Goal: Task Accomplishment & Management: Use online tool/utility

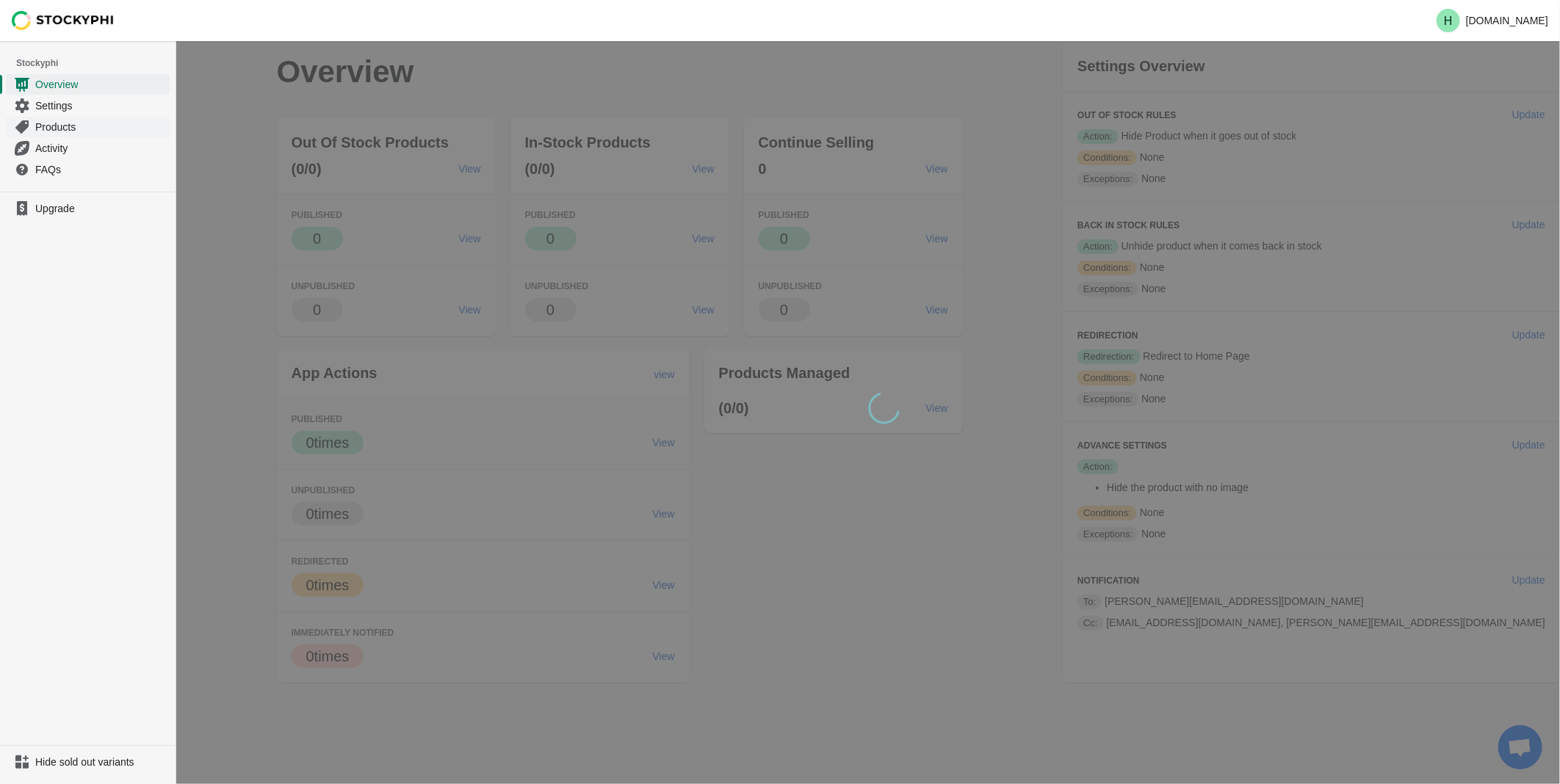
drag, startPoint x: 0, startPoint y: 0, endPoint x: 57, endPoint y: 130, distance: 141.9
click at [57, 130] on span "Products" at bounding box center [101, 127] width 131 height 15
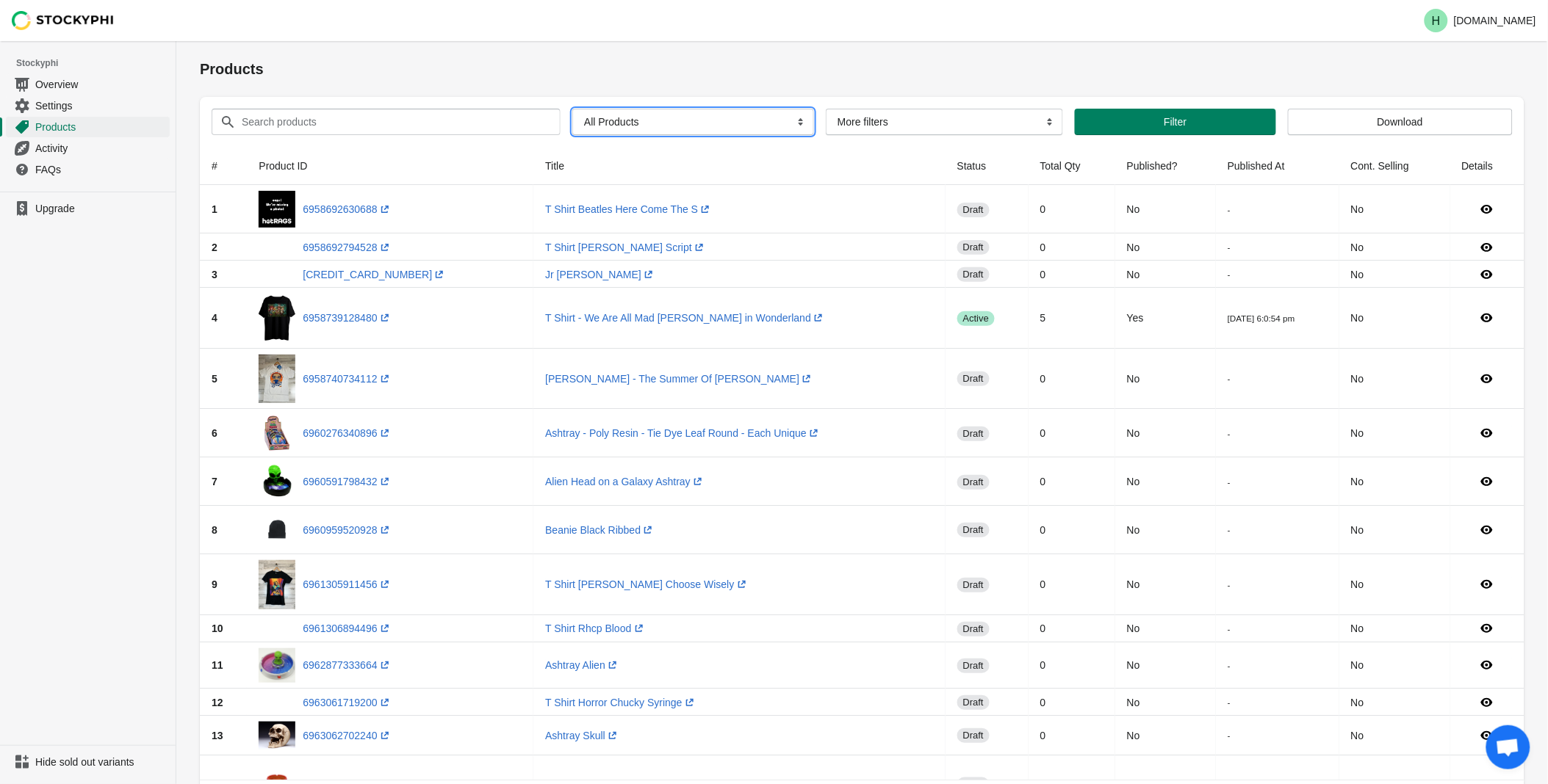
click at [794, 123] on select "All Products InStock InStock Published InStock Un-Published OOS OOS Published O…" at bounding box center [693, 122] width 242 height 27
select select "instock_has_no_image"
click at [572, 108] on select "All Products InStock InStock Published InStock Un-Published OOS OOS Published O…" at bounding box center [693, 122] width 242 height 27
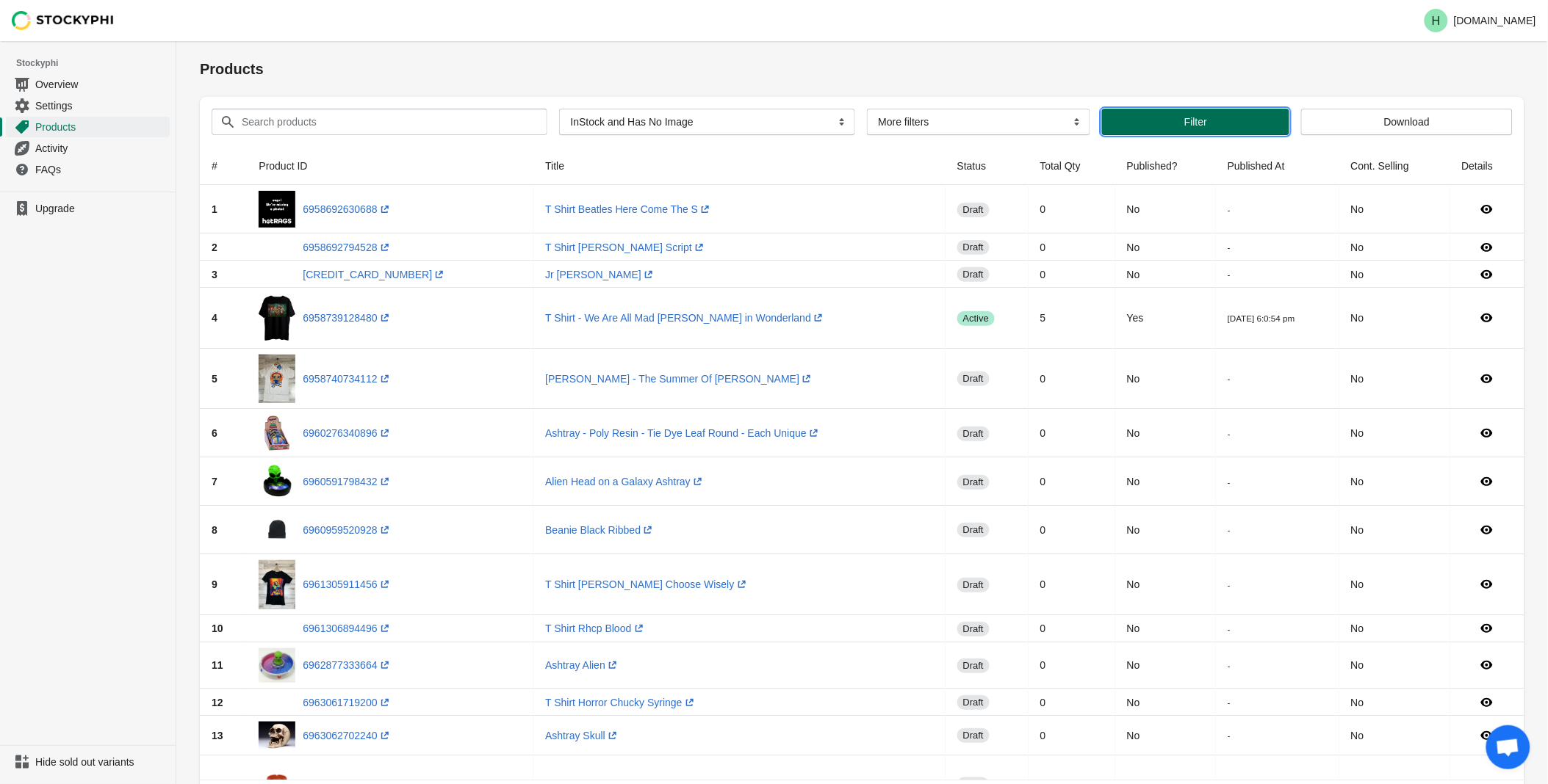
click at [1185, 119] on span "Filter" at bounding box center [1196, 122] width 23 height 12
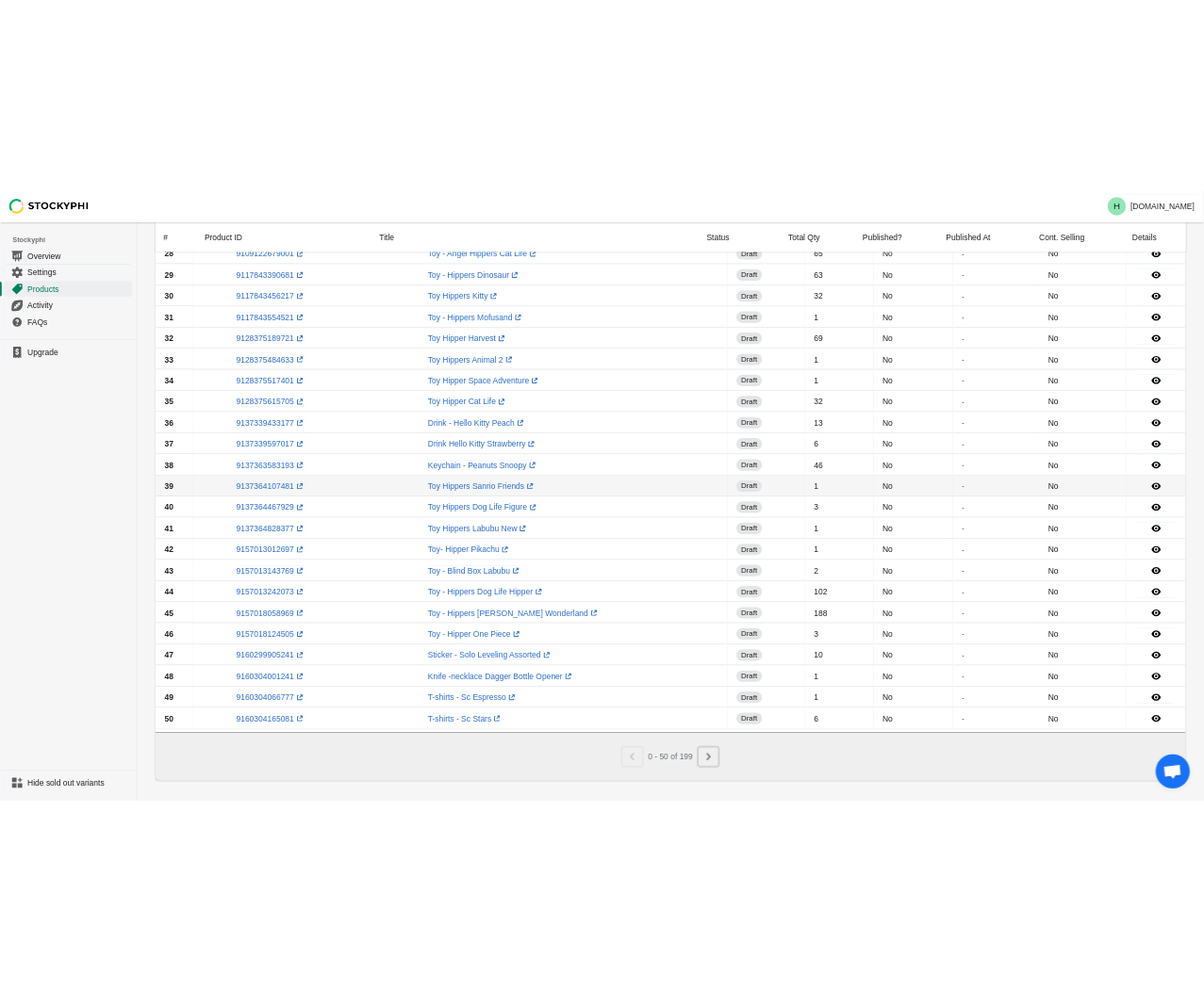
scroll to position [1116, 0]
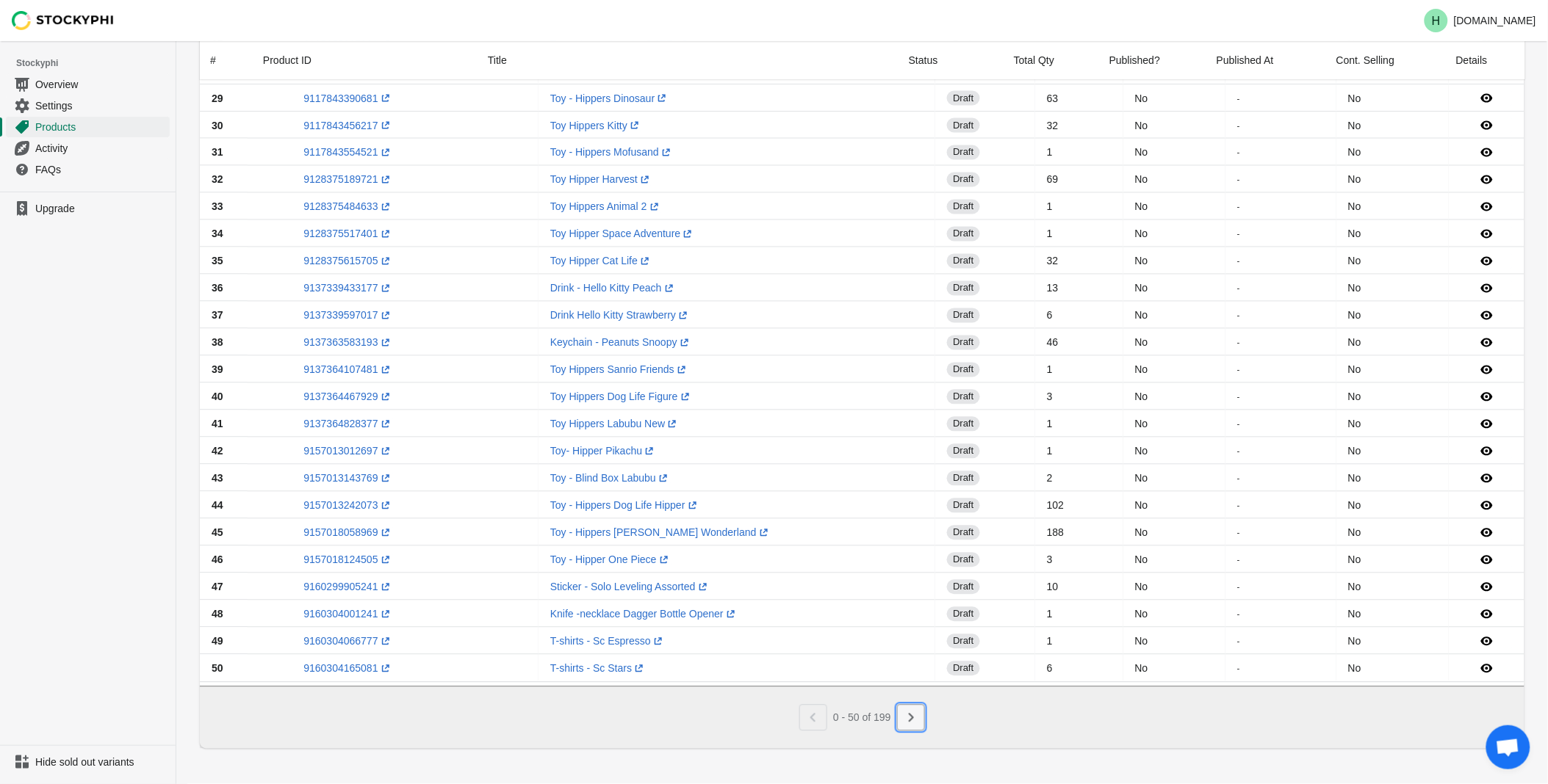
click at [908, 724] on icon "Next" at bounding box center [911, 718] width 15 height 15
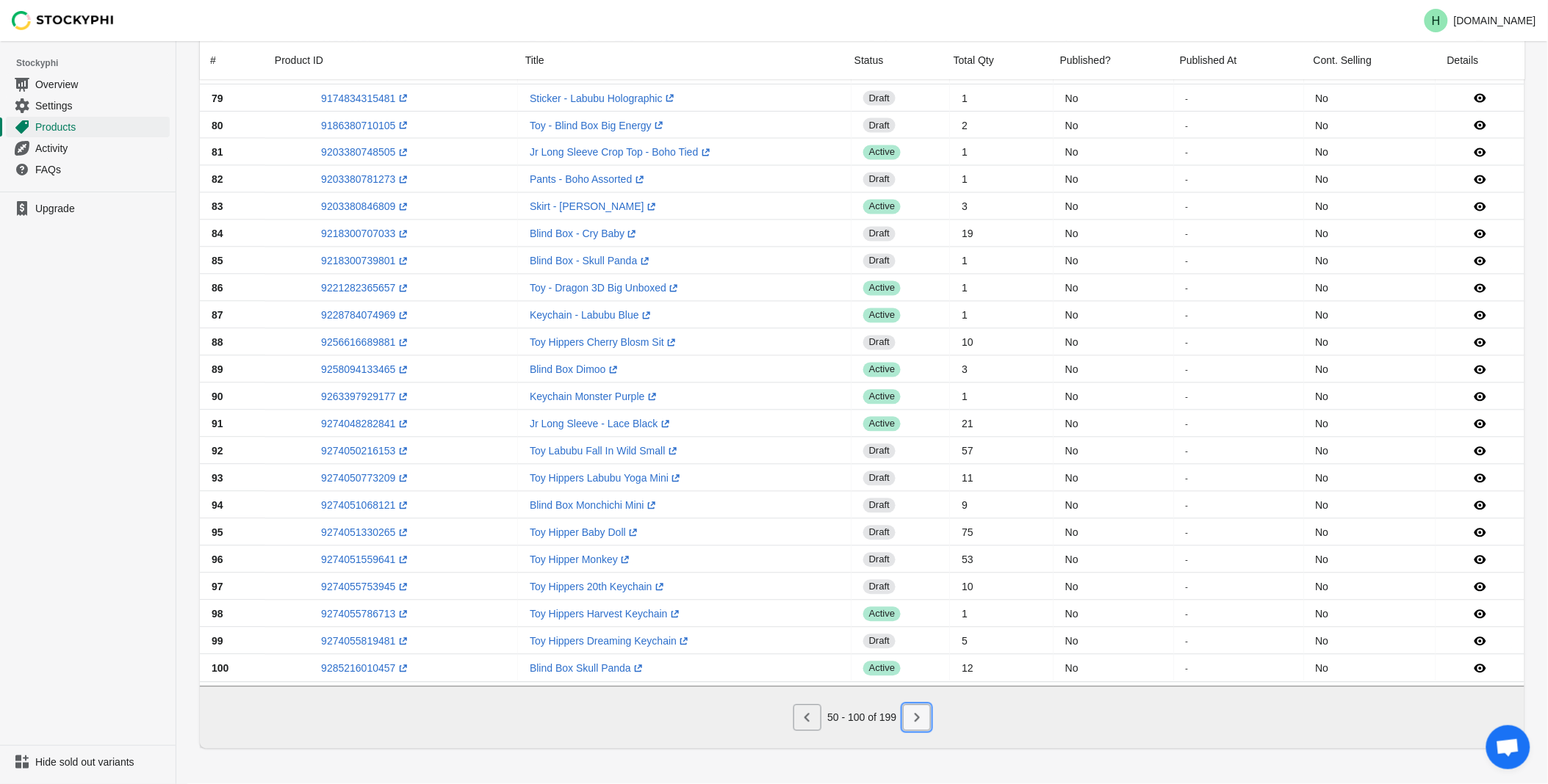
click at [915, 723] on icon "Next" at bounding box center [917, 718] width 5 height 9
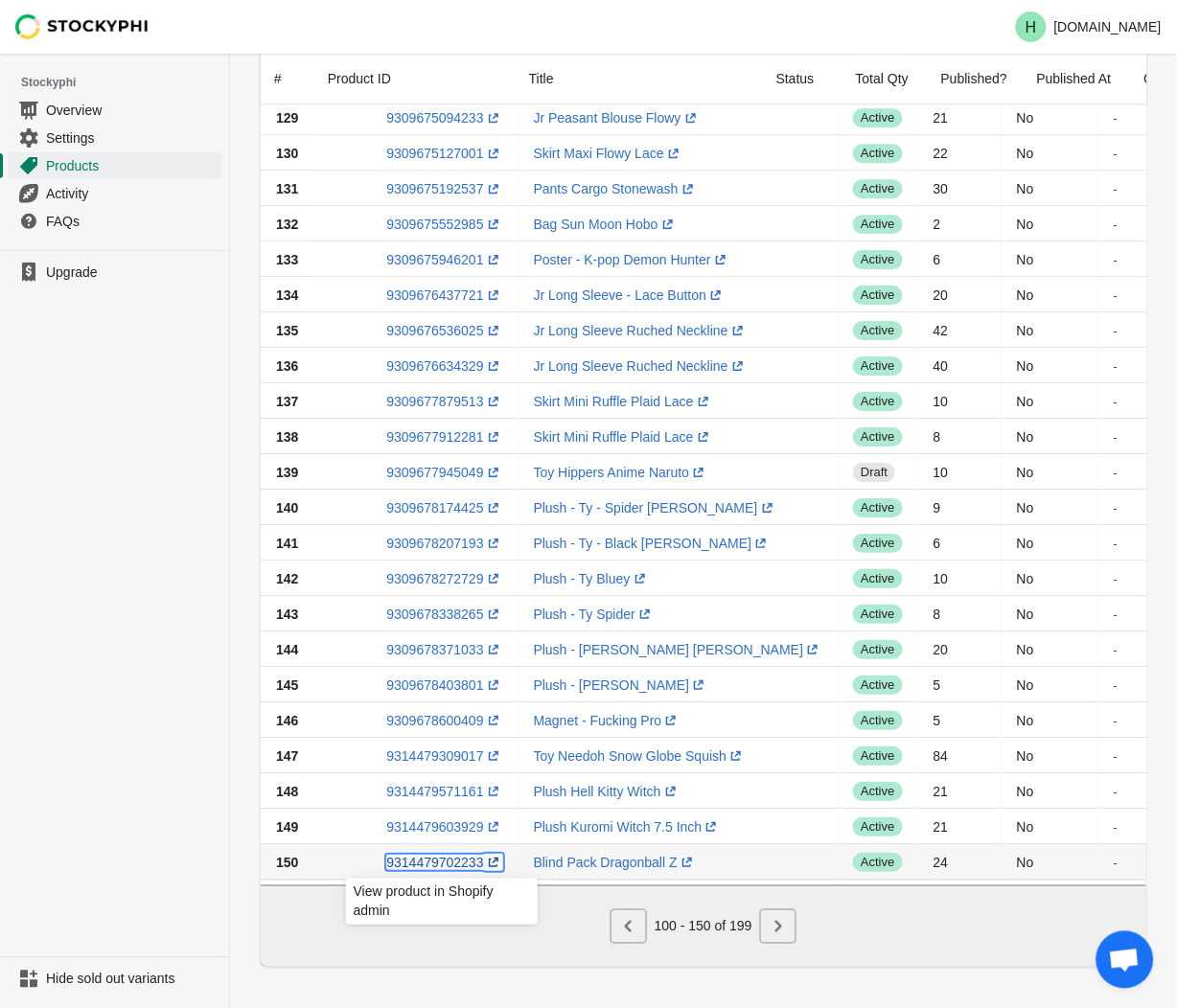
click at [442, 866] on link "9314479702233 (opens a new window)" at bounding box center [444, 863] width 116 height 15
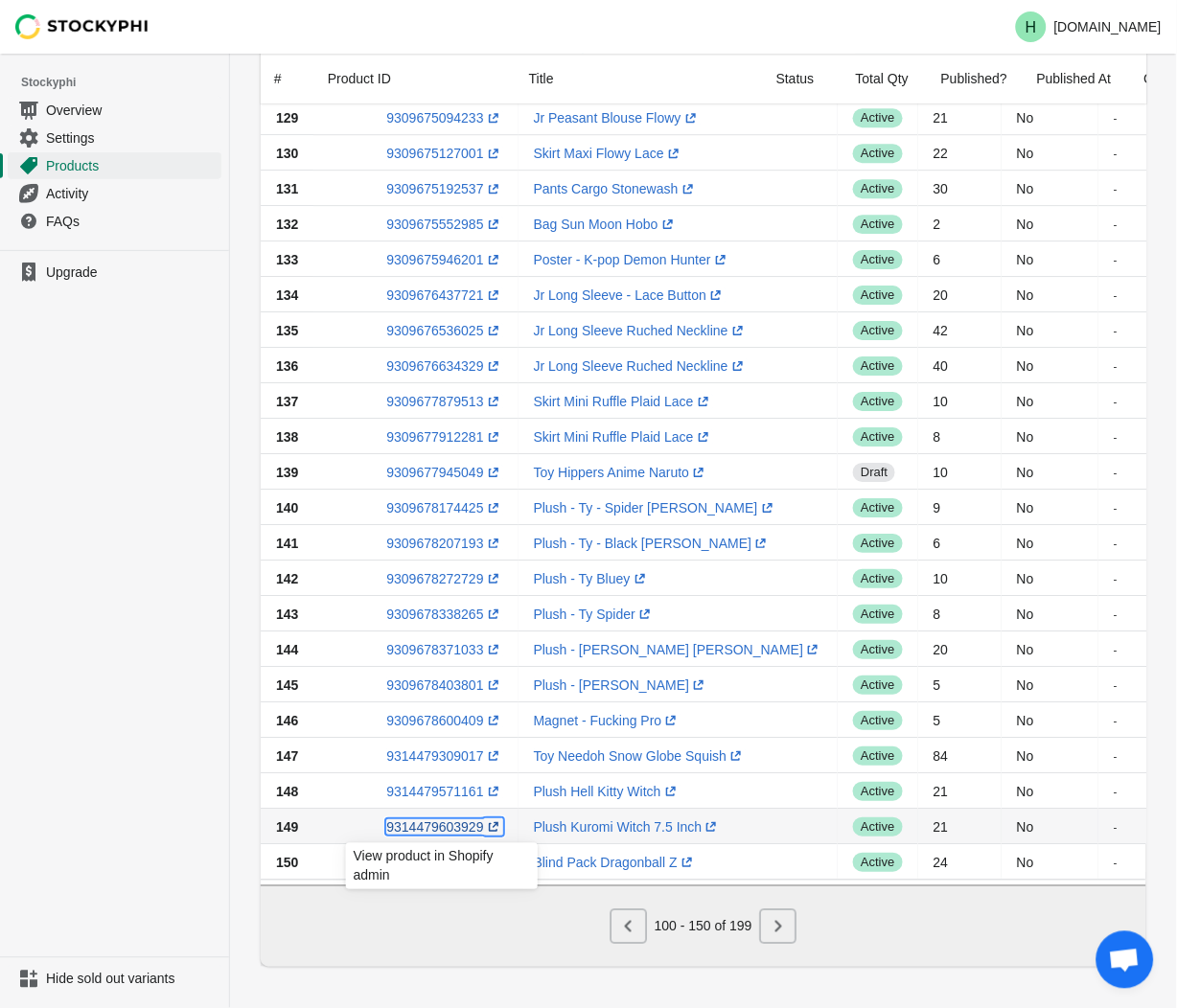
click at [434, 834] on link "9314479603929 (opens a new window)" at bounding box center [444, 827] width 116 height 15
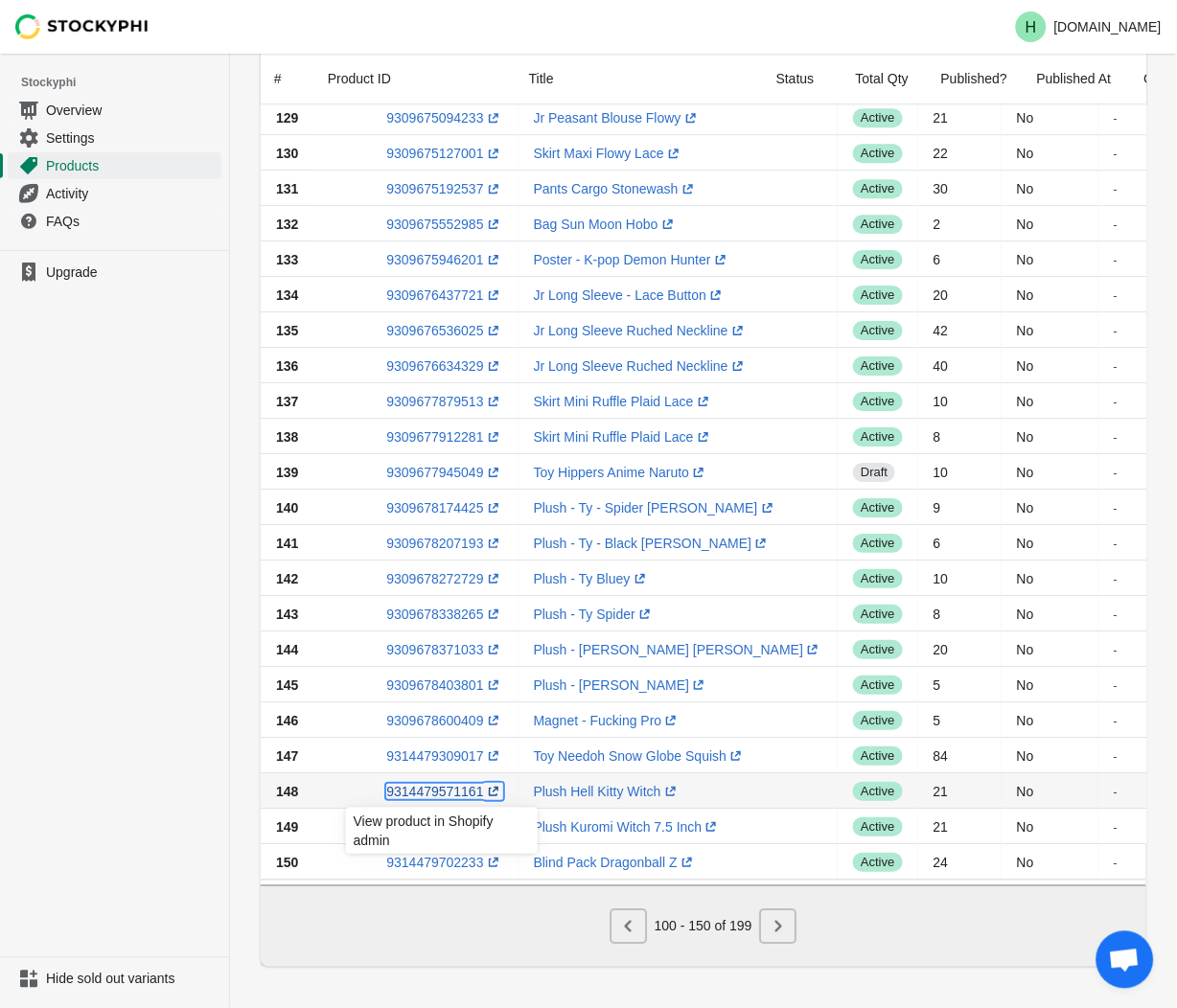
click at [425, 795] on link "9314479571161 (opens a new window)" at bounding box center [444, 792] width 116 height 15
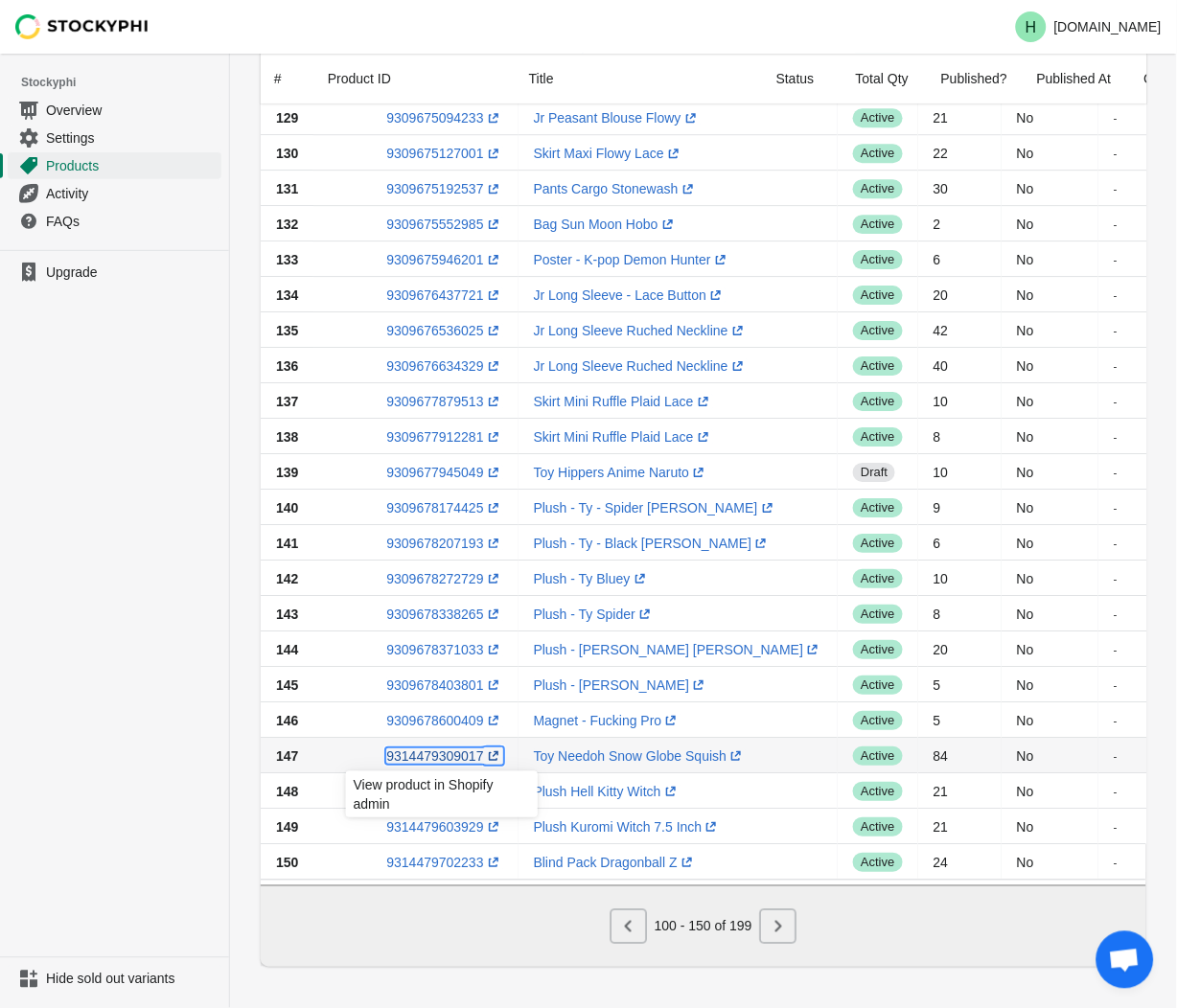
click at [434, 761] on link "9314479309017 (opens a new window)" at bounding box center [444, 756] width 116 height 15
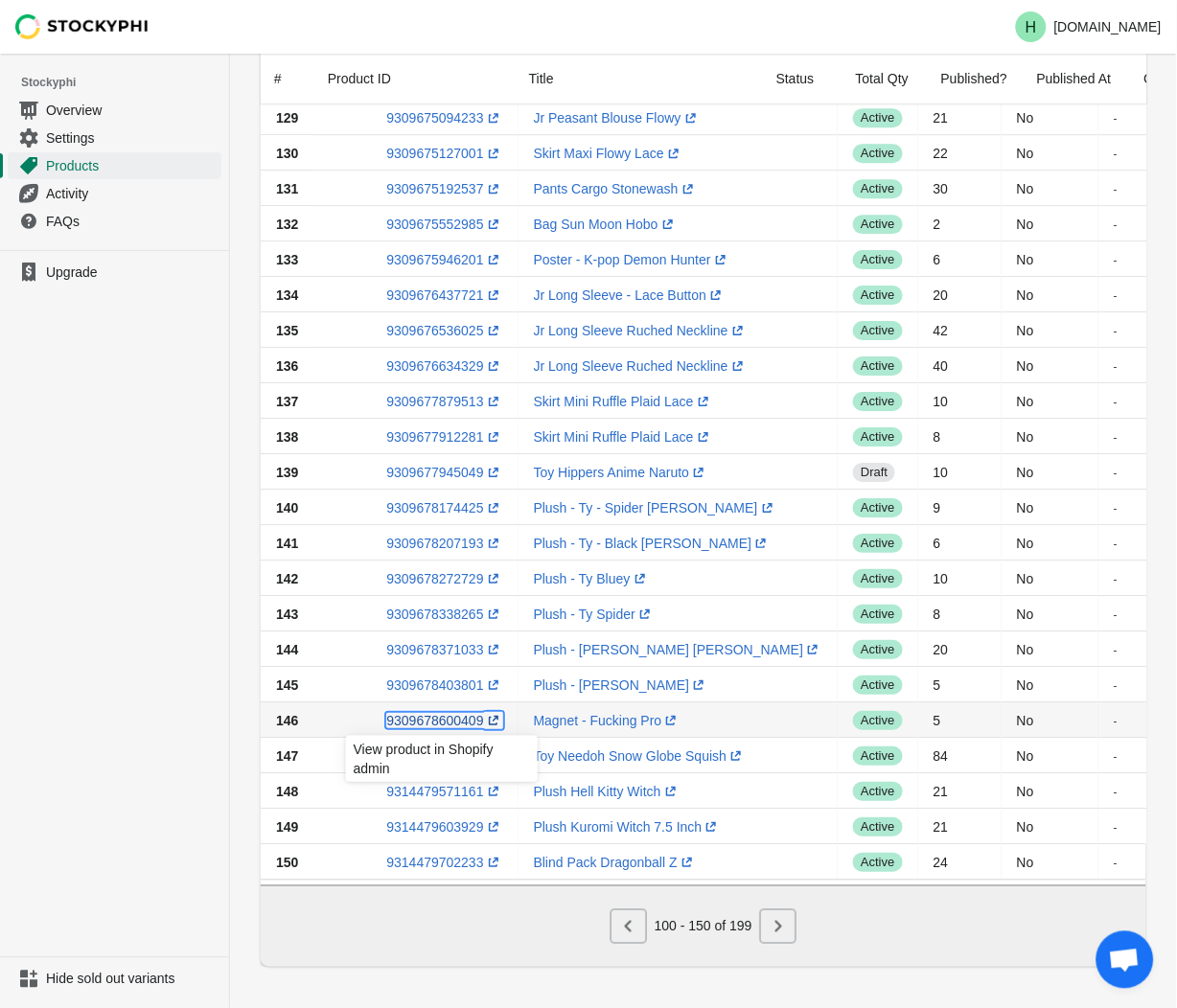
click at [446, 724] on link "9309678600409 (opens a new window)" at bounding box center [444, 720] width 116 height 15
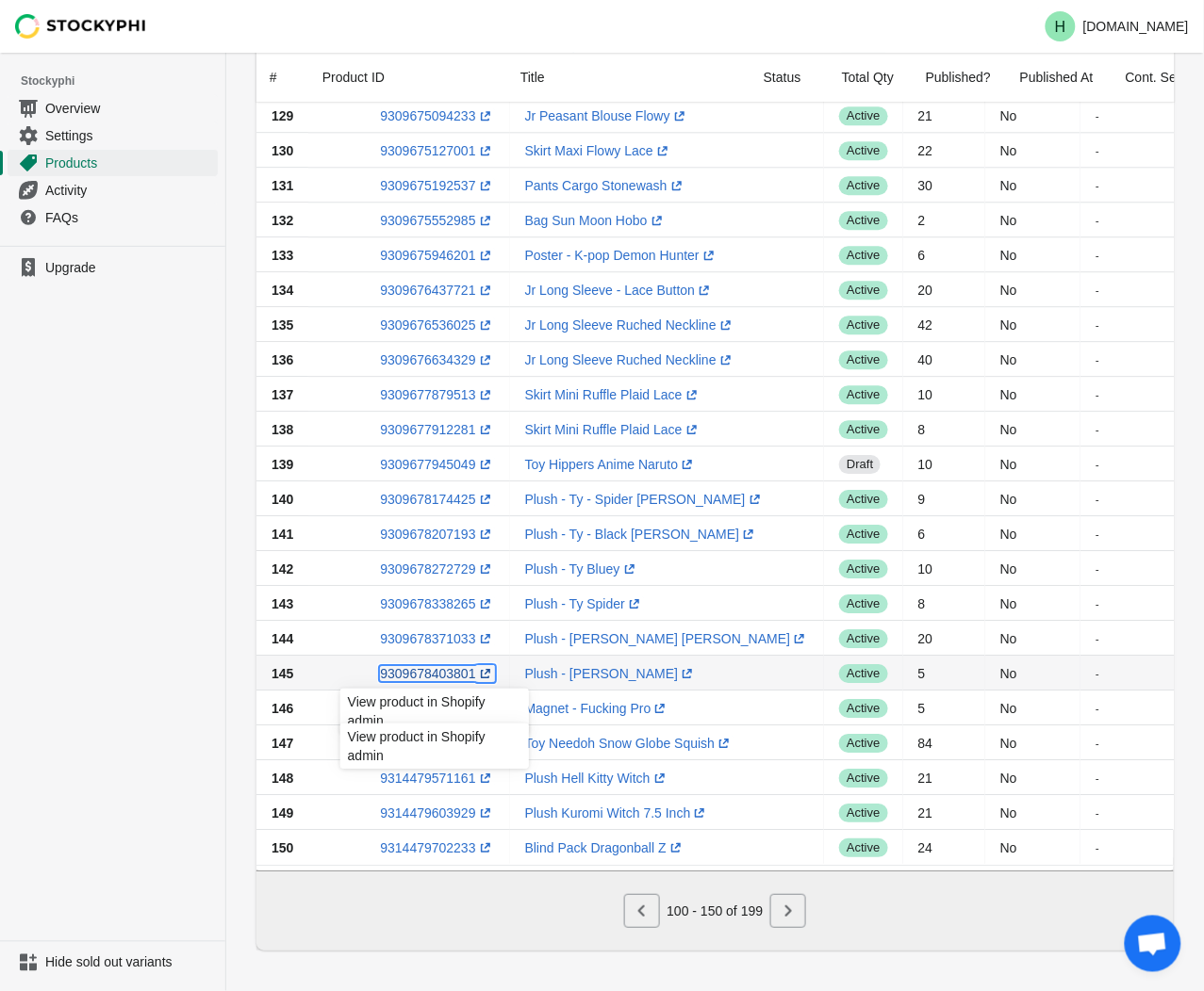
click at [409, 674] on link "9309678403801 (opens a new window)" at bounding box center [437, 674] width 114 height 15
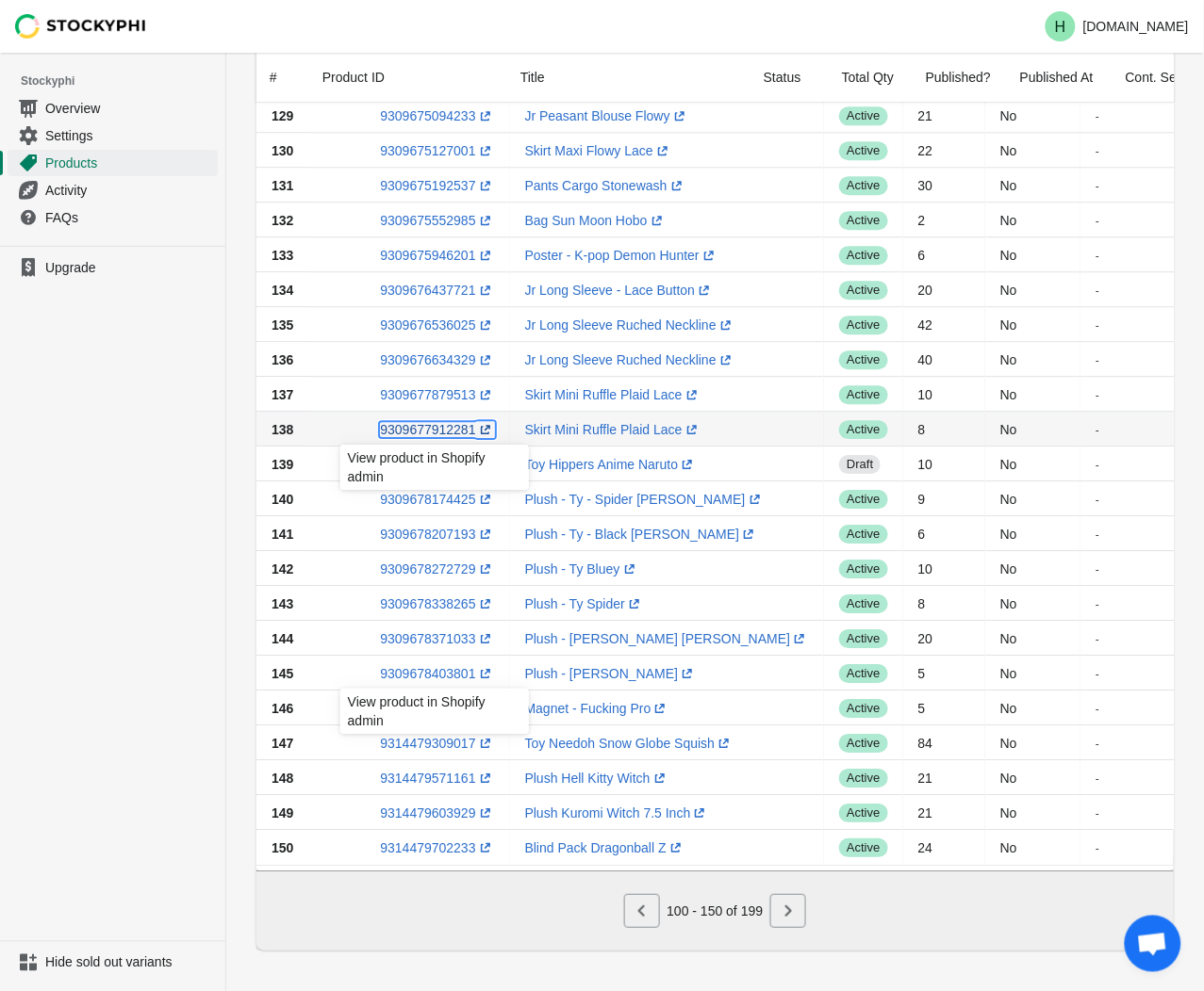
click at [410, 430] on link "9309677912281 (opens a new window)" at bounding box center [437, 429] width 114 height 15
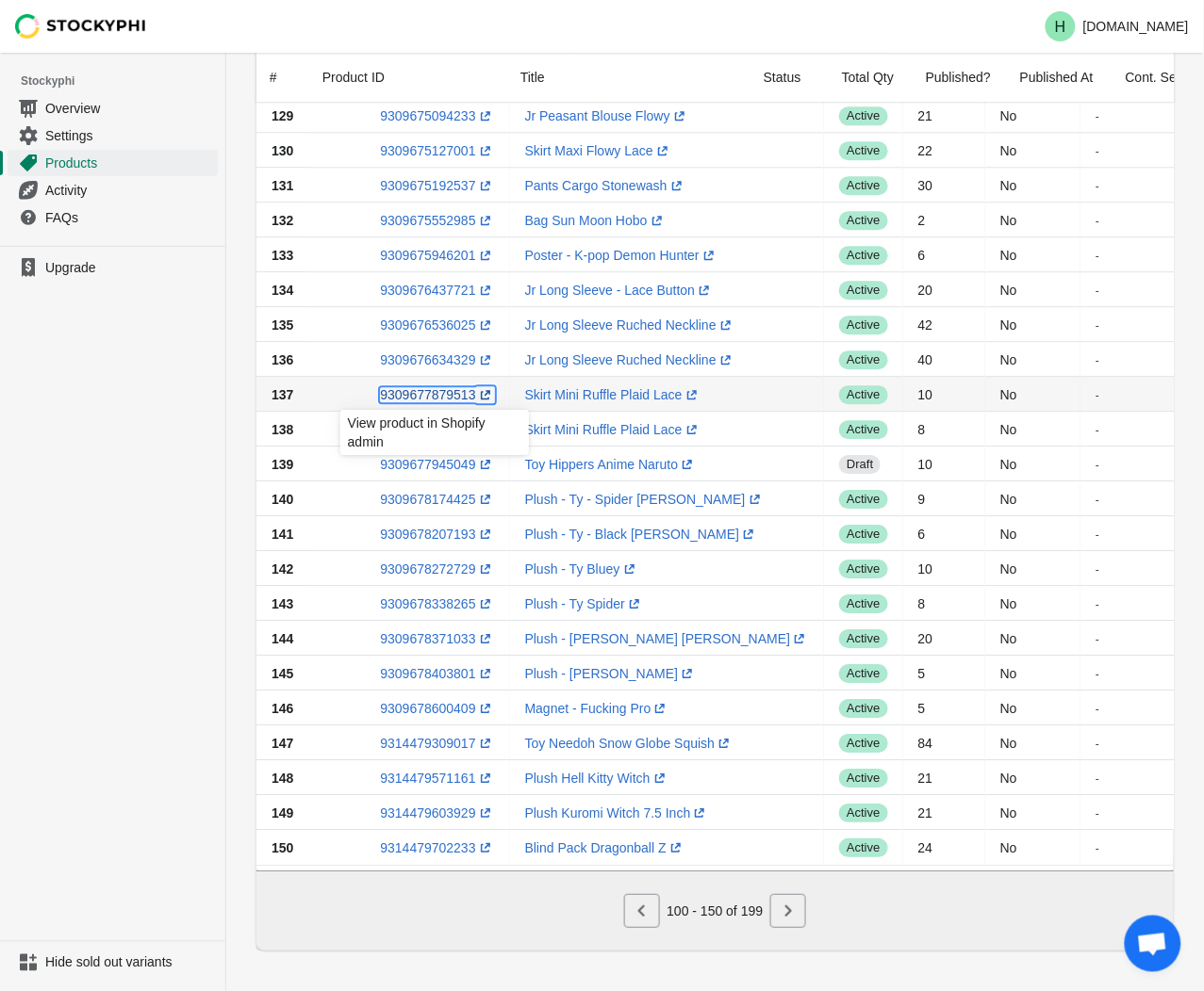
click at [431, 398] on link "9309677879513 (opens a new window)" at bounding box center [437, 395] width 114 height 15
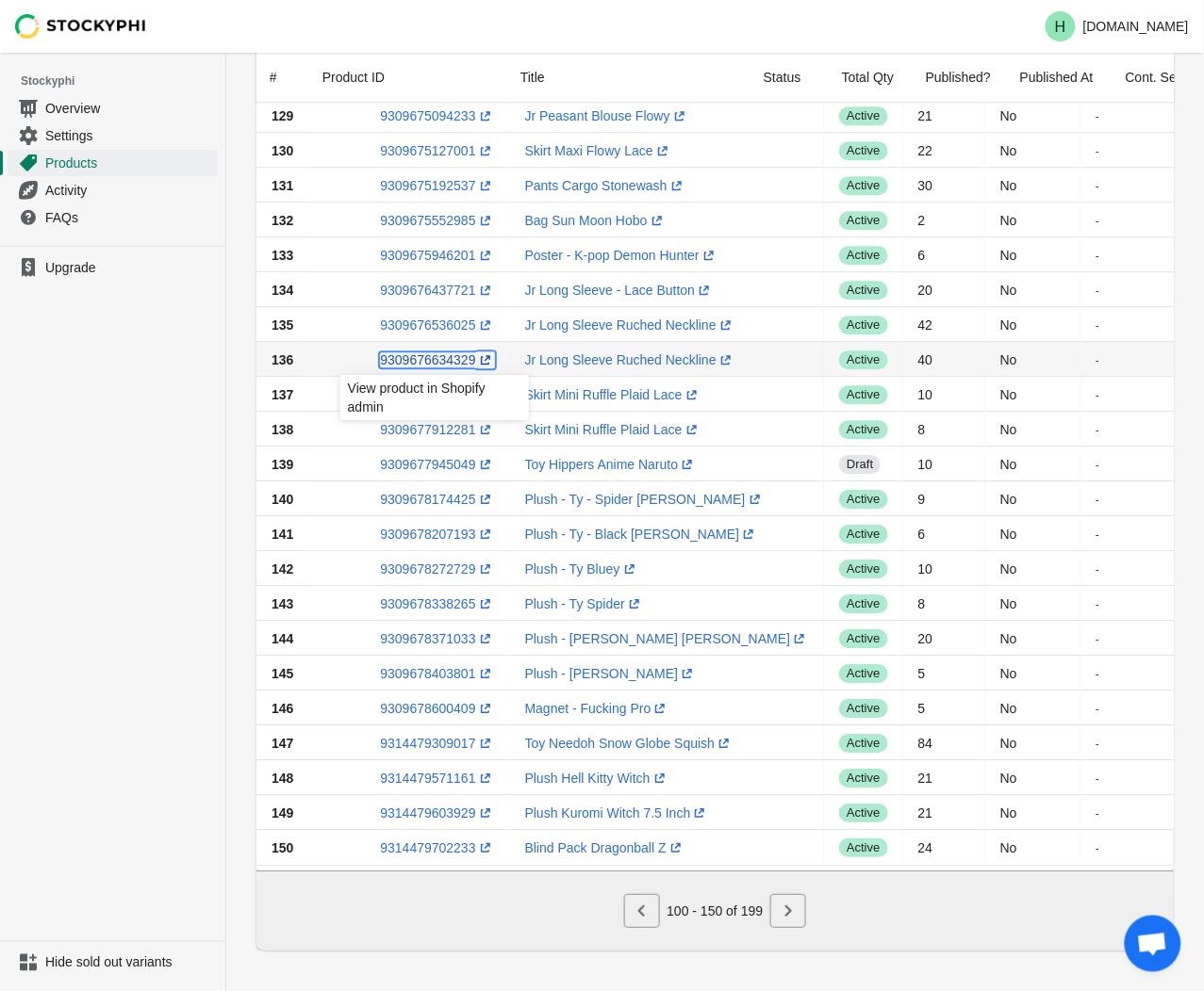
click at [430, 364] on link "9309676634329 (opens a new window)" at bounding box center [437, 360] width 114 height 15
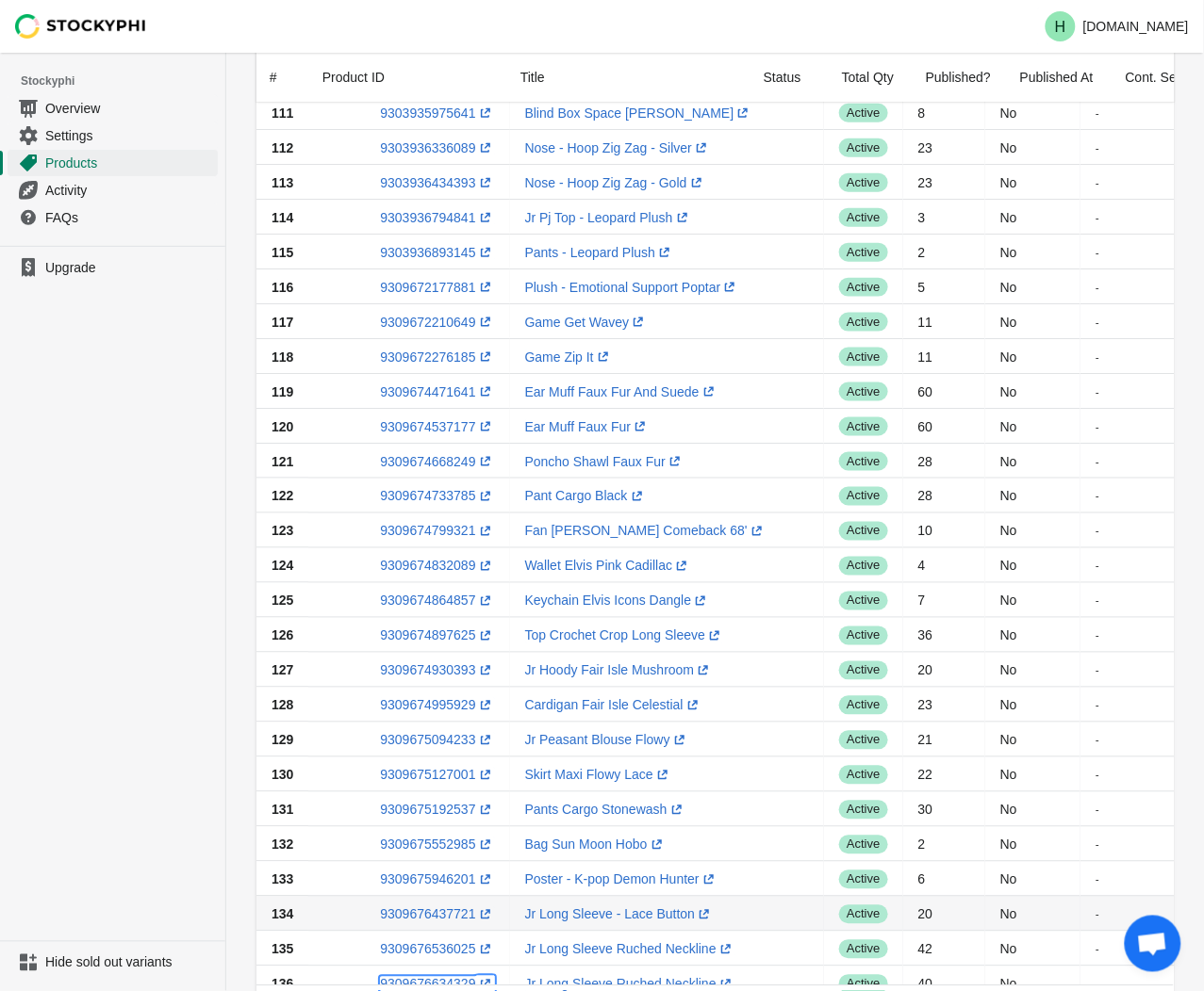
scroll to position [487, 0]
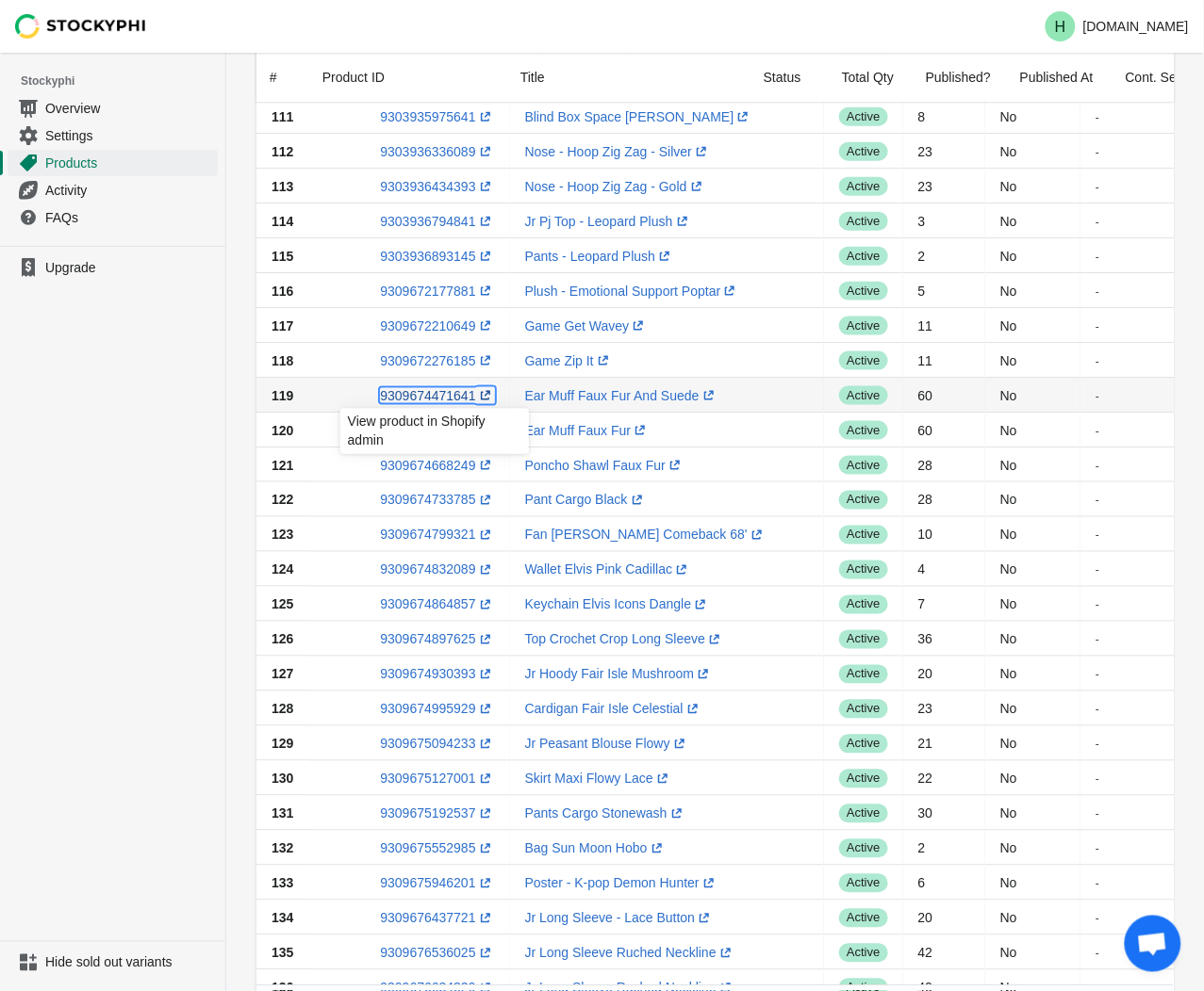
click at [413, 394] on link "9309674471641 (opens a new window)" at bounding box center [437, 396] width 114 height 15
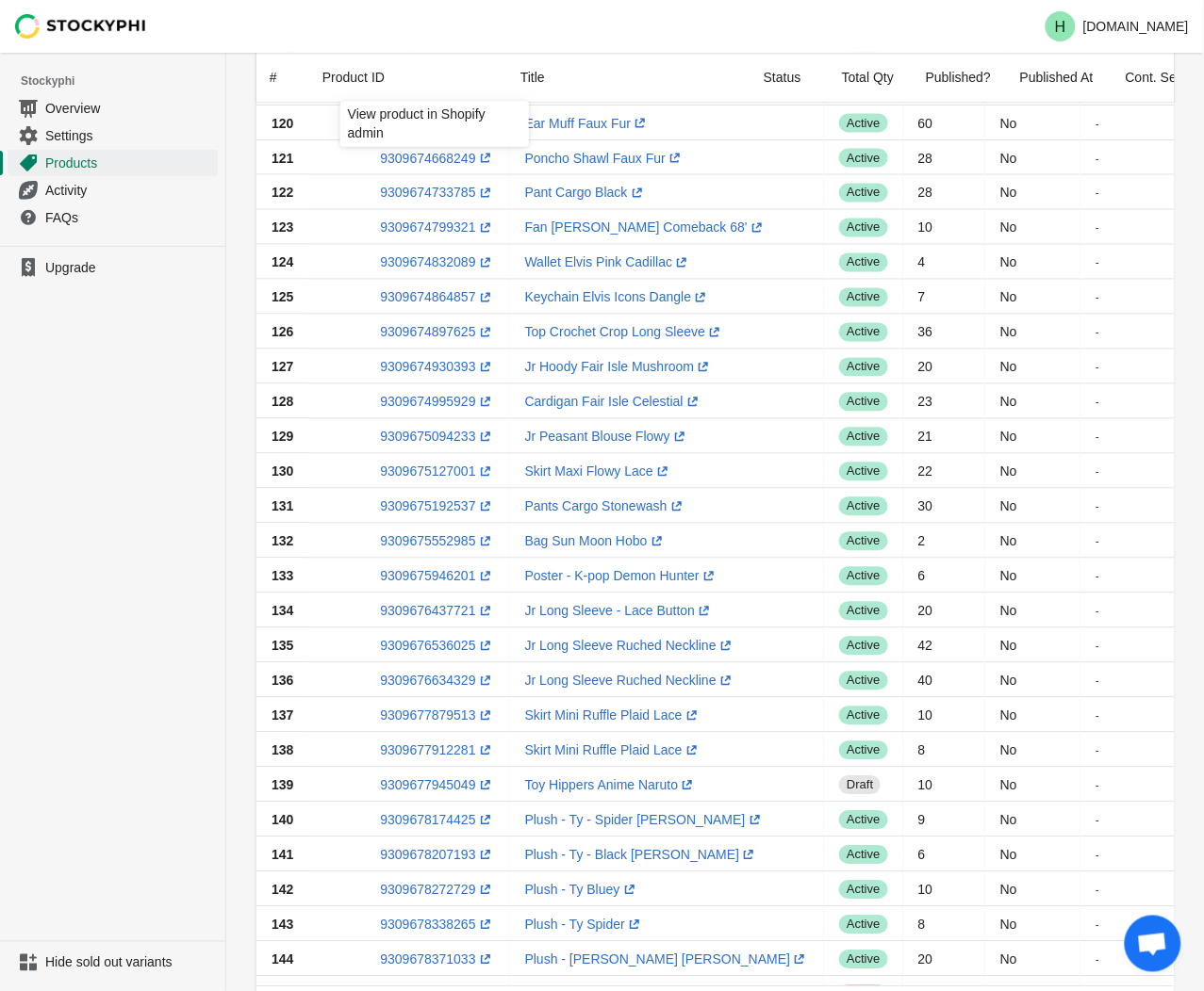
scroll to position [802, 0]
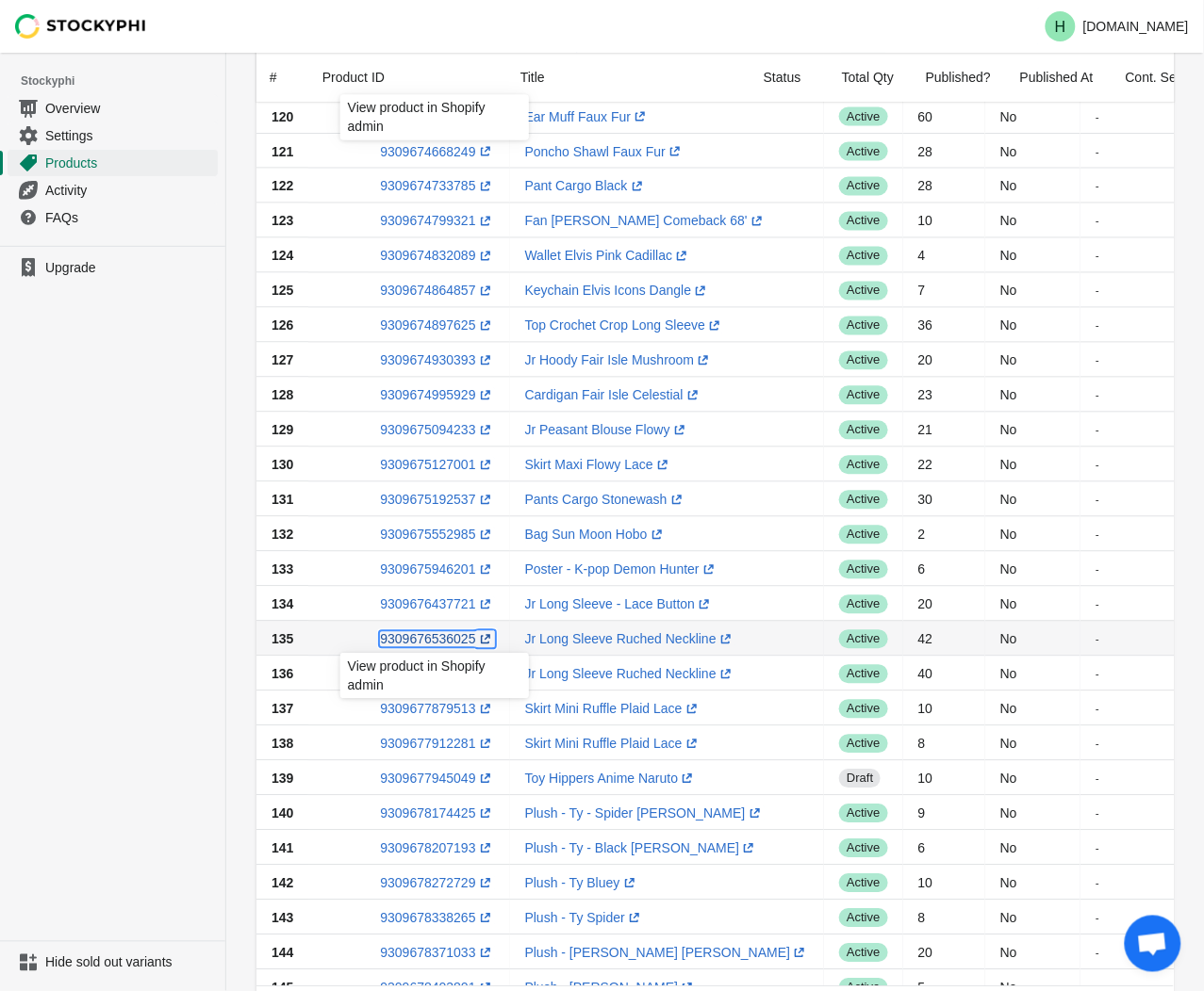
click at [418, 644] on link "9309676536025 (opens a new window)" at bounding box center [437, 639] width 114 height 15
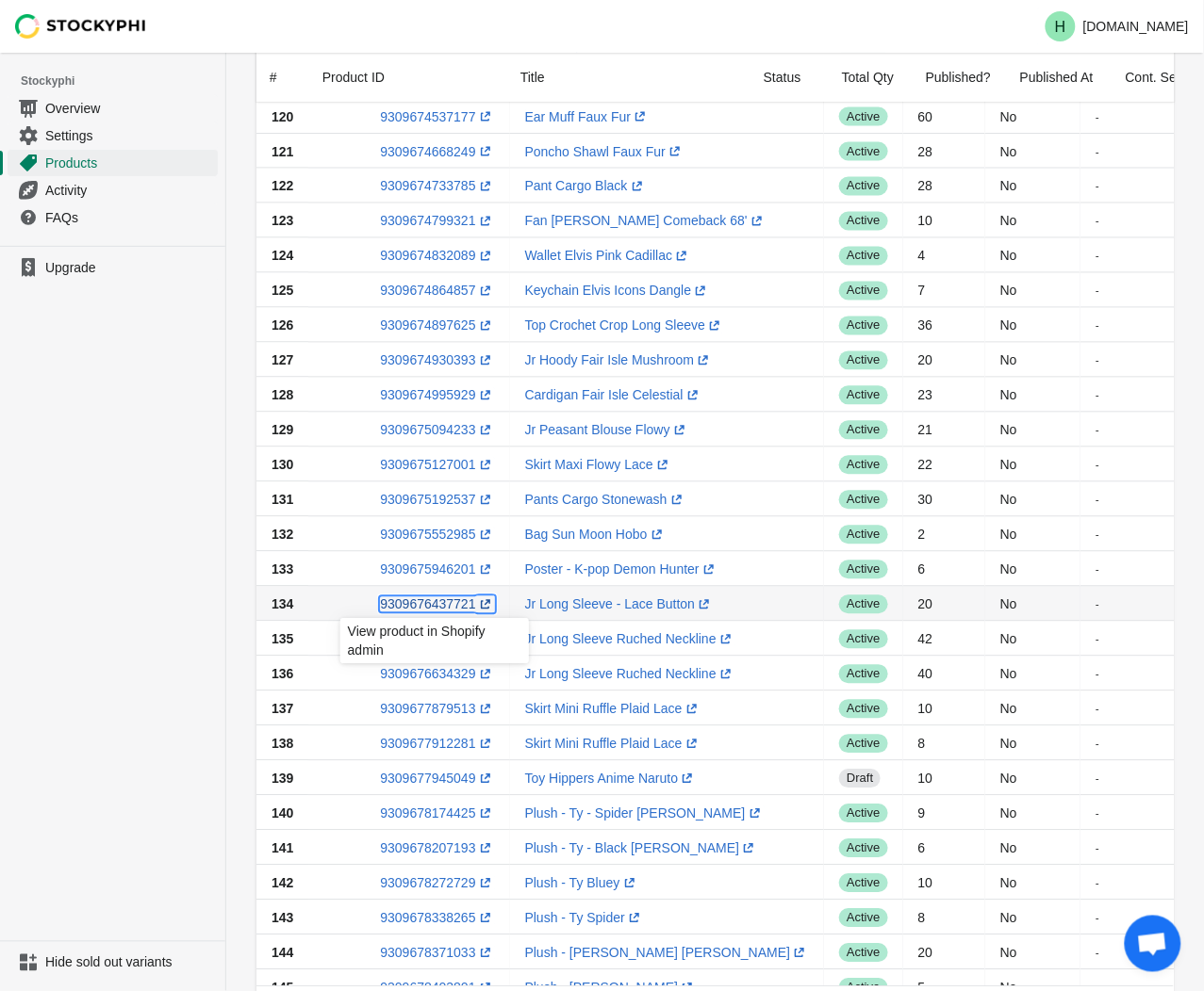
click at [410, 606] on link "9309676437721 (opens a new window)" at bounding box center [437, 604] width 114 height 15
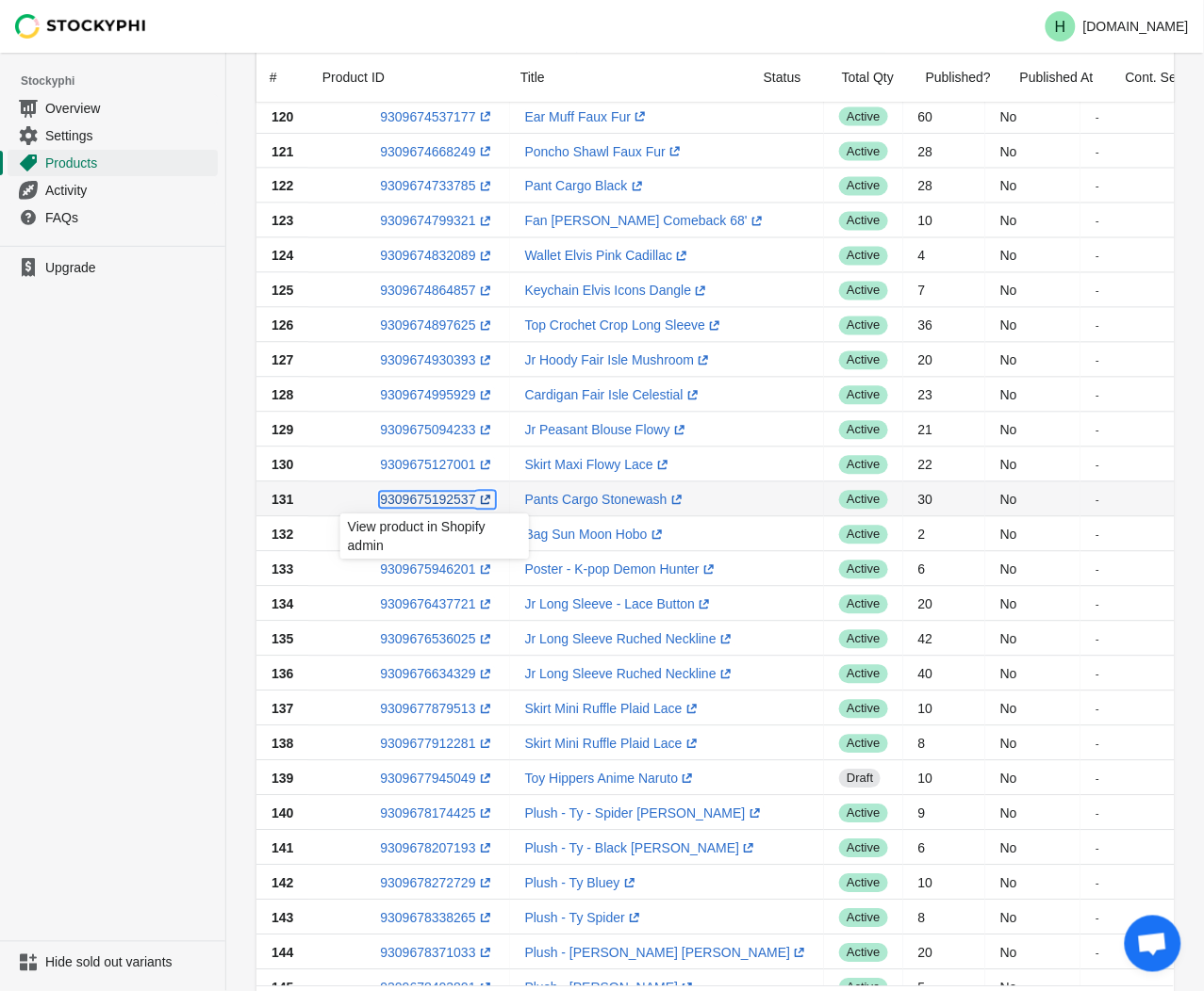
click at [418, 497] on link "9309675192537 (opens a new window)" at bounding box center [437, 499] width 114 height 15
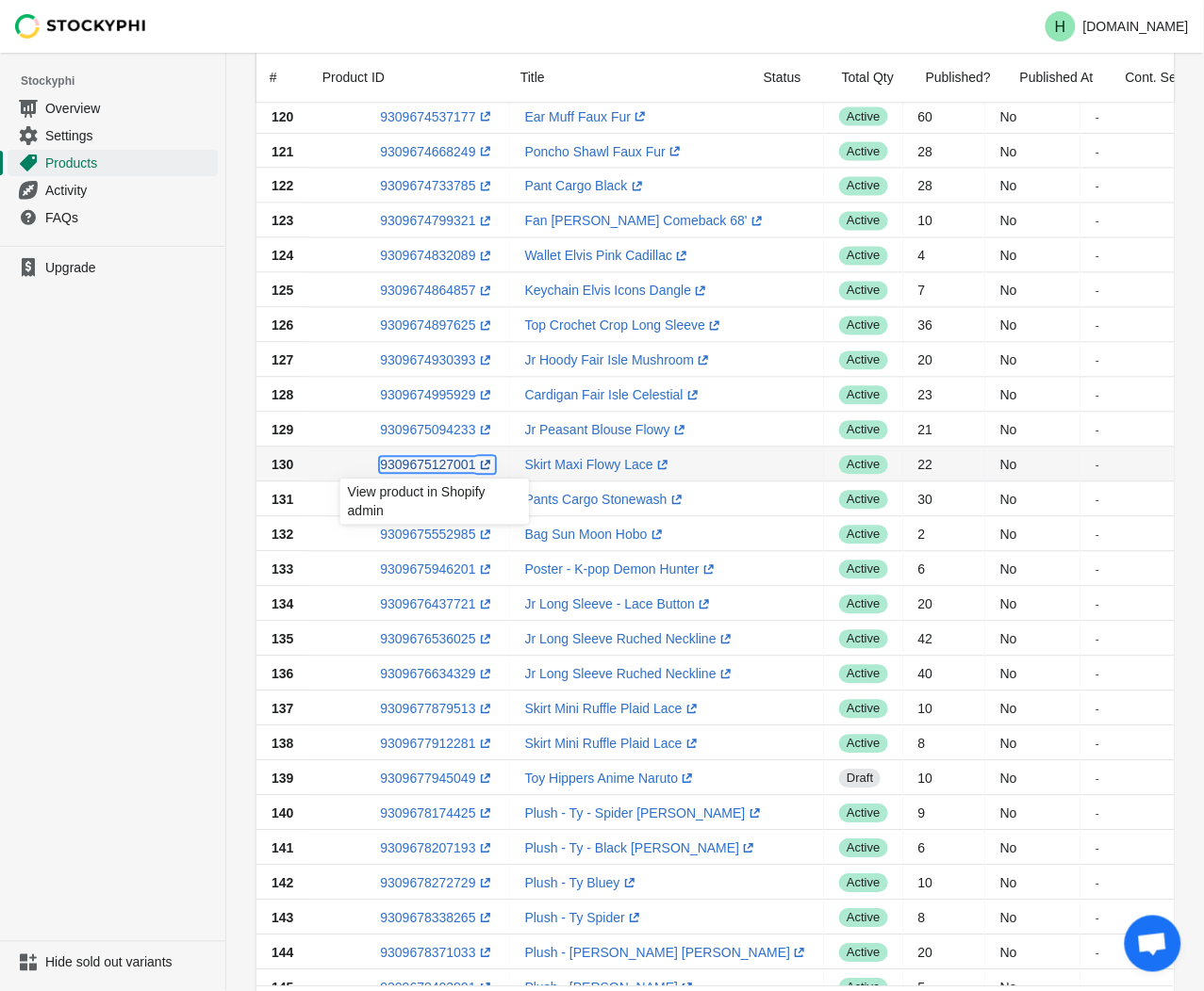
click at [444, 468] on link "9309675127001 (opens a new window)" at bounding box center [437, 464] width 114 height 15
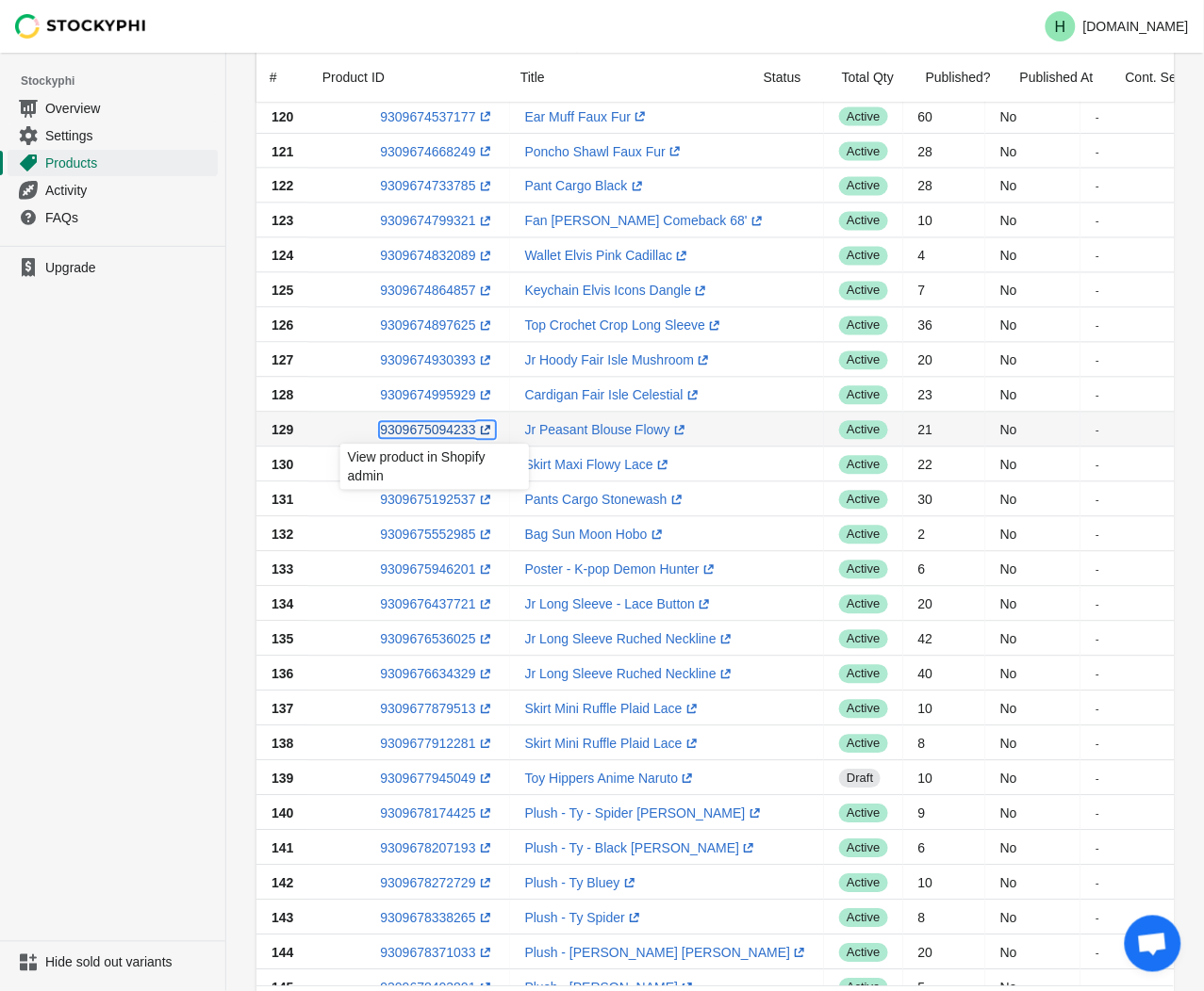
click at [419, 427] on link "9309675094233 (opens a new window)" at bounding box center [437, 429] width 114 height 15
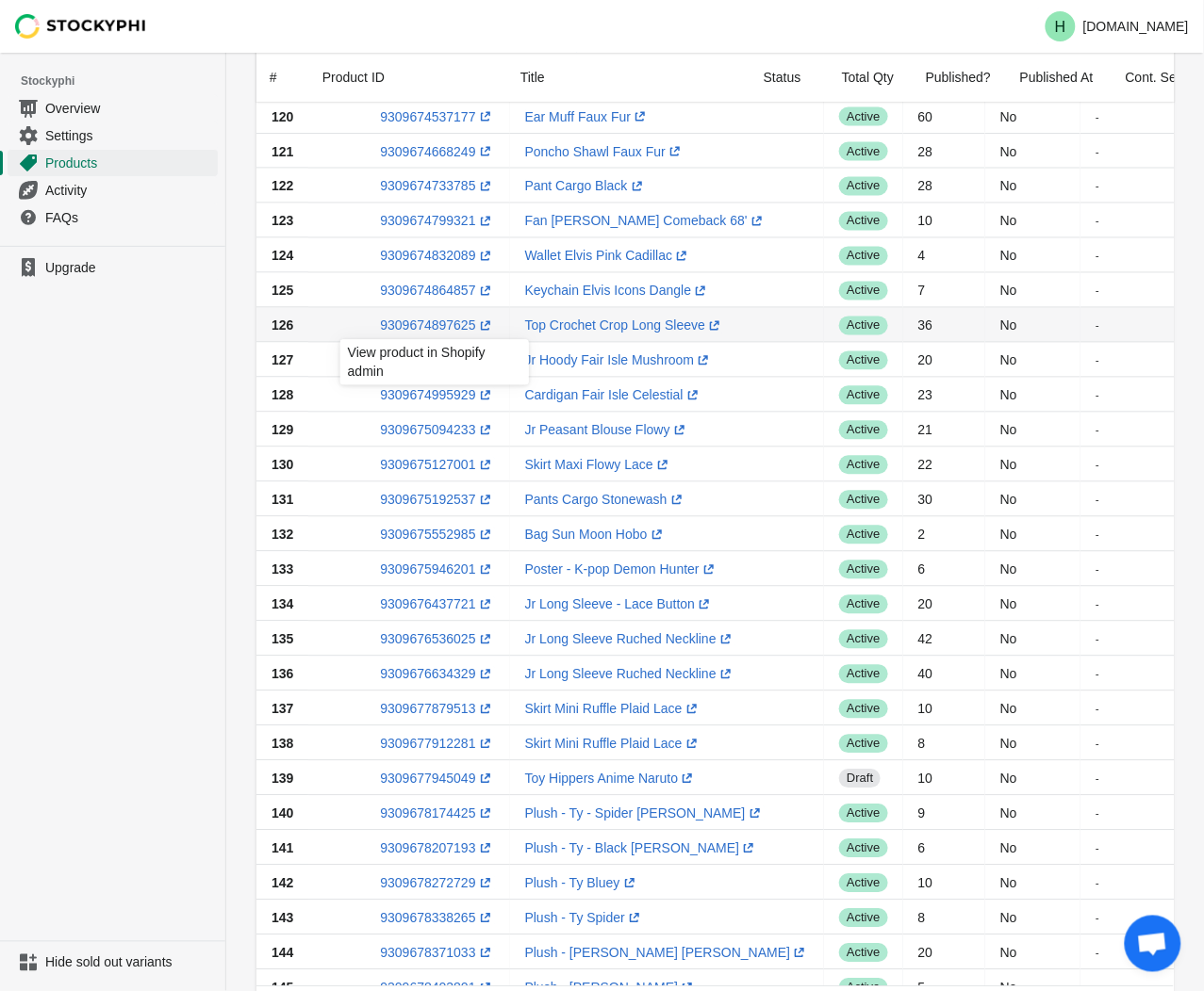
click at [426, 399] on div "View product in Shopify admin" at bounding box center [434, 368] width 218 height 64
click at [413, 399] on div "View product in Shopify admin" at bounding box center [434, 368] width 218 height 64
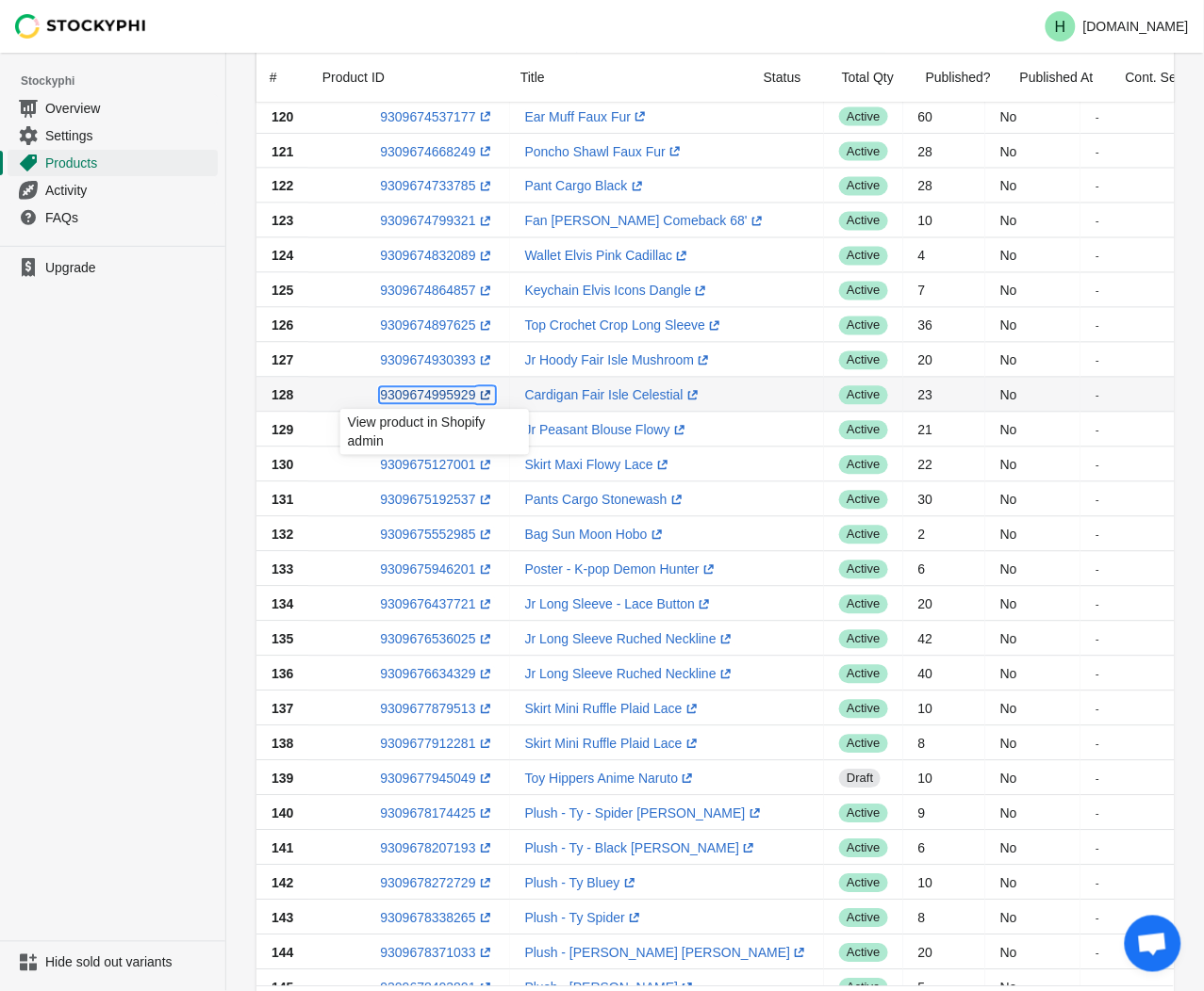
click at [426, 394] on link "9309674995929 (opens a new window)" at bounding box center [437, 395] width 114 height 15
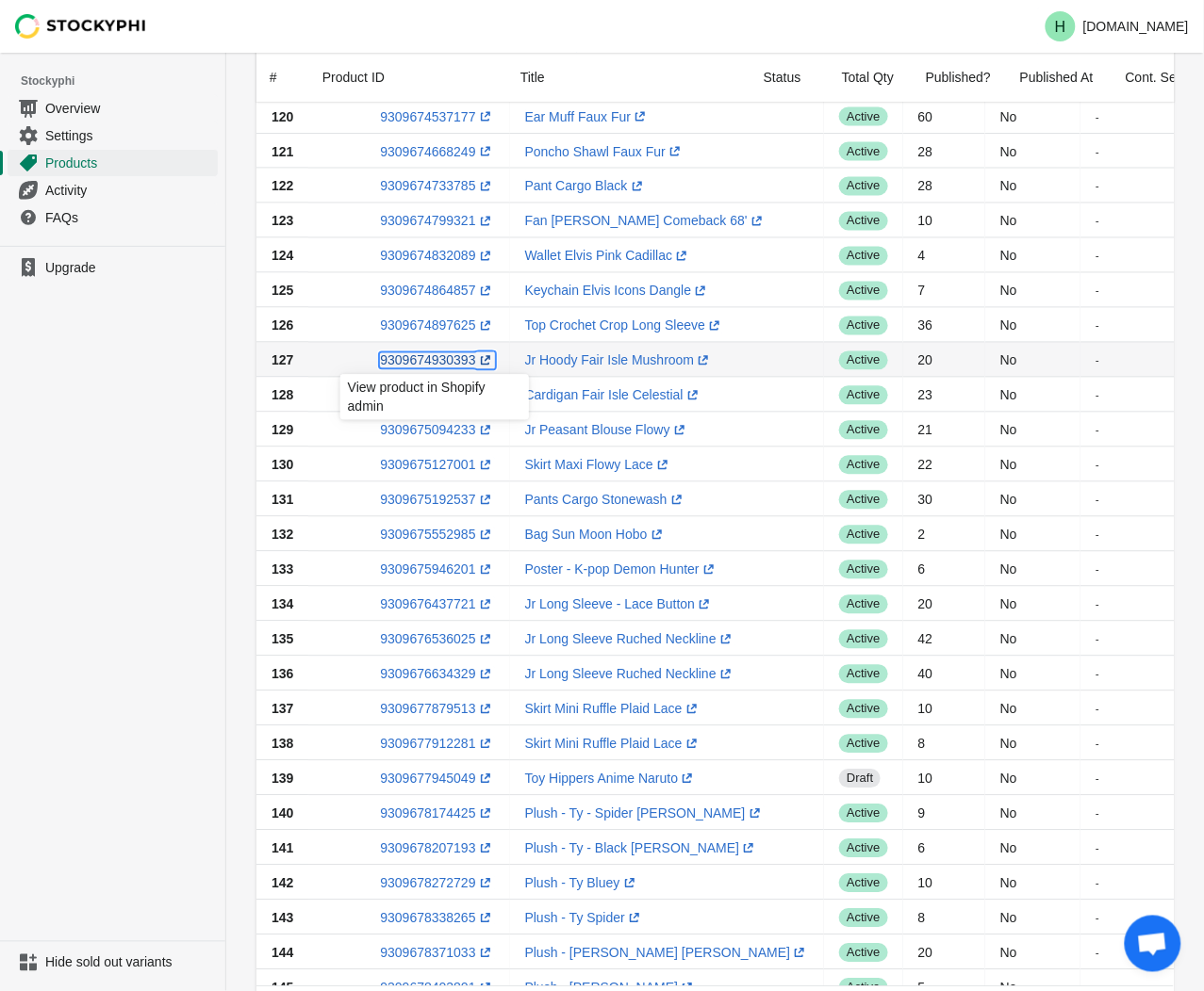
click at [438, 363] on link "9309674930393 (opens a new window)" at bounding box center [437, 360] width 114 height 15
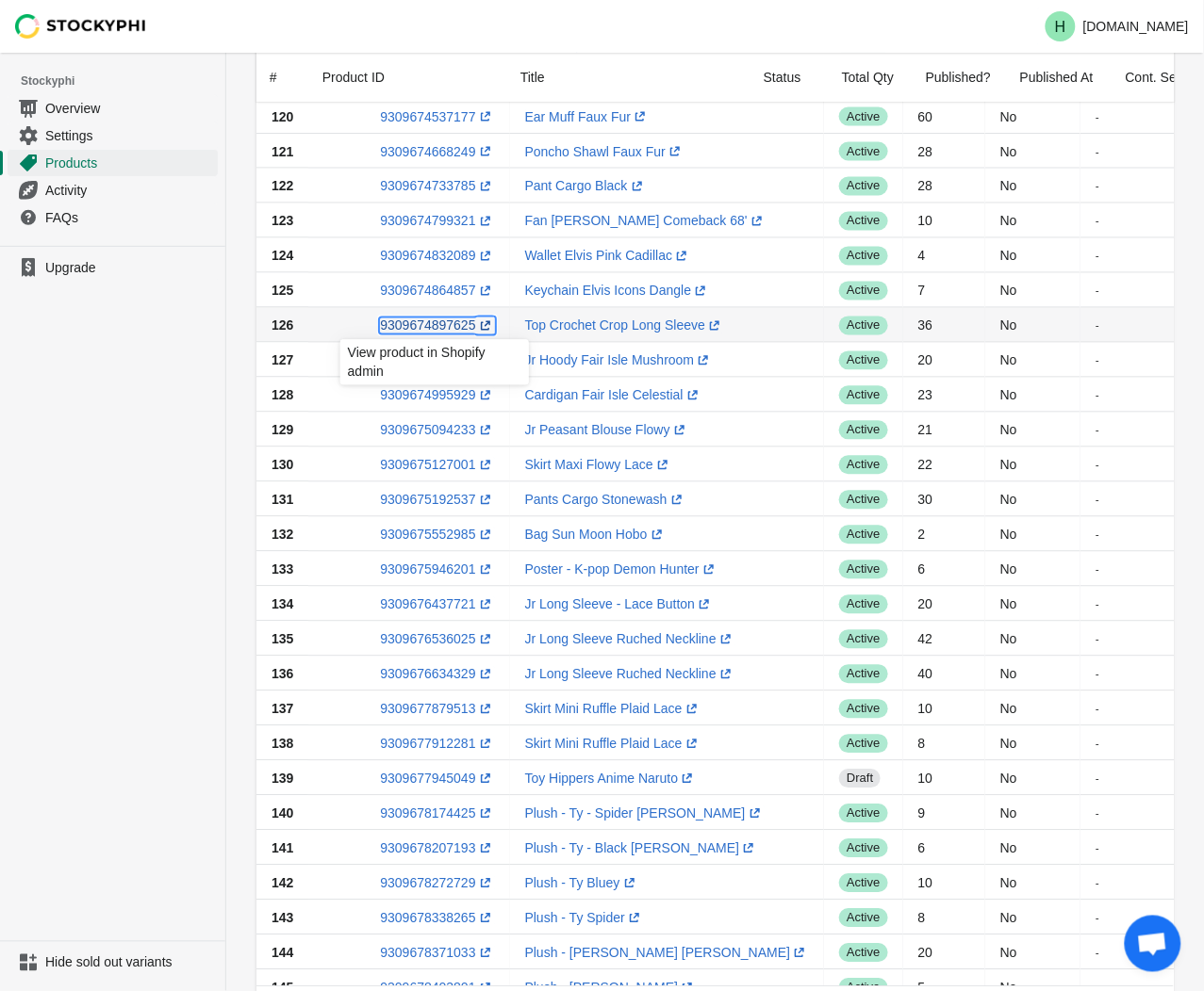
click at [426, 327] on link "9309674897625 (opens a new window)" at bounding box center [437, 325] width 114 height 15
click at [150, 390] on ul "Upgrade" at bounding box center [113, 594] width 225 height 696
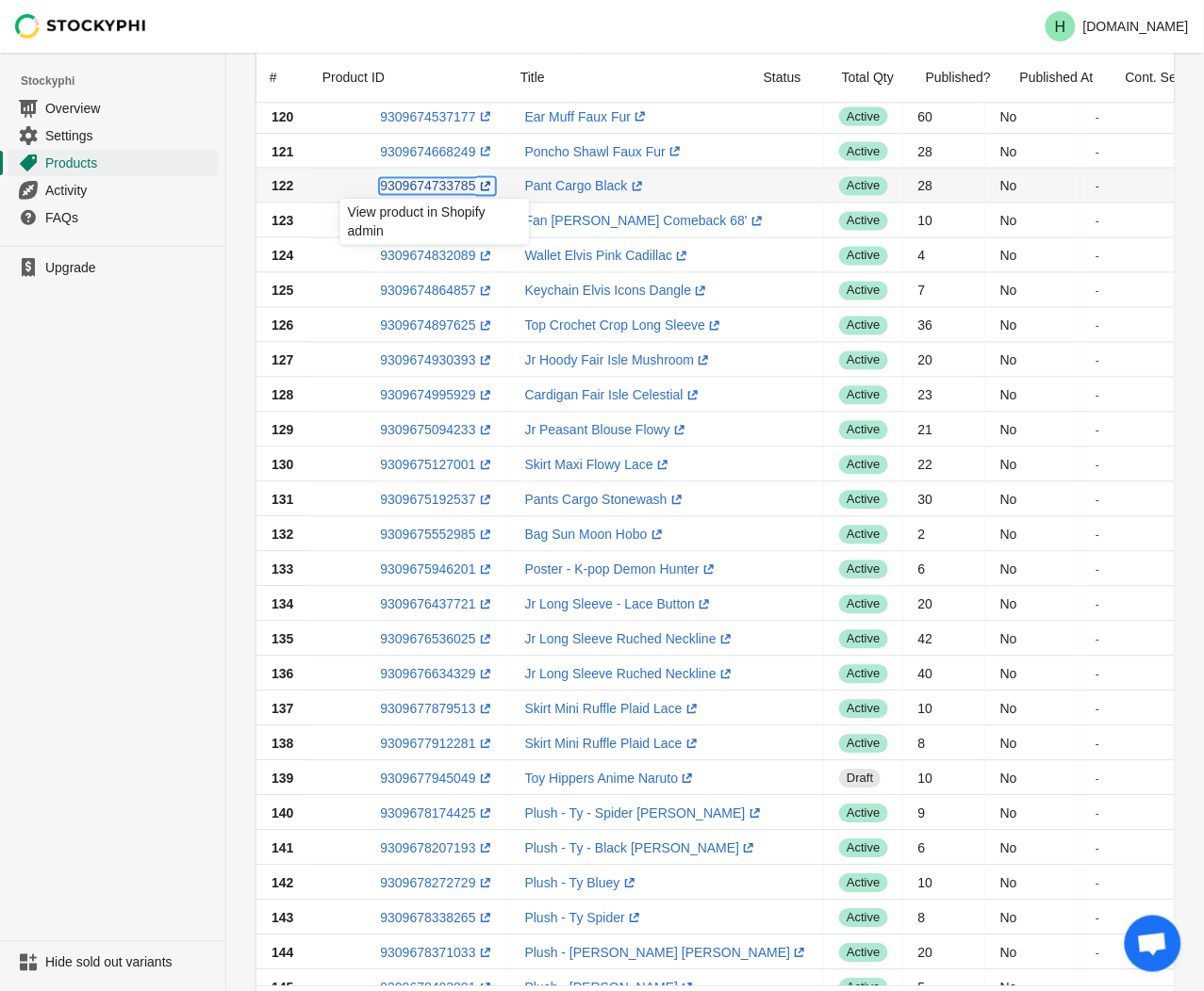
click at [417, 190] on link "9309674733785 (opens a new window)" at bounding box center [437, 185] width 114 height 15
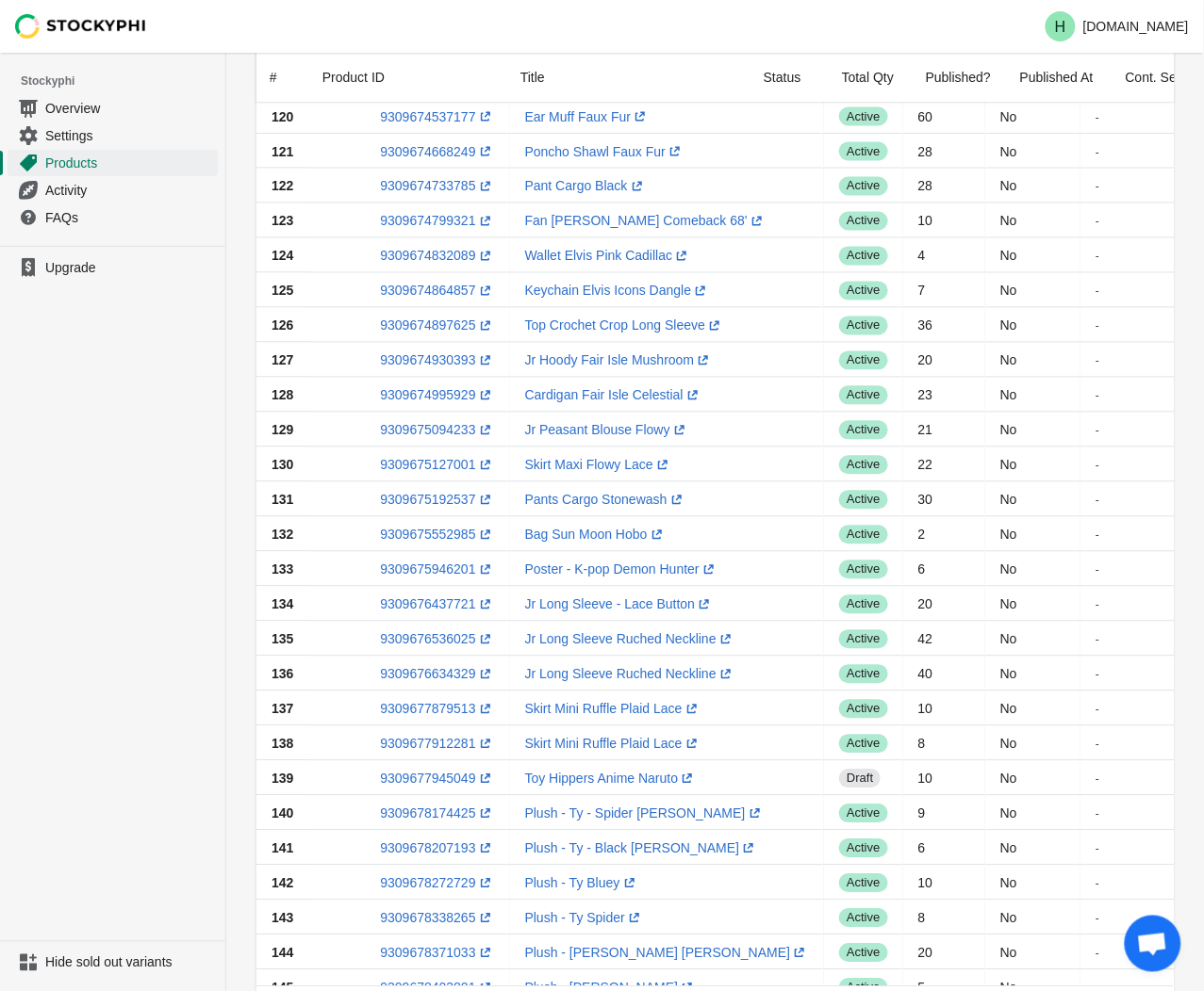
click at [125, 368] on ul "Upgrade" at bounding box center [113, 594] width 225 height 696
click at [419, 221] on link "9309674799321 (opens a new window)" at bounding box center [437, 220] width 114 height 15
click at [161, 409] on ul "Upgrade" at bounding box center [113, 594] width 225 height 696
click at [418, 248] on link "9309674832089 (opens a new window)" at bounding box center [437, 255] width 114 height 15
click at [180, 287] on ul "Upgrade" at bounding box center [113, 594] width 225 height 696
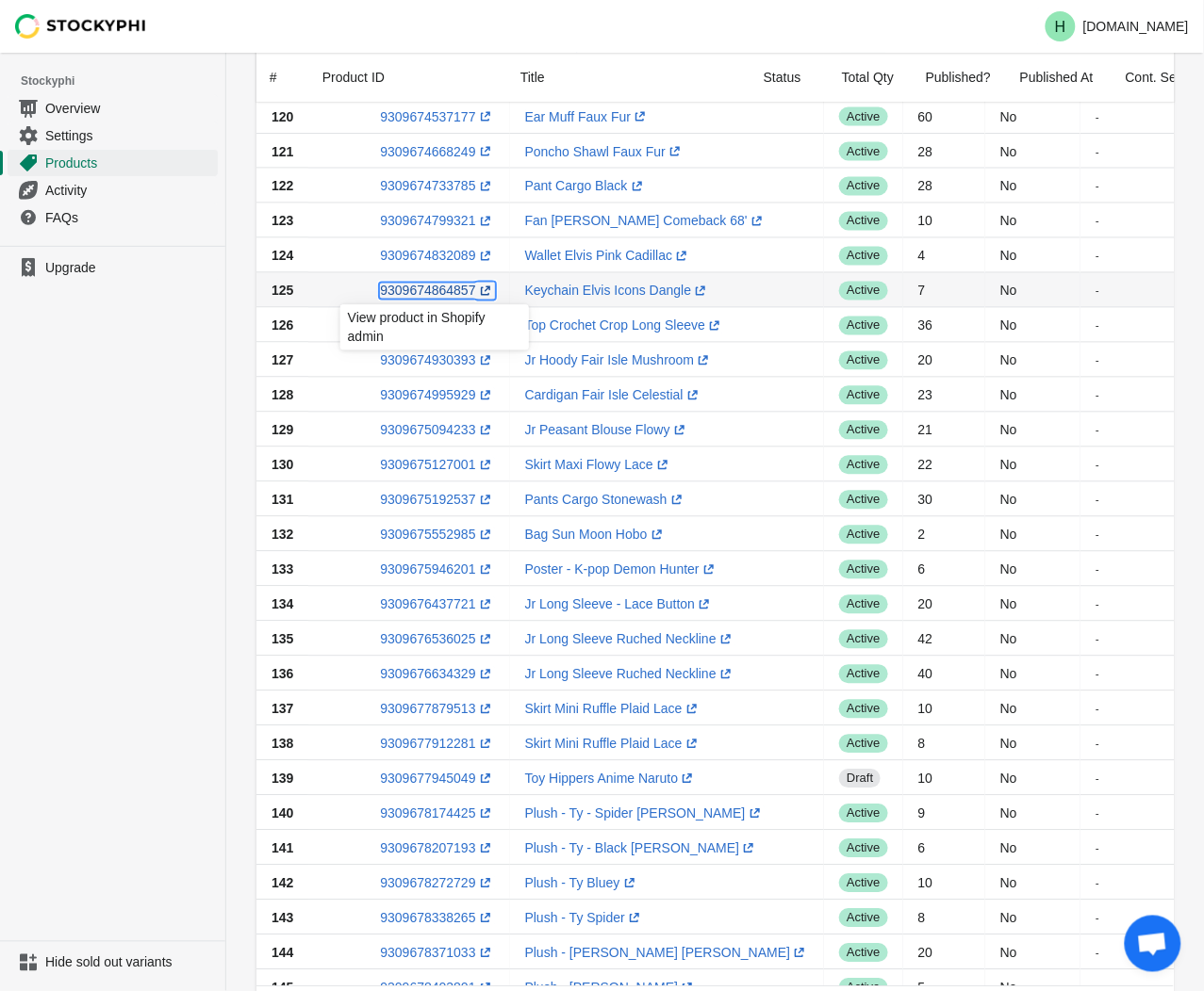
click at [435, 292] on link "9309674864857 (opens a new window)" at bounding box center [437, 290] width 114 height 15
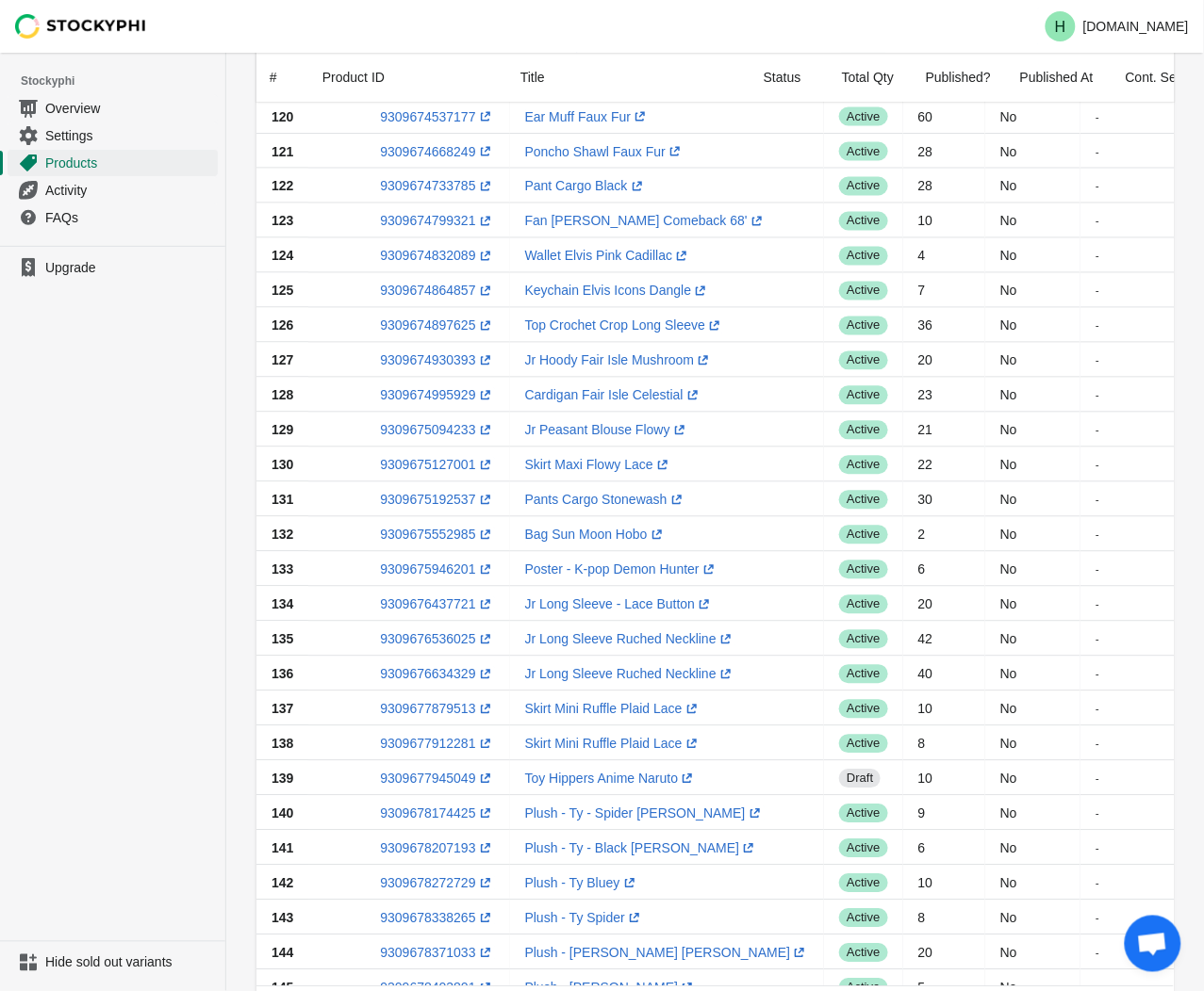
click at [135, 389] on ul "Upgrade" at bounding box center [113, 594] width 225 height 696
click at [429, 532] on link "9309675552985 (opens a new window)" at bounding box center [437, 534] width 114 height 15
click at [133, 533] on ul "Upgrade" at bounding box center [113, 594] width 225 height 696
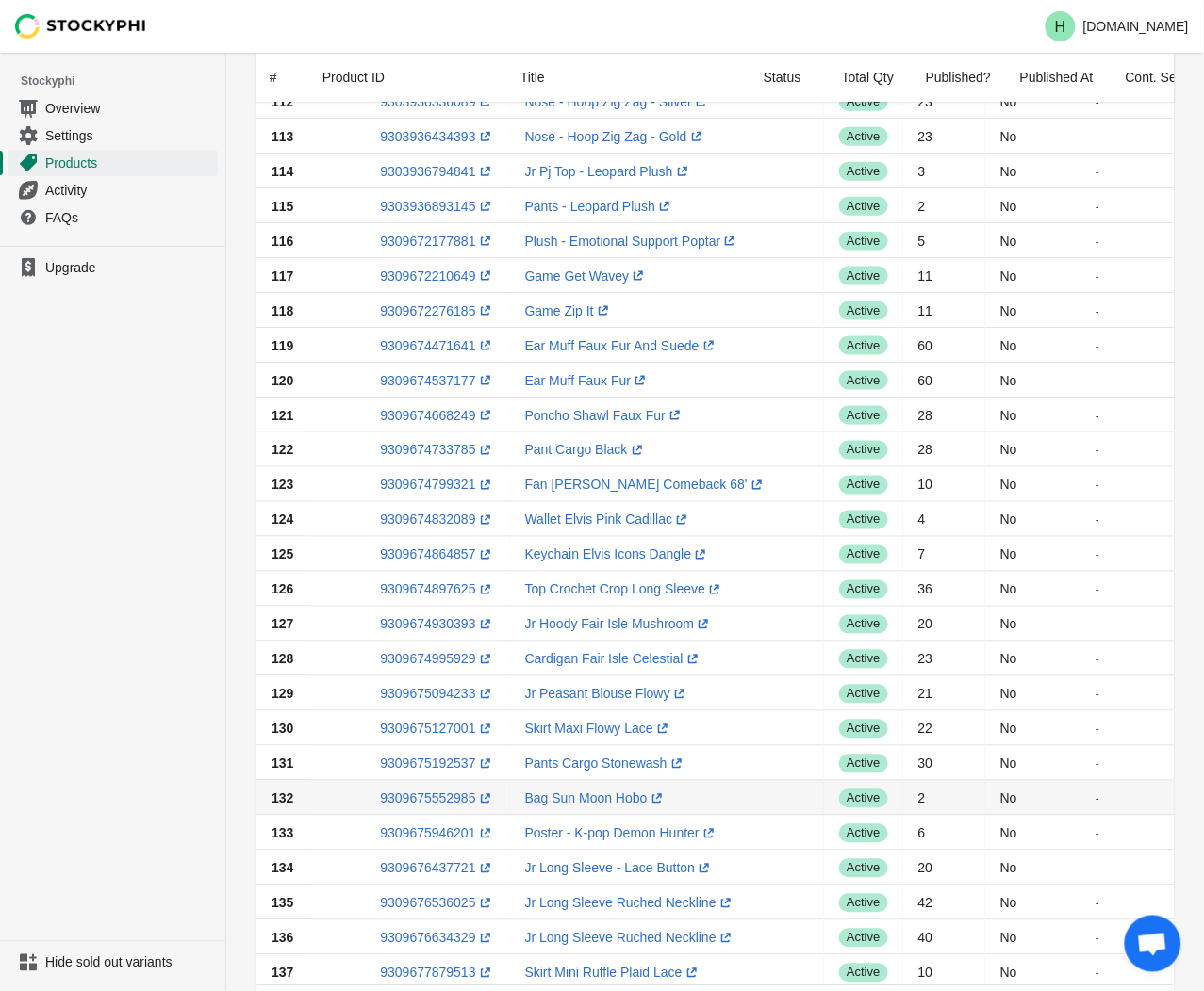
scroll to position [487, 0]
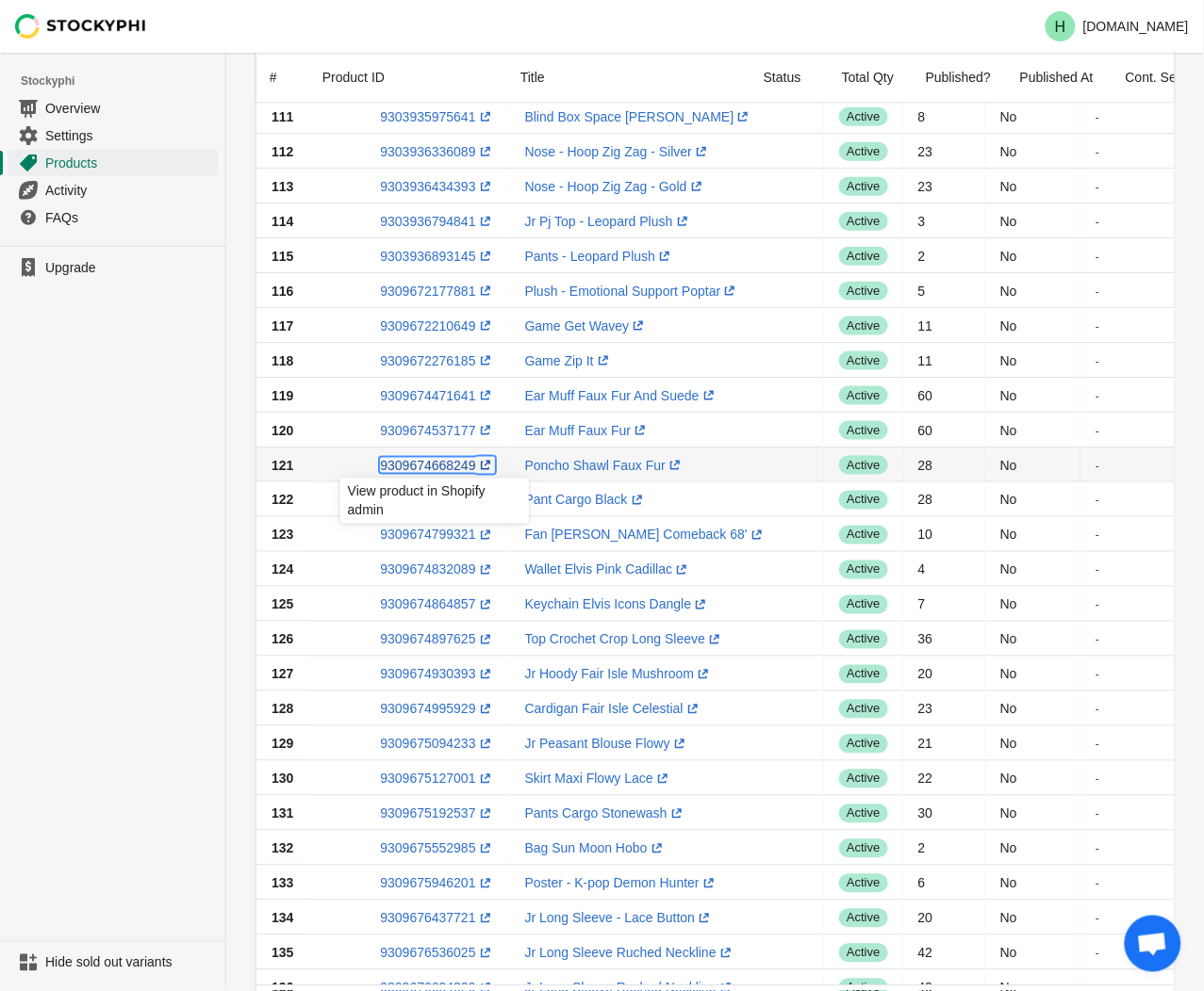
click at [416, 464] on link "9309674668249 (opens a new window)" at bounding box center [437, 465] width 114 height 15
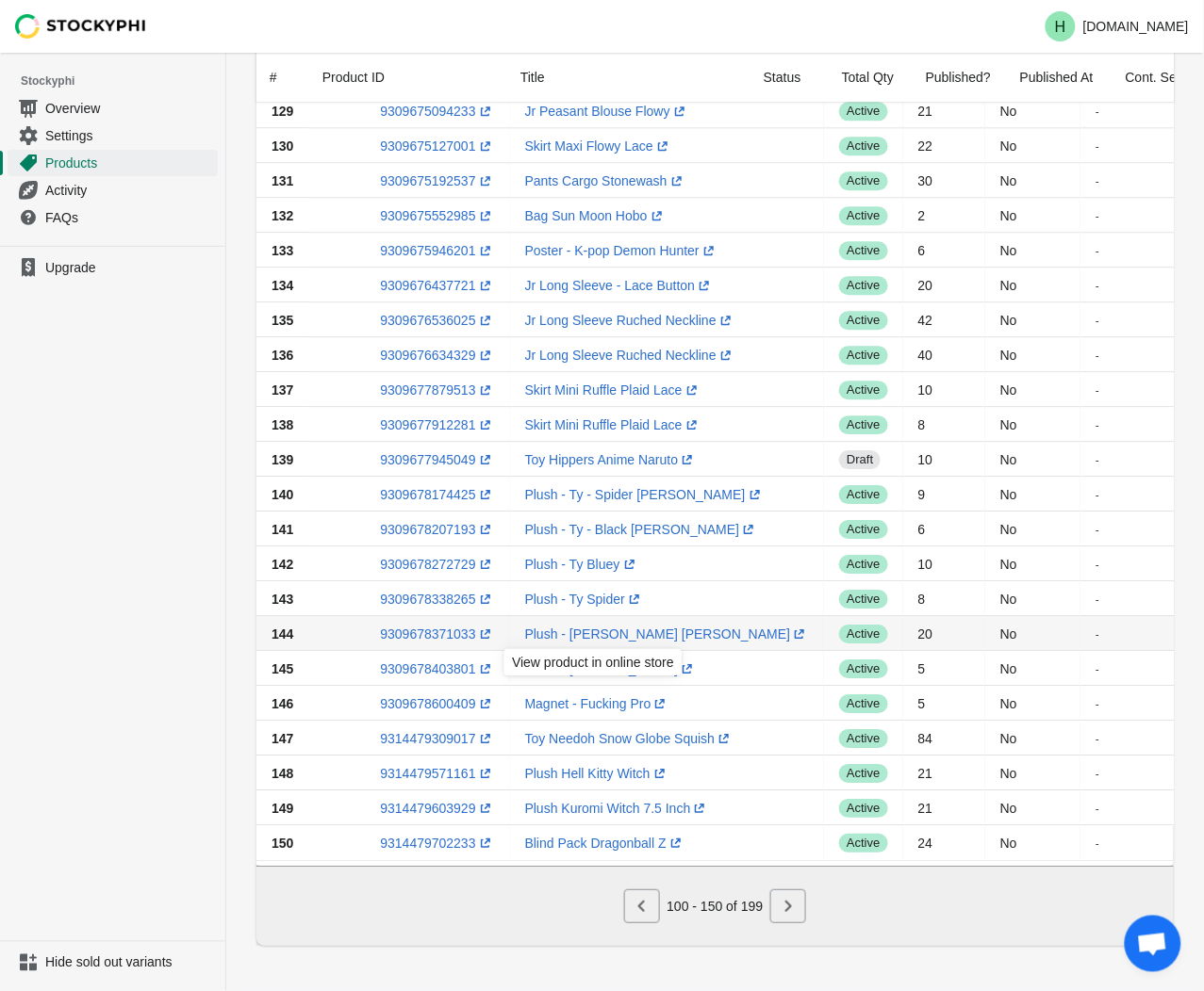
scroll to position [1132, 0]
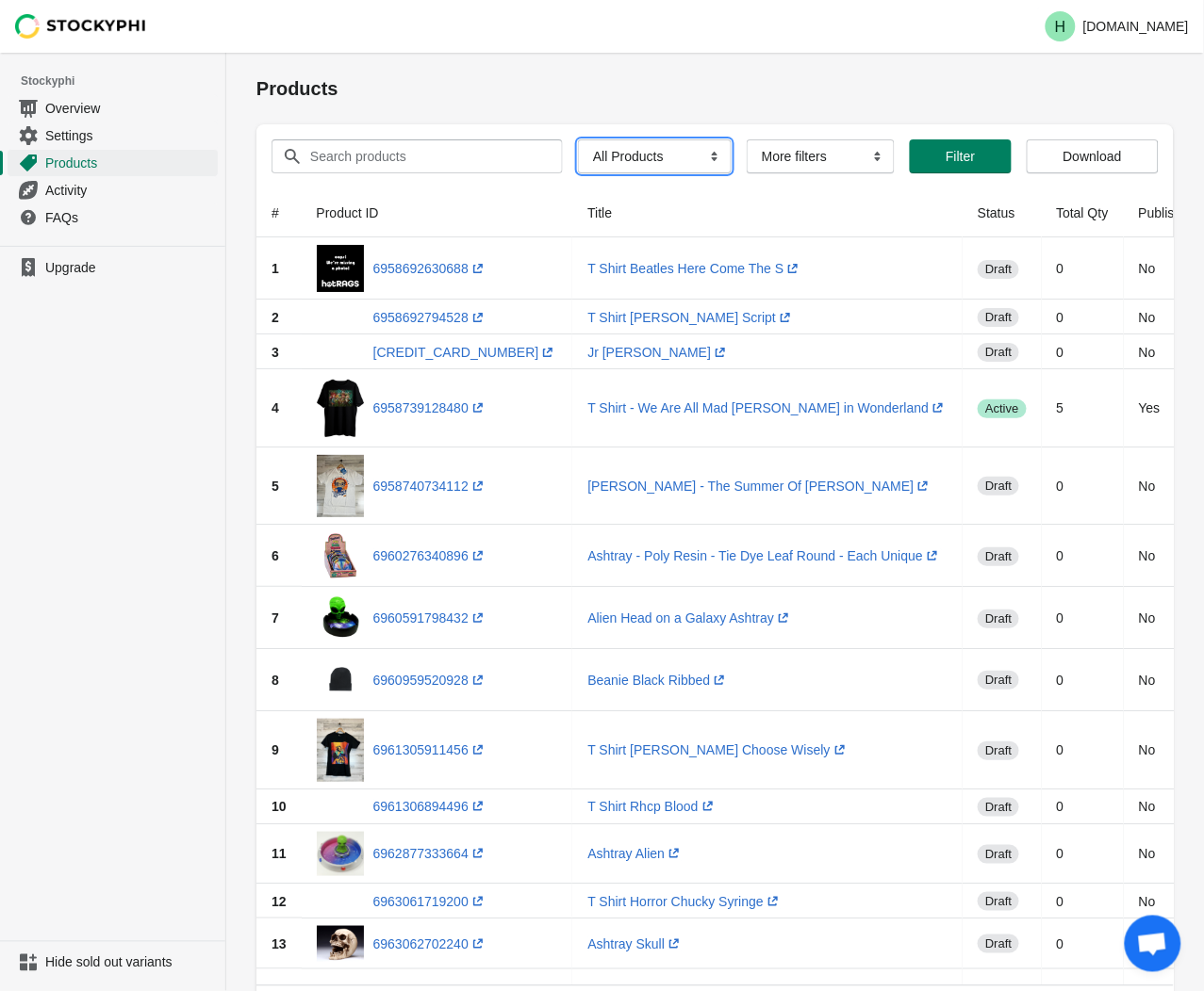
click at [701, 156] on select "All Products InStock InStock Published InStock Un-Published OOS OOS Published O…" at bounding box center [654, 156] width 153 height 34
select select "instock_has_no_image"
click at [578, 139] on select "All Products InStock InStock Published InStock Un-Published OOS OOS Published O…" at bounding box center [654, 156] width 153 height 34
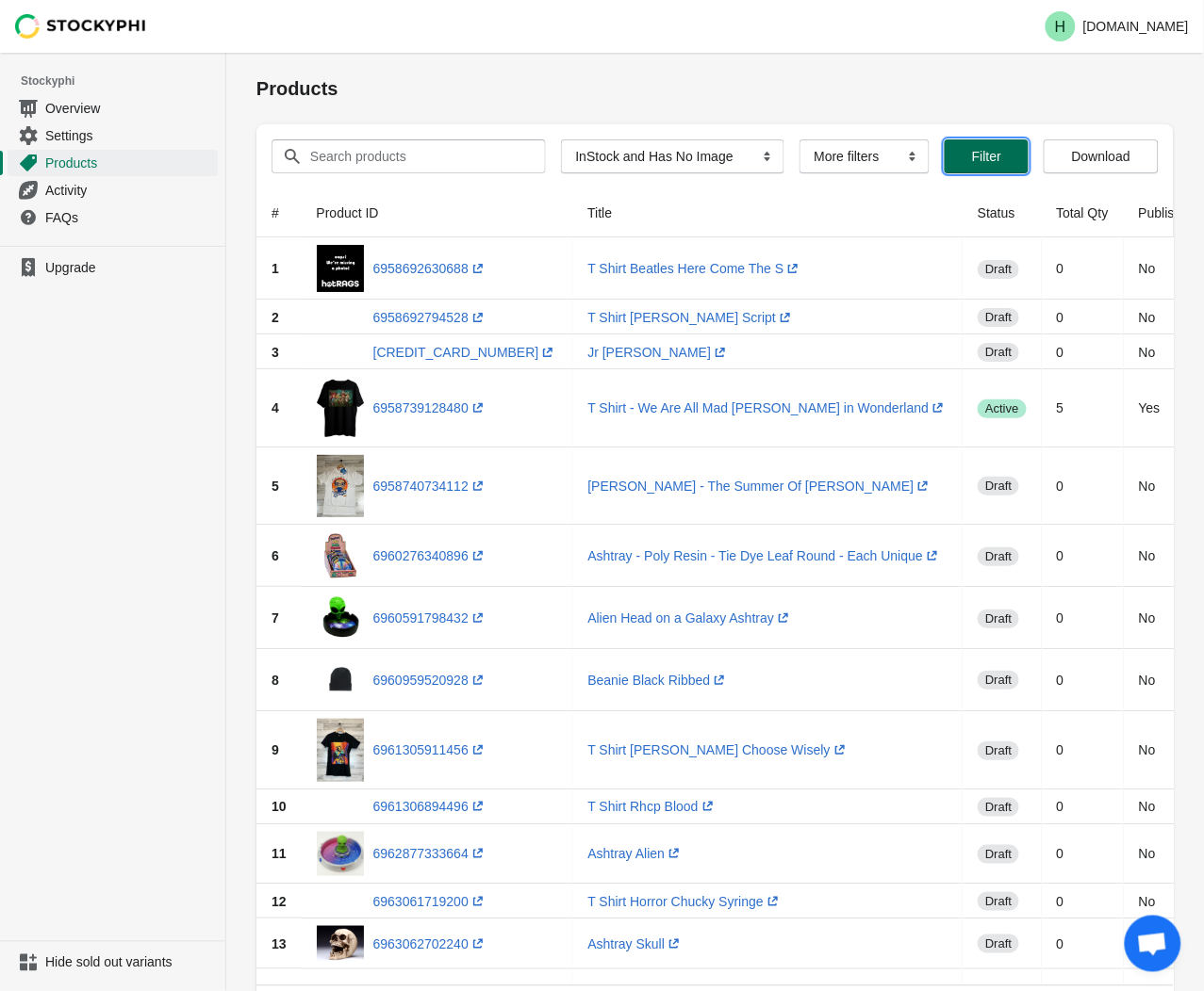
click at [994, 157] on span "Filter" at bounding box center [986, 156] width 29 height 15
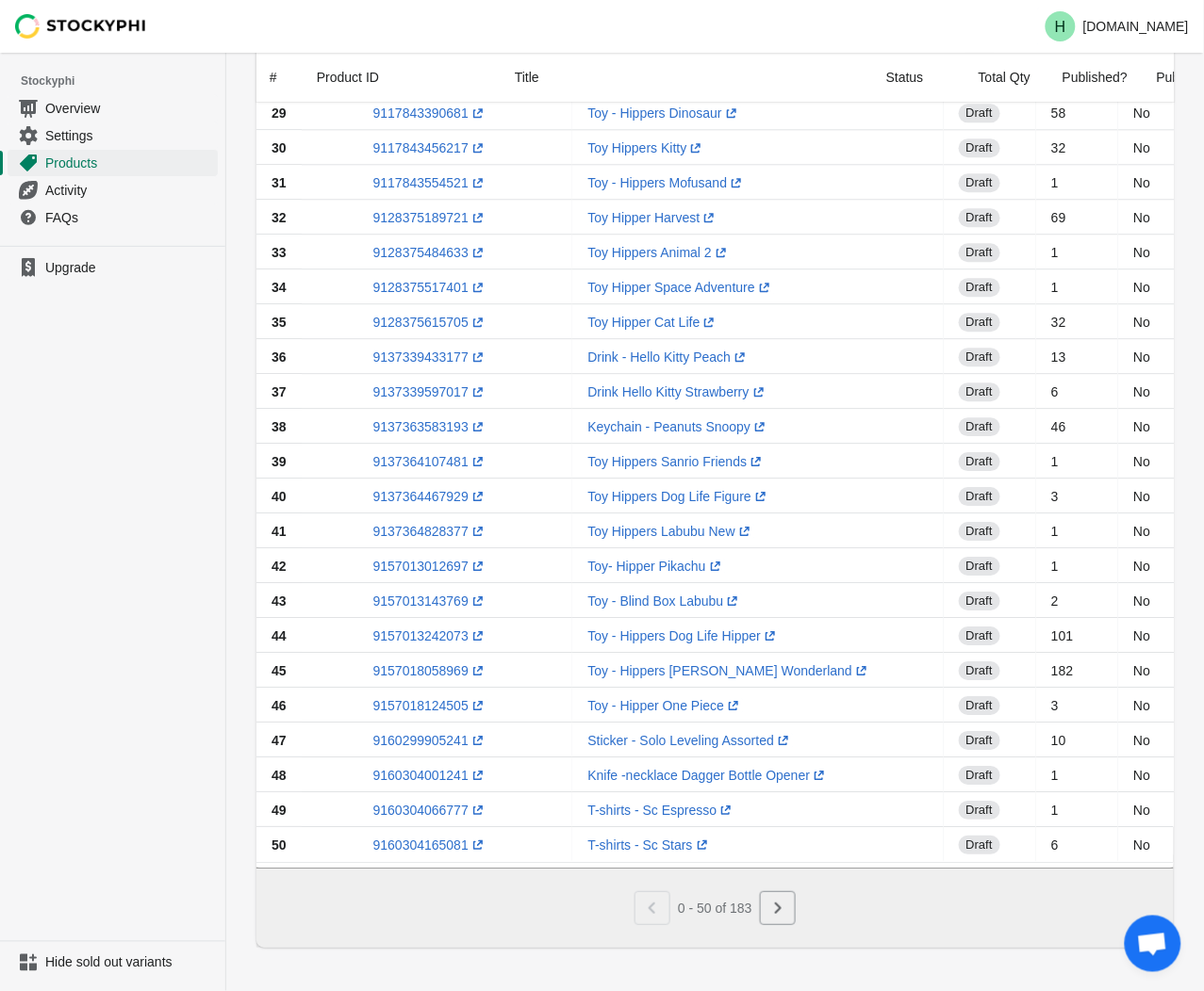
scroll to position [1132, 0]
click at [774, 907] on icon "Next" at bounding box center [777, 907] width 19 height 19
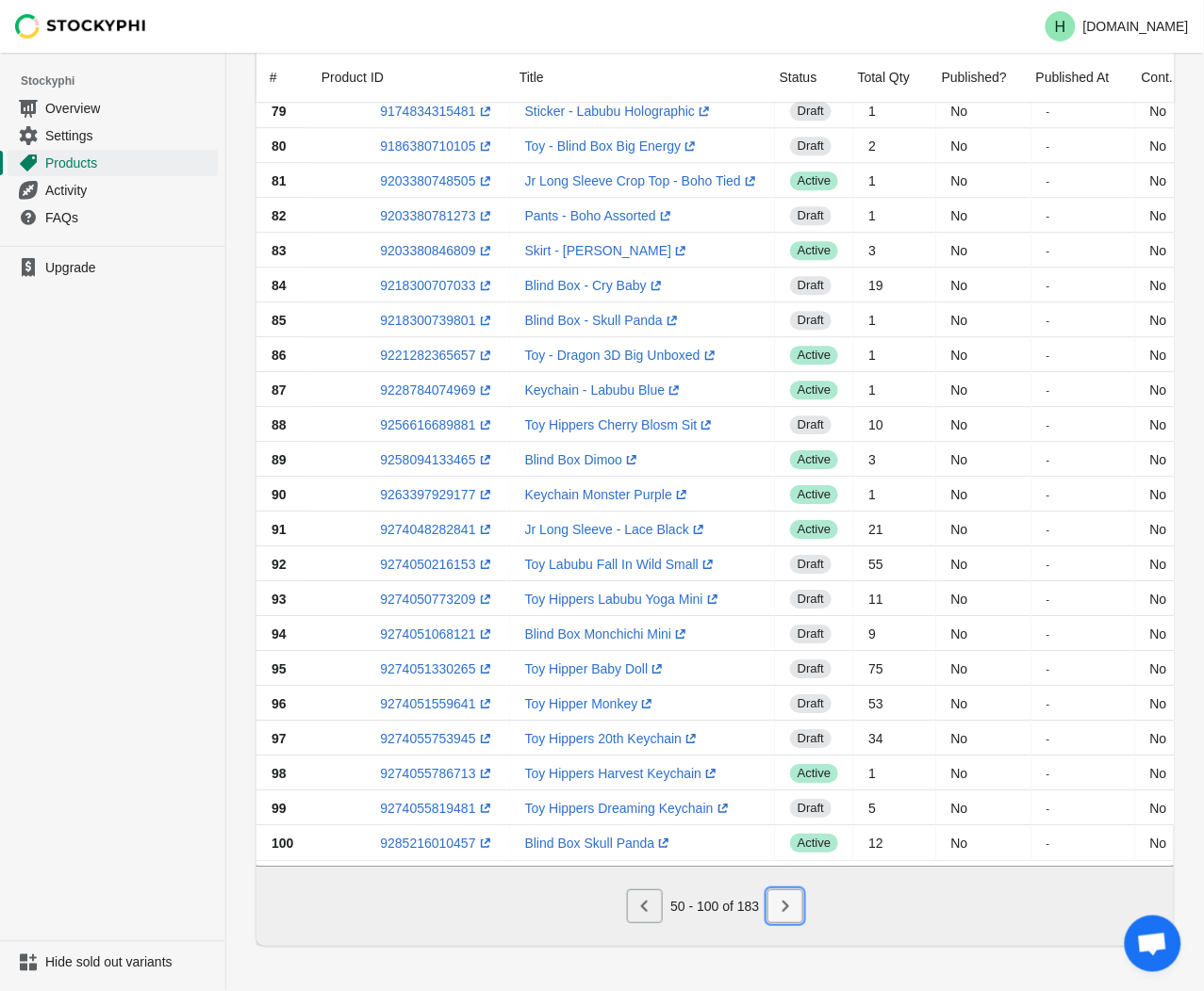
click at [784, 908] on icon "Next" at bounding box center [785, 907] width 19 height 19
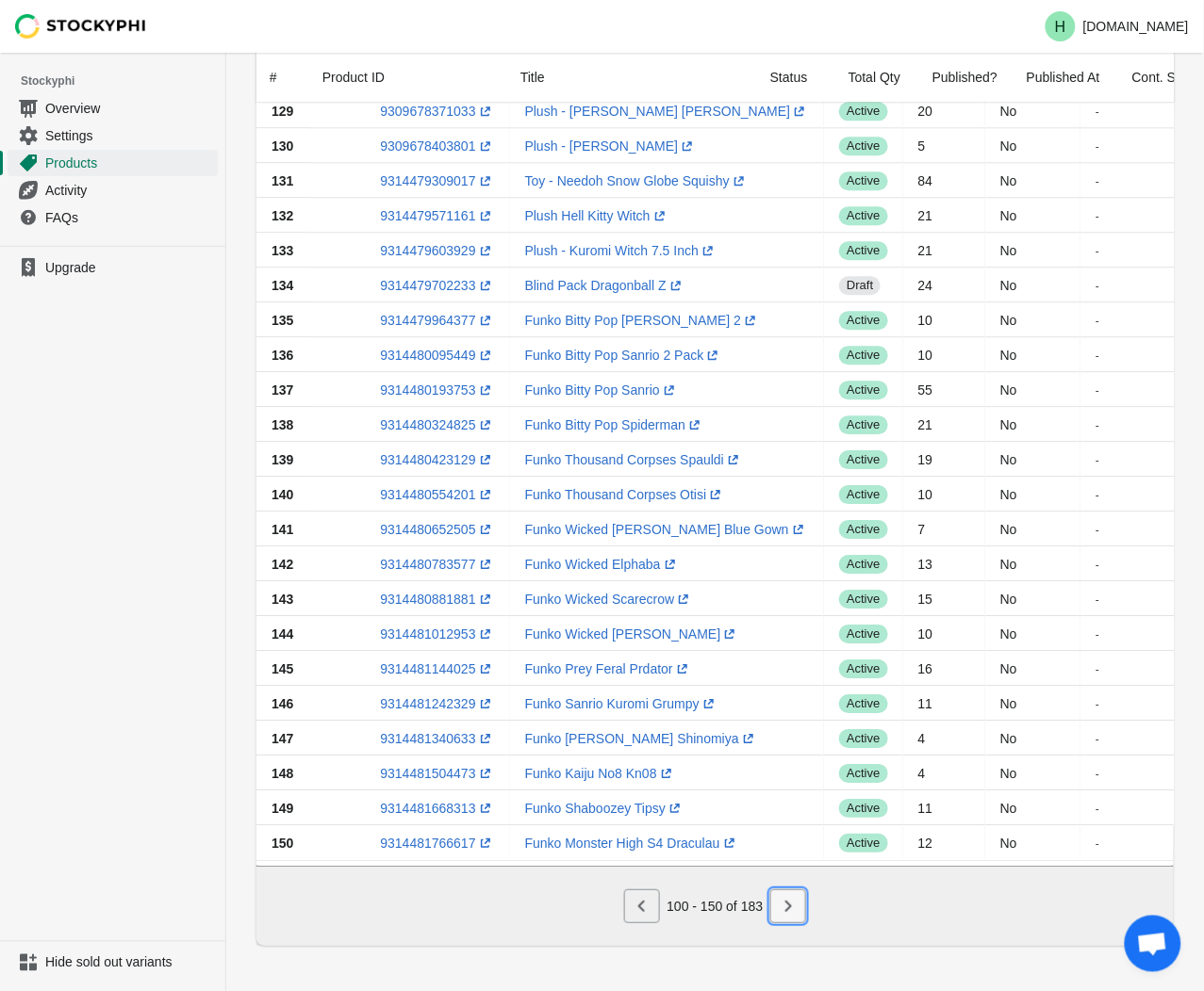
click at [784, 908] on icon "Next" at bounding box center [788, 907] width 19 height 19
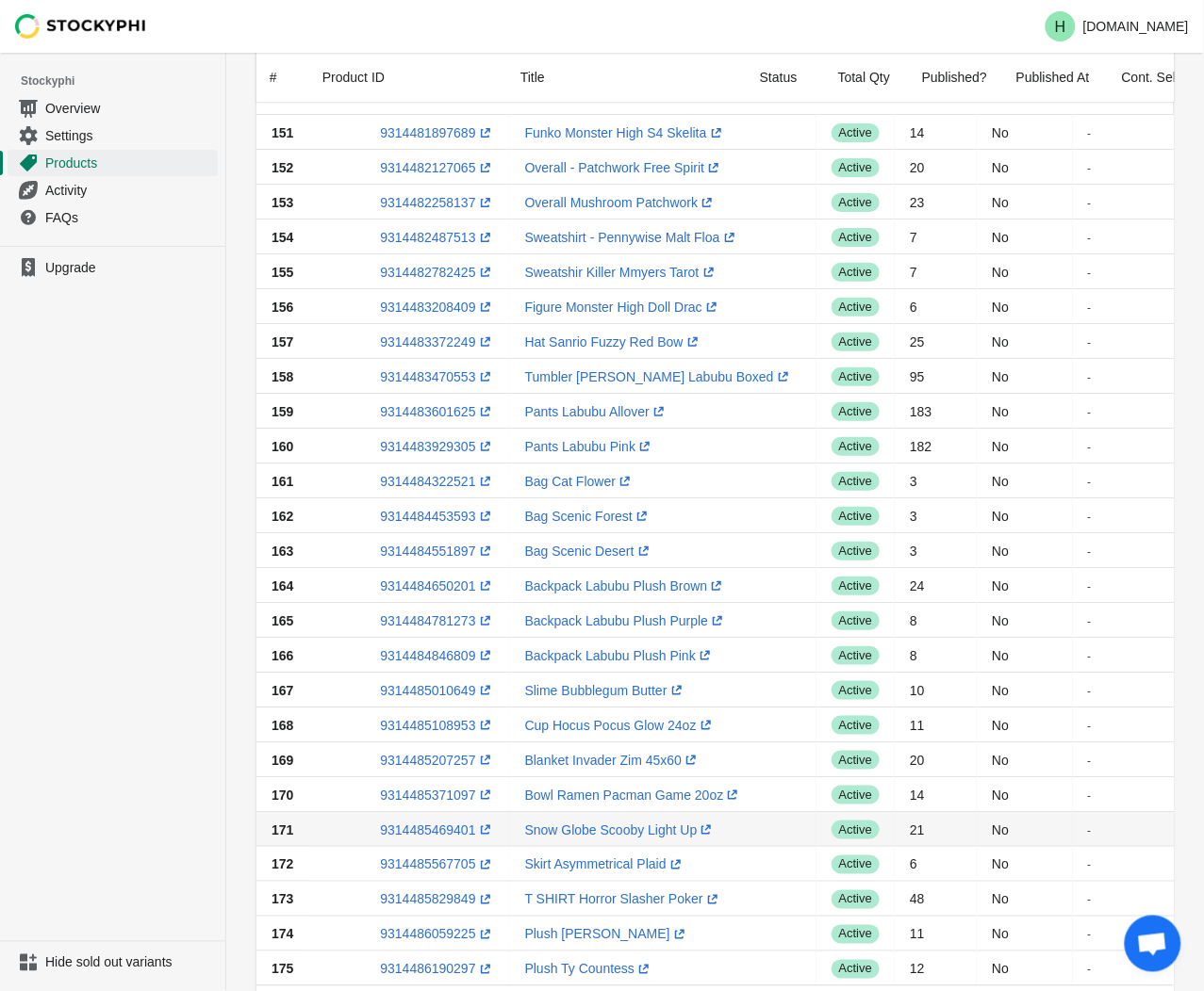
scroll to position [0, 0]
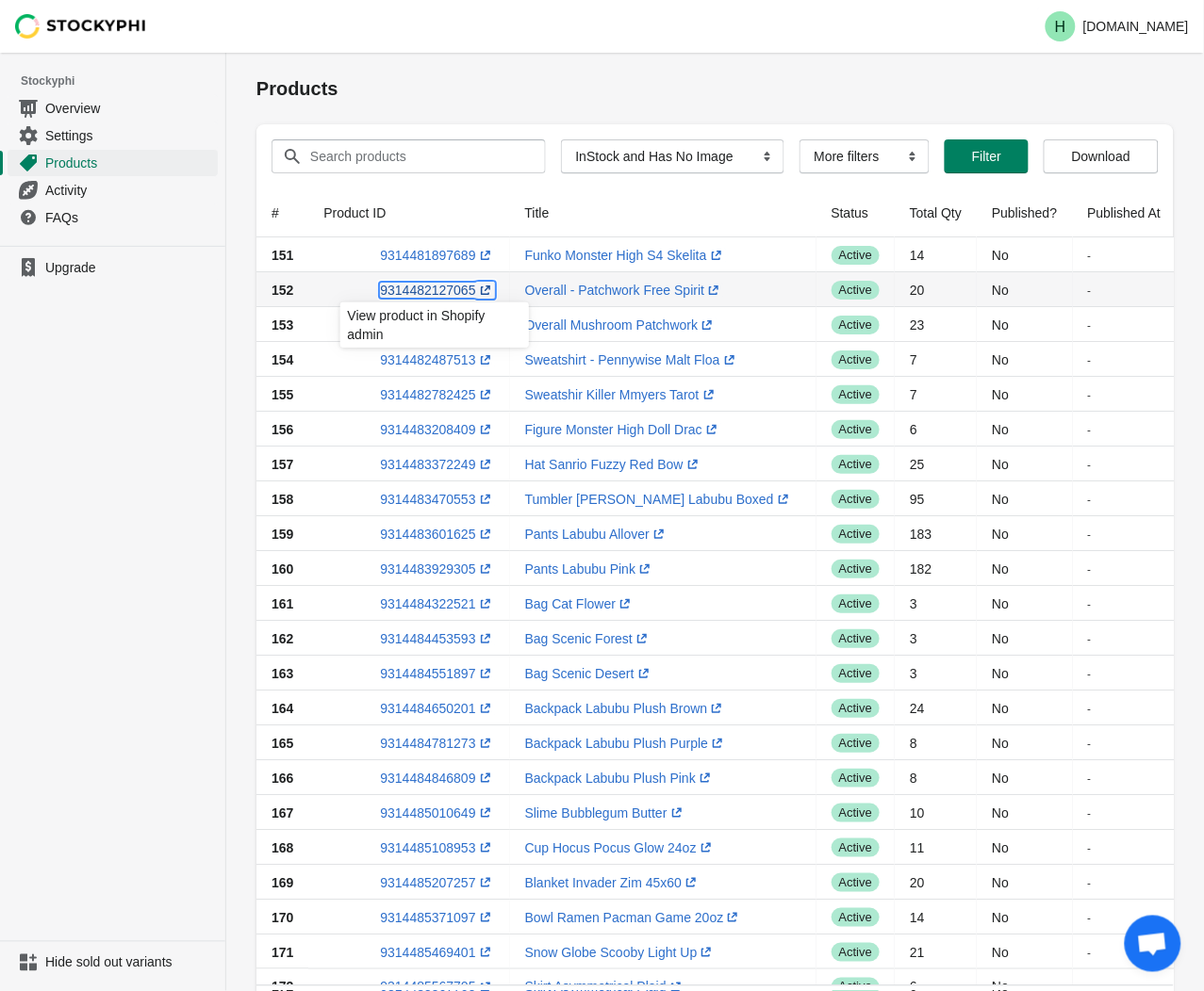
click at [421, 293] on link "9314482127065 (opens a new window)" at bounding box center [437, 290] width 114 height 15
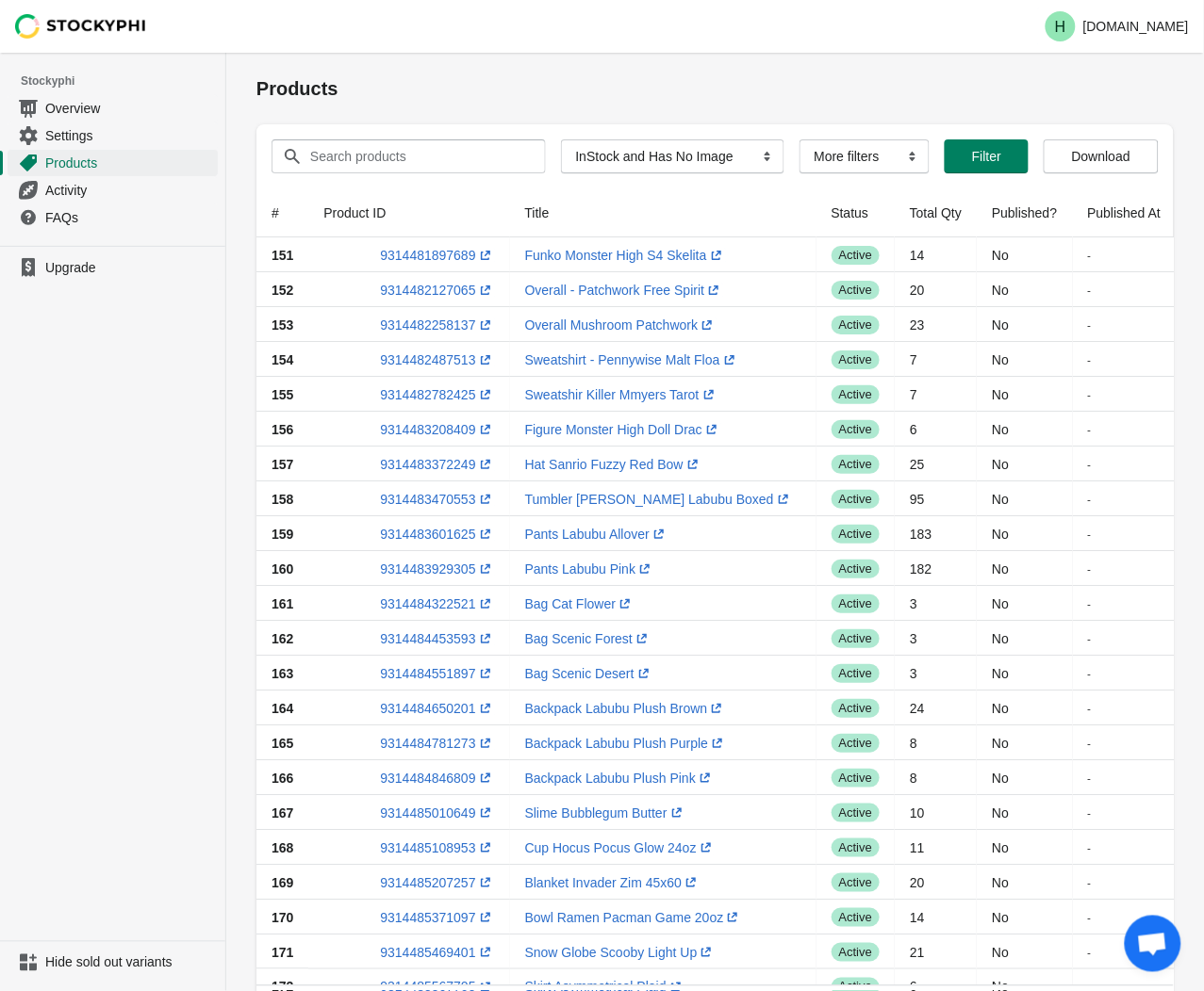
click at [106, 408] on ul "Upgrade" at bounding box center [113, 594] width 225 height 696
click at [443, 326] on link "9314482258137 (opens a new window)" at bounding box center [437, 325] width 114 height 15
click at [112, 402] on ul "Upgrade" at bounding box center [113, 594] width 225 height 696
click at [424, 356] on link "9314482487513 (opens a new window)" at bounding box center [437, 360] width 114 height 15
click at [215, 500] on ul "Upgrade" at bounding box center [113, 594] width 225 height 696
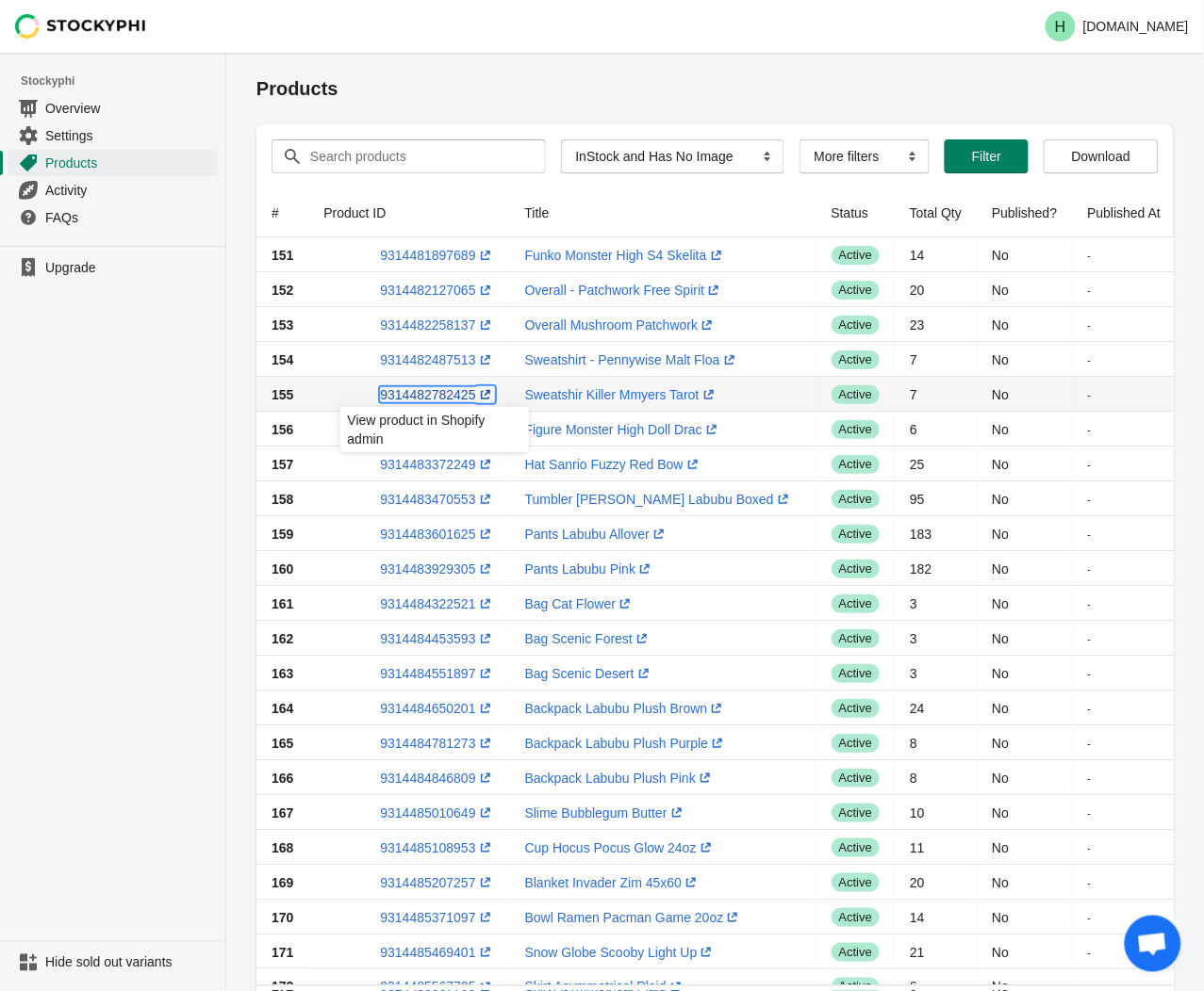
click at [425, 391] on link "9314482782425 (opens a new window)" at bounding box center [437, 395] width 114 height 15
click at [66, 403] on ul "Upgrade" at bounding box center [113, 594] width 225 height 696
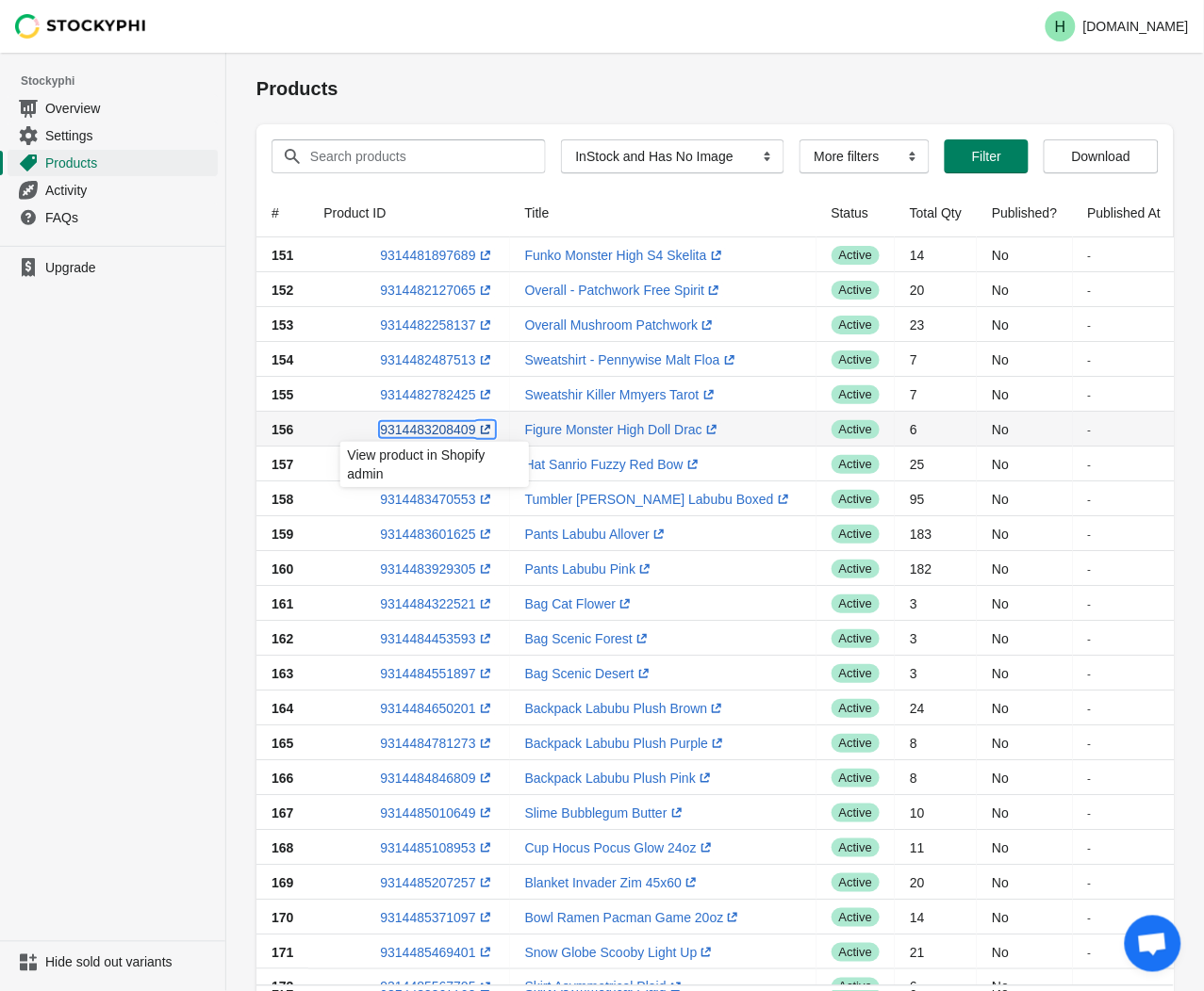
click at [421, 429] on link "9314483208409 (opens a new window)" at bounding box center [437, 429] width 114 height 15
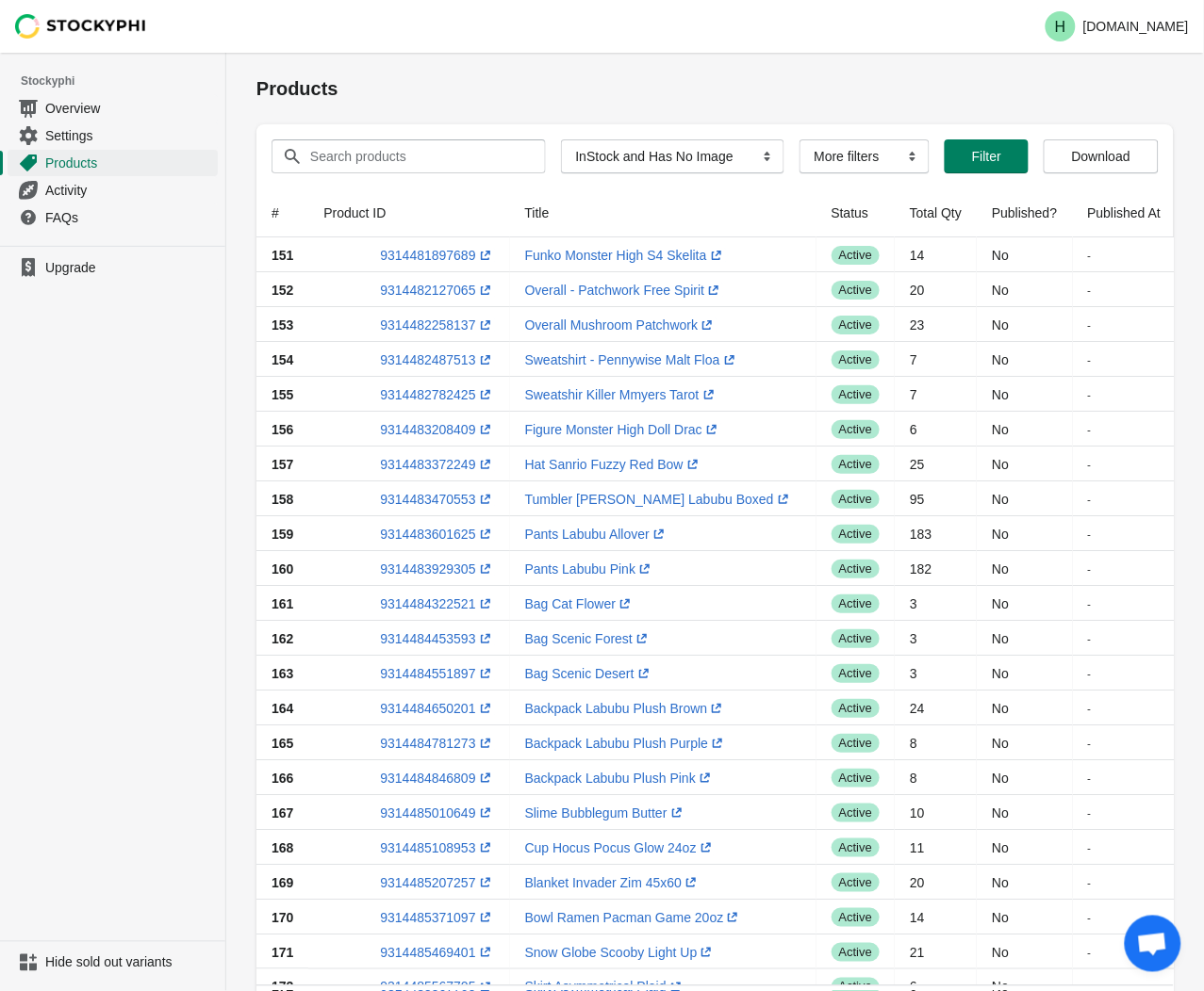
click at [158, 520] on ul "Upgrade" at bounding box center [113, 594] width 225 height 696
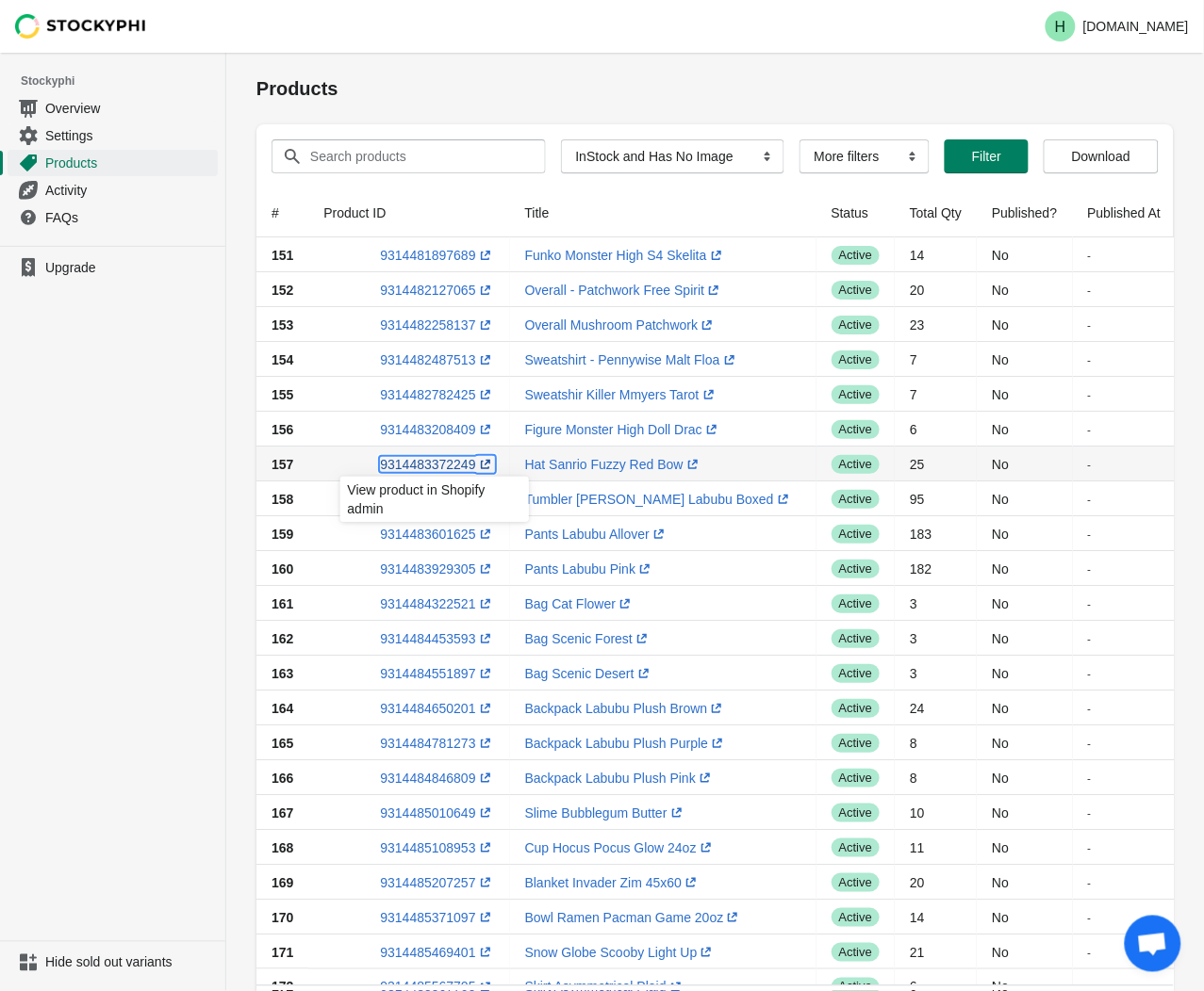
click at [420, 466] on link "9314483372249 (opens a new window)" at bounding box center [437, 464] width 114 height 15
click at [85, 547] on ul "Upgrade" at bounding box center [113, 594] width 225 height 696
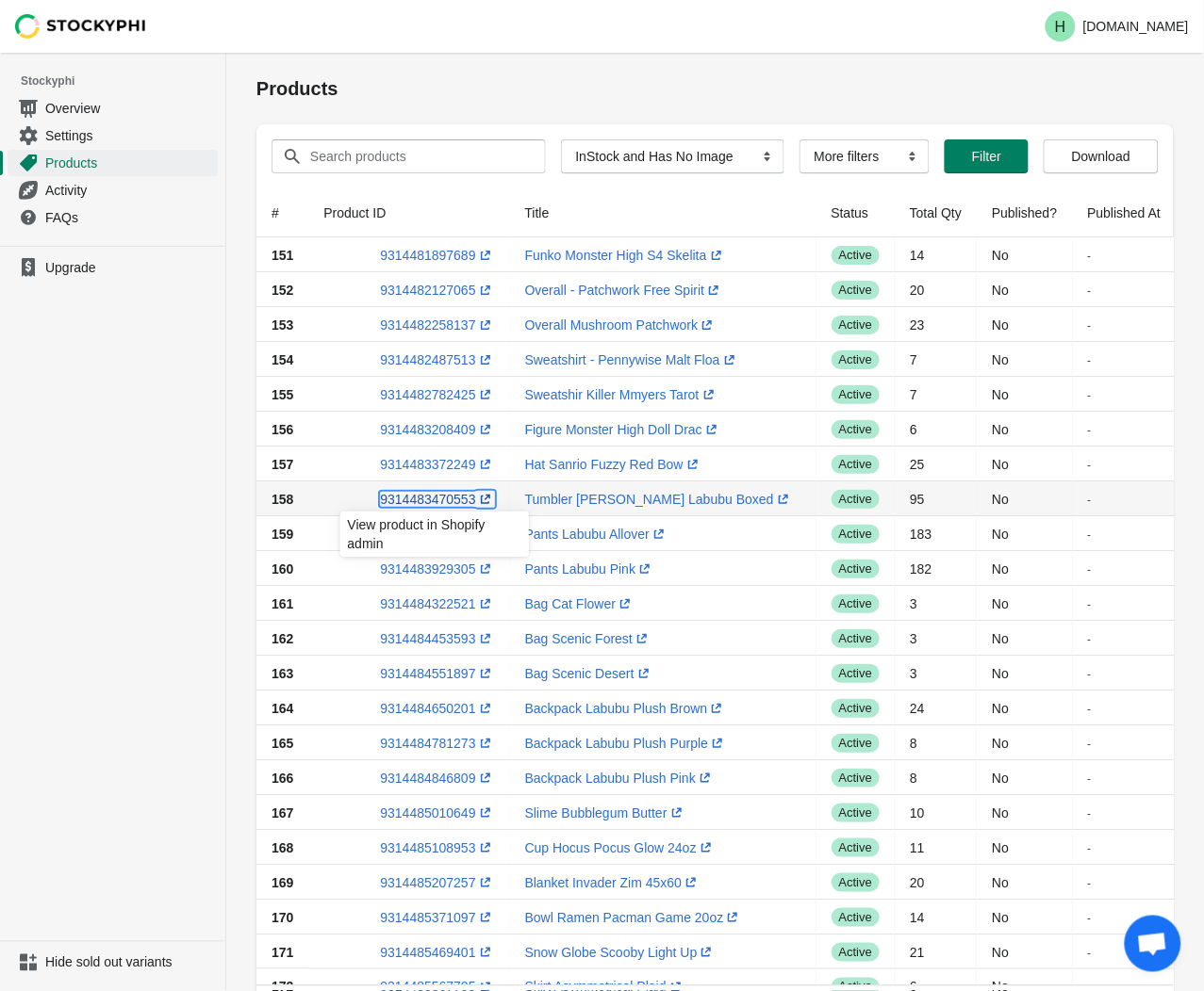
click at [435, 499] on link "9314483470553 (opens a new window)" at bounding box center [437, 499] width 114 height 15
click at [173, 459] on ul "Upgrade" at bounding box center [113, 594] width 225 height 696
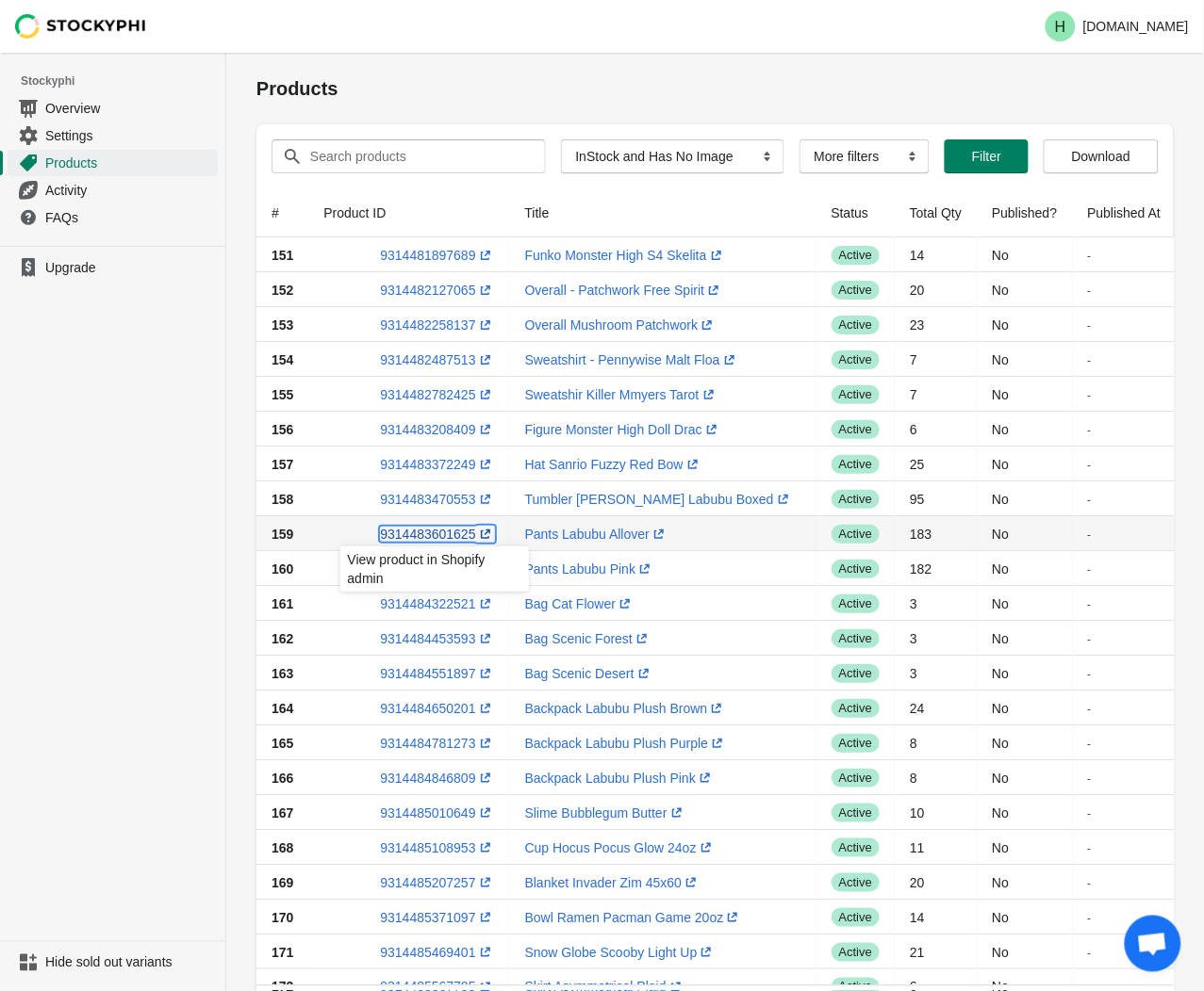
click at [419, 532] on link "9314483601625 (opens a new window)" at bounding box center [437, 534] width 114 height 15
click at [82, 476] on ul "Upgrade" at bounding box center [113, 594] width 225 height 696
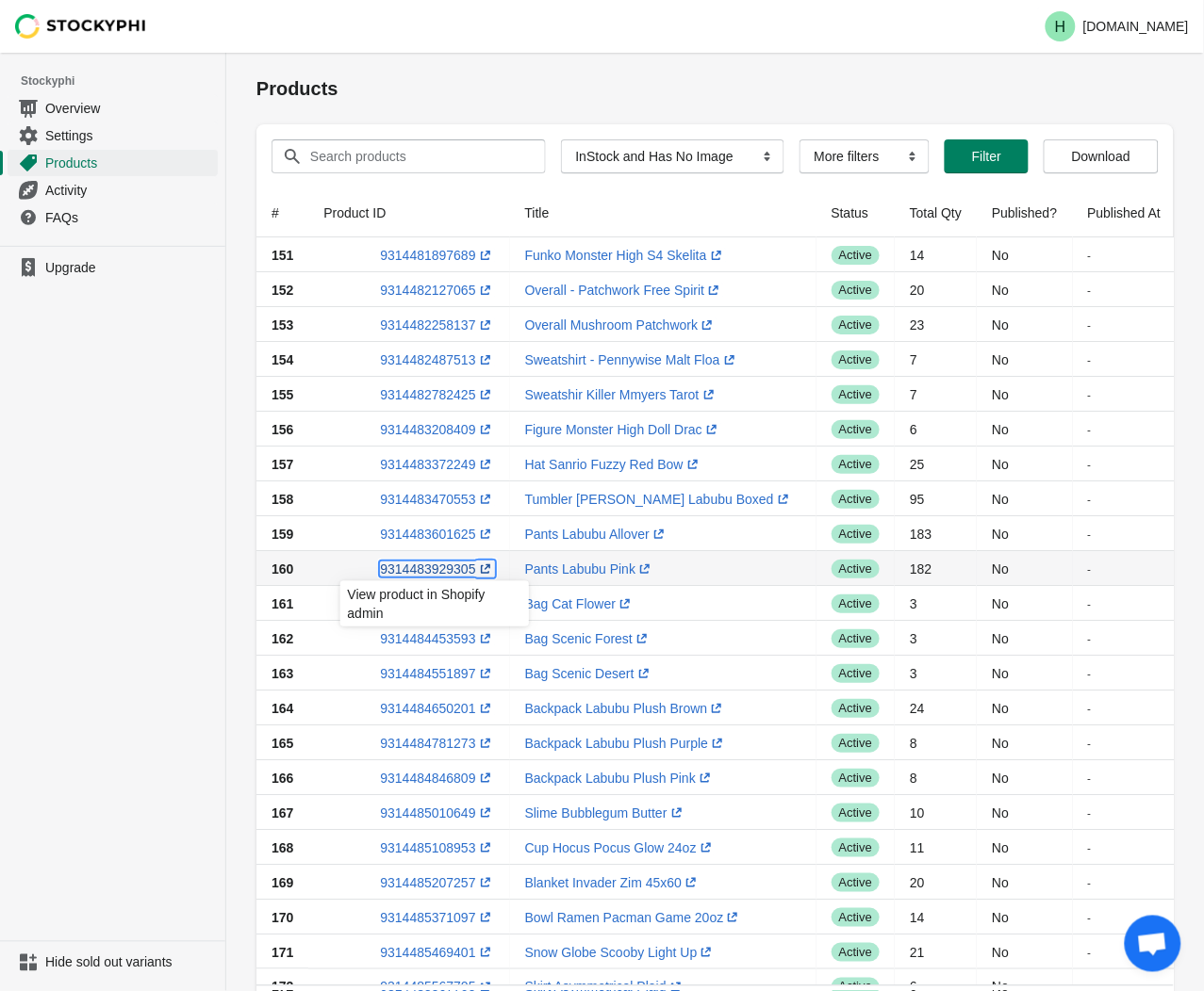
click at [410, 571] on link "9314483929305 (opens a new window)" at bounding box center [437, 569] width 114 height 15
click at [150, 537] on ul "Upgrade" at bounding box center [113, 594] width 225 height 696
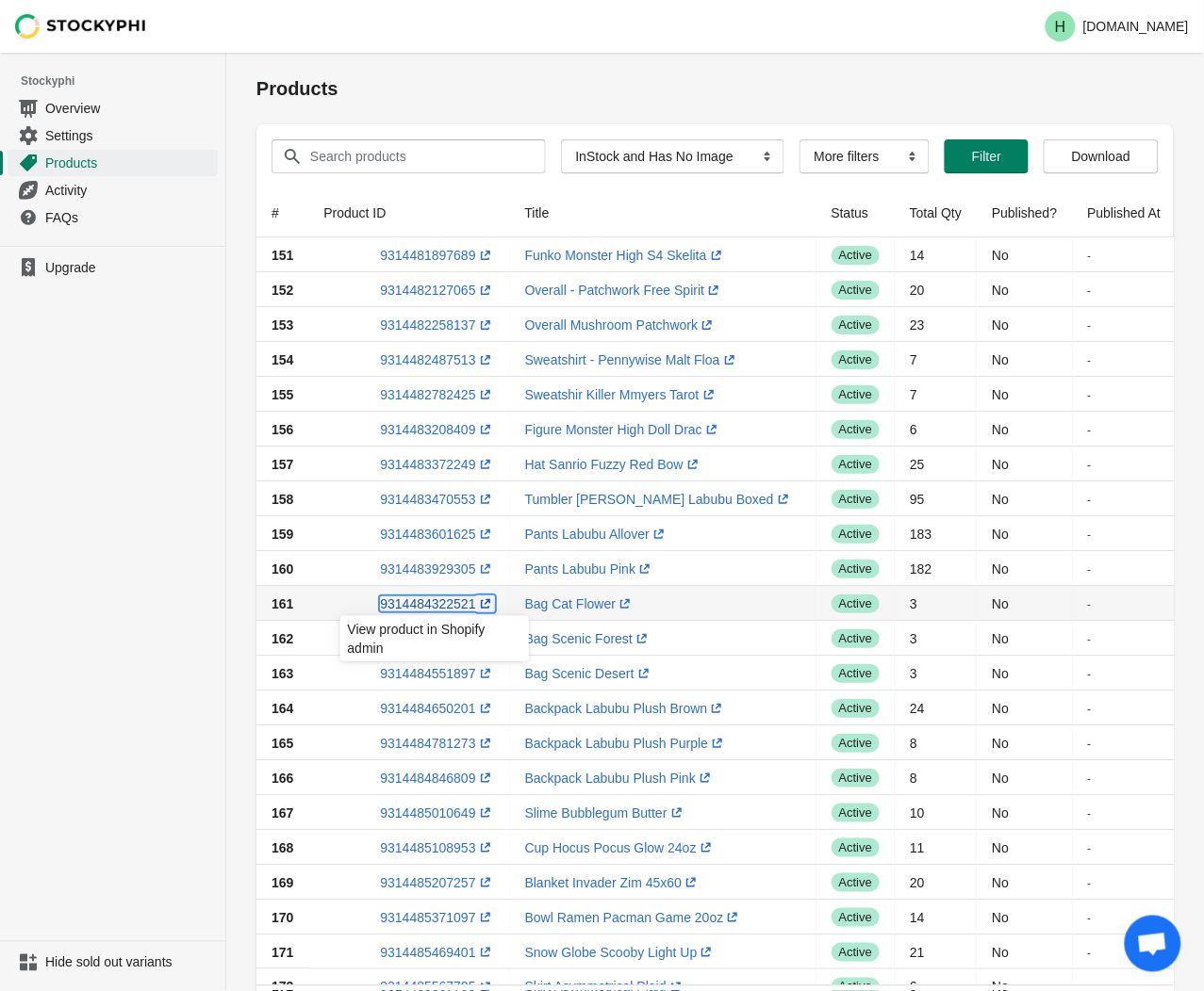
click at [424, 606] on link "9314484322521 (opens a new window)" at bounding box center [437, 604] width 114 height 15
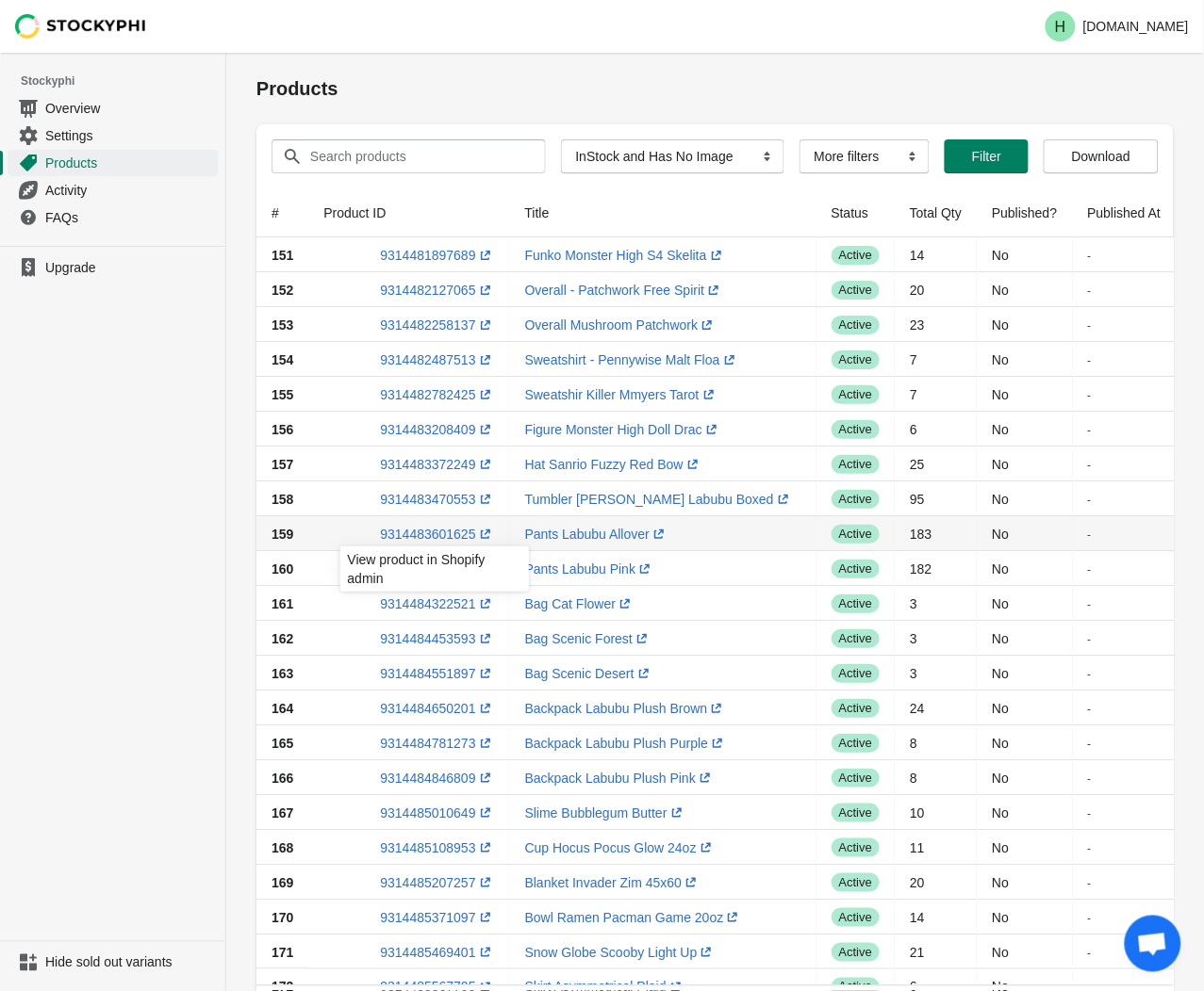
click at [431, 605] on div "View product in Shopify admin" at bounding box center [434, 575] width 218 height 64
click at [422, 600] on div "View product in Shopify admin" at bounding box center [434, 575] width 218 height 64
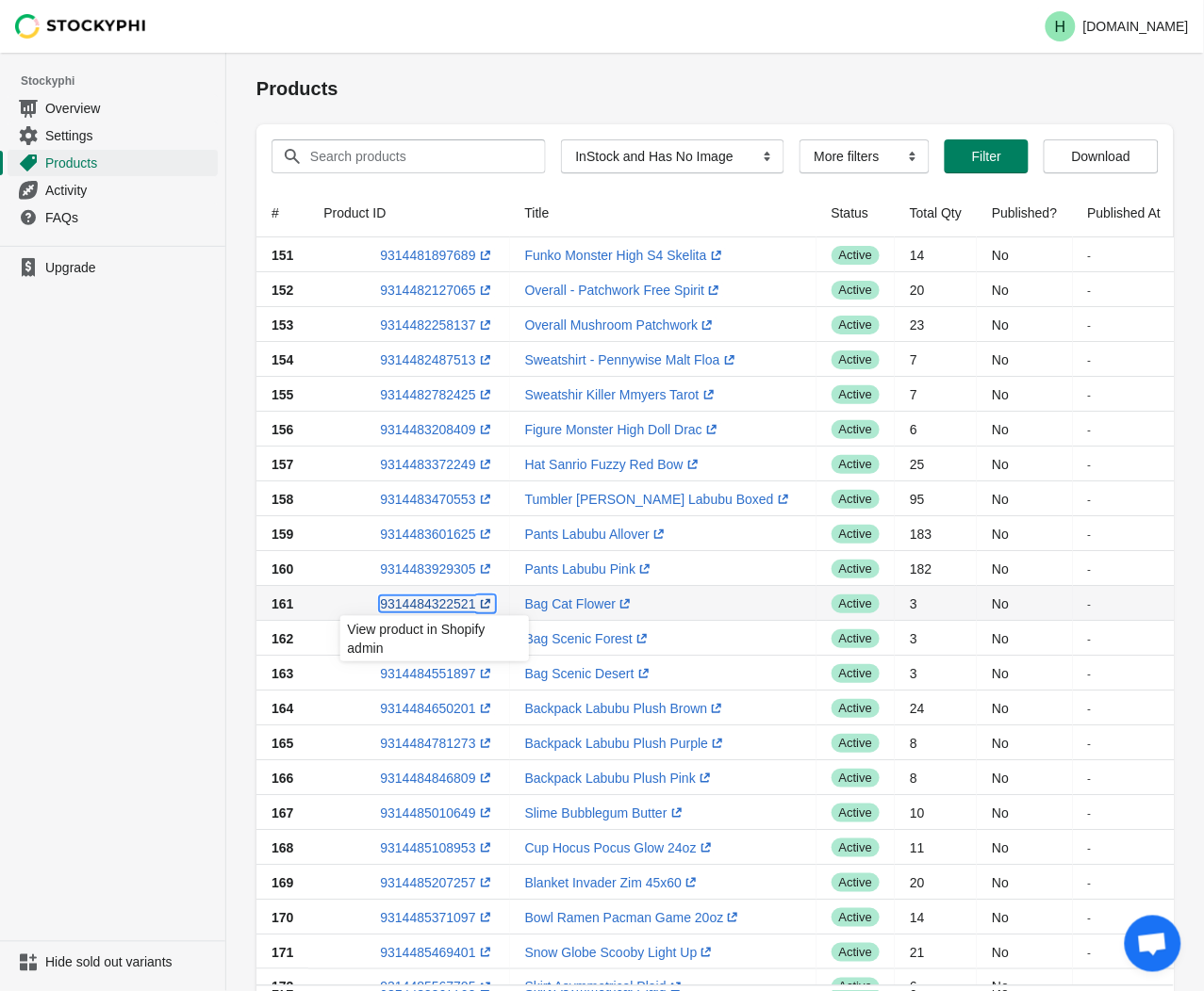
click at [426, 605] on link "9314484322521 (opens a new window)" at bounding box center [437, 604] width 114 height 15
click at [129, 551] on ul "Upgrade" at bounding box center [113, 594] width 225 height 696
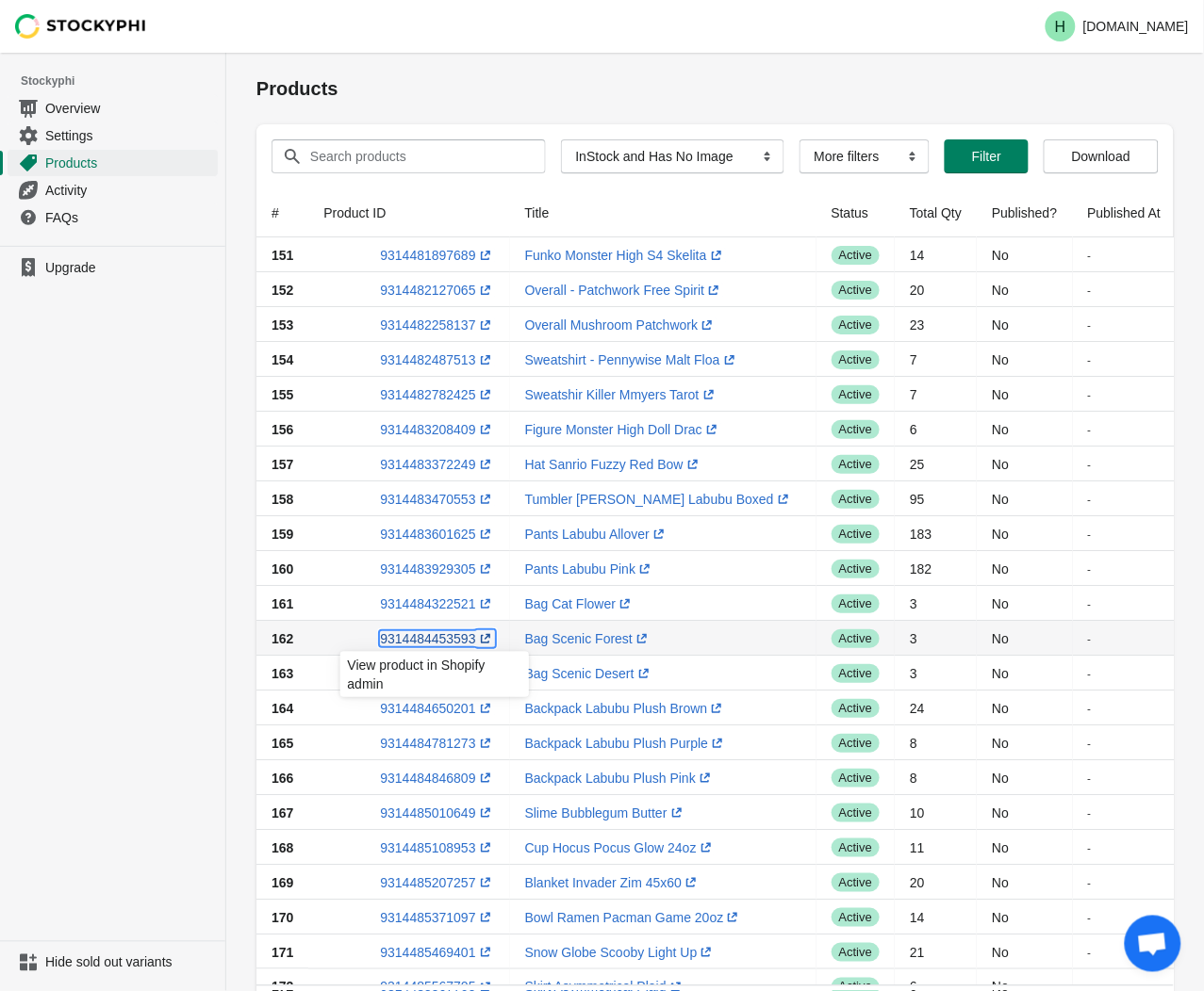
click at [437, 639] on link "9314484453593 (opens a new window)" at bounding box center [437, 639] width 114 height 15
click at [76, 608] on ul "Upgrade" at bounding box center [113, 594] width 225 height 696
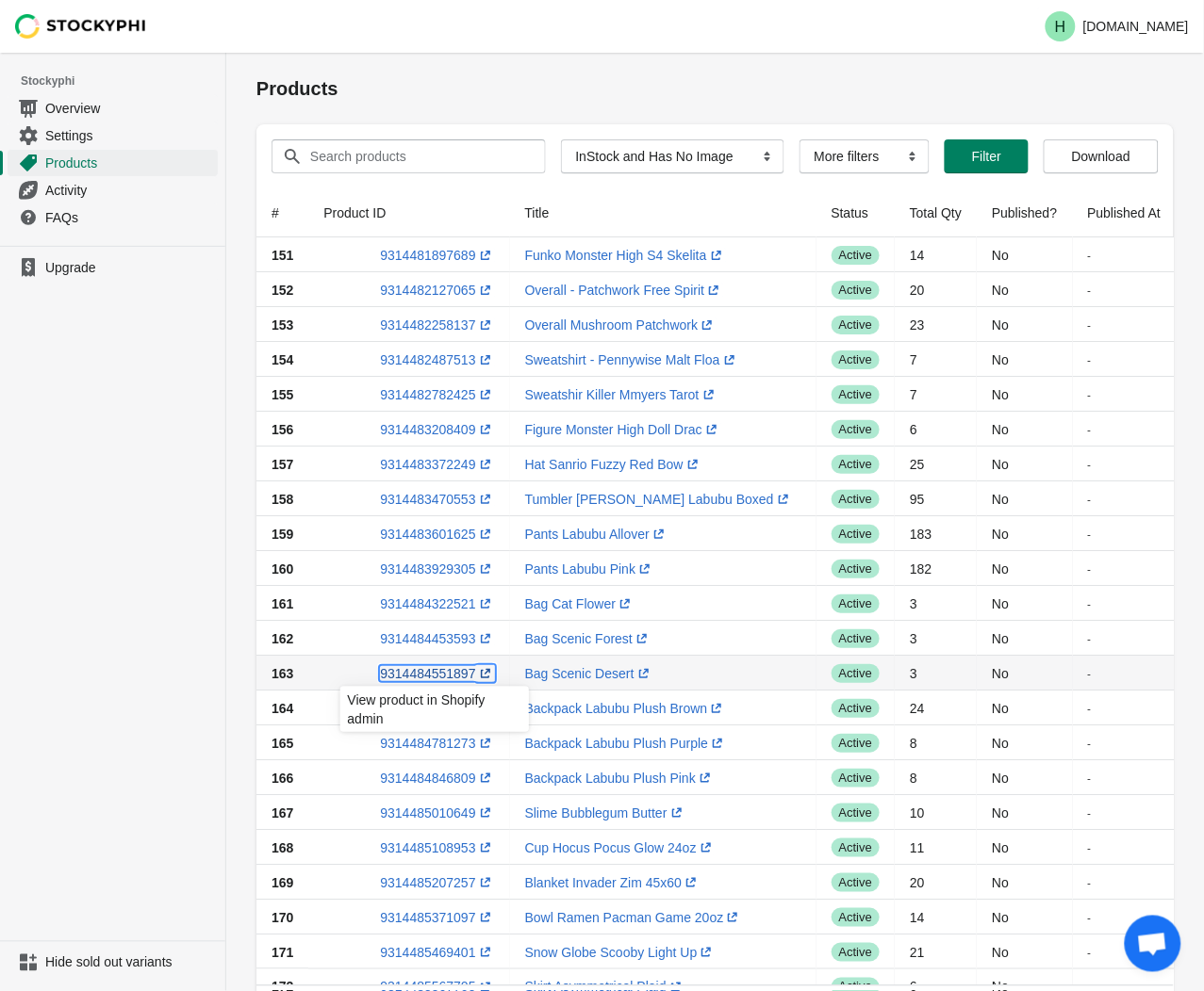
click at [435, 677] on link "9314484551897 (opens a new window)" at bounding box center [437, 674] width 114 height 15
click at [112, 614] on ul "Upgrade" at bounding box center [113, 594] width 225 height 696
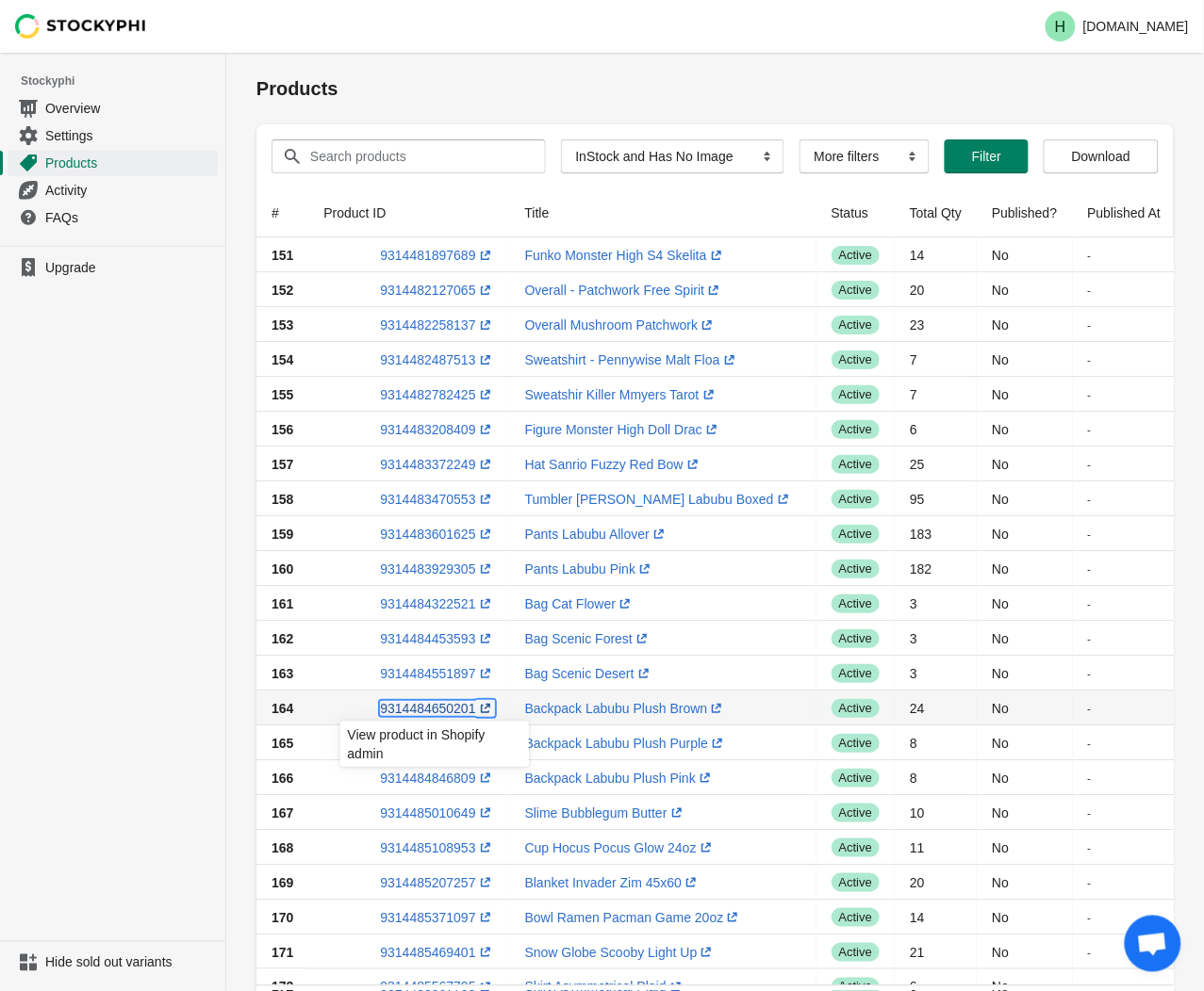
click at [415, 712] on link "9314484650201 (opens a new window)" at bounding box center [437, 708] width 114 height 15
click at [142, 696] on ul "Upgrade" at bounding box center [113, 594] width 225 height 696
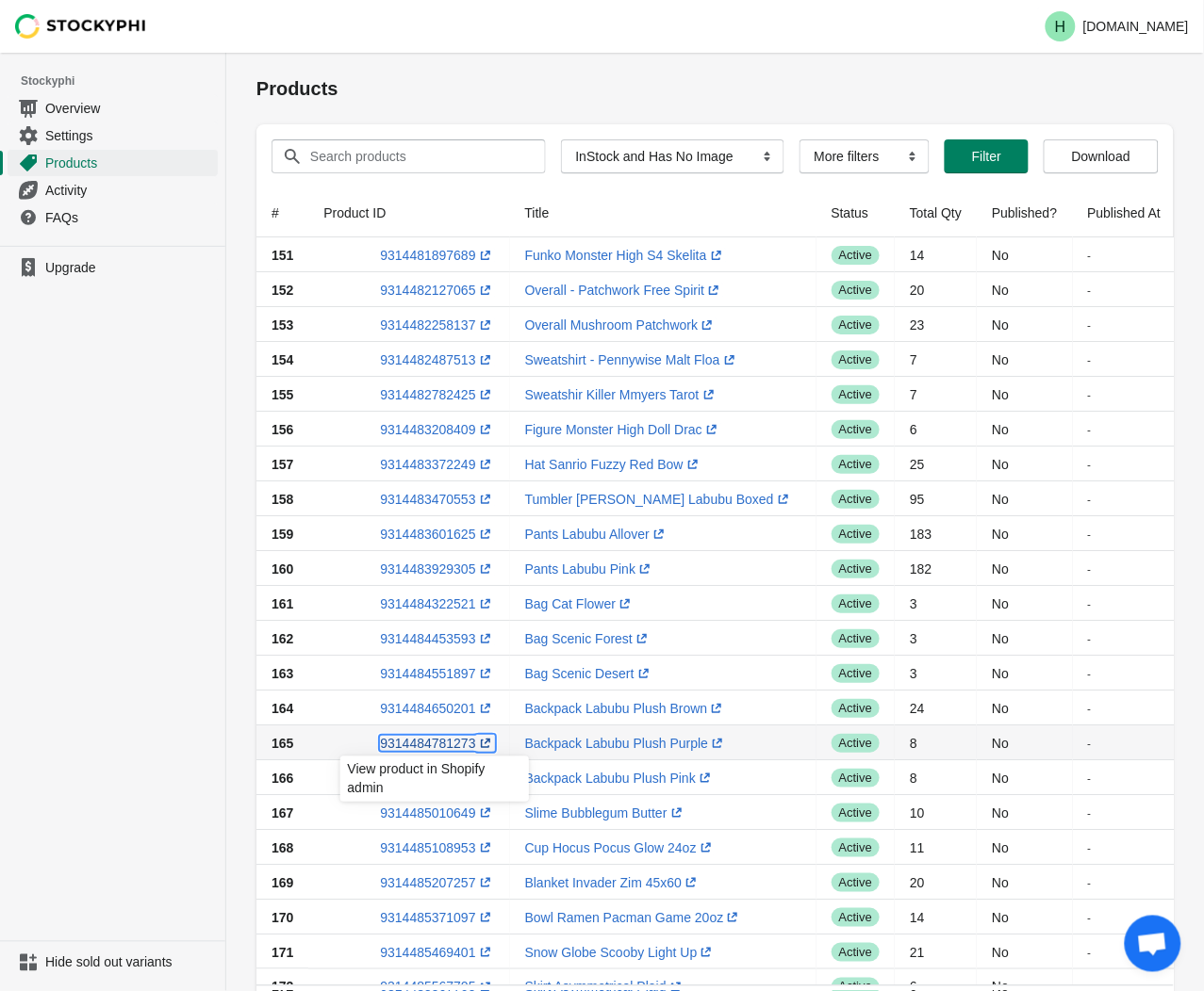
click at [435, 747] on link "9314484781273 (opens a new window)" at bounding box center [437, 743] width 114 height 15
click at [121, 635] on ul "Upgrade" at bounding box center [113, 594] width 225 height 696
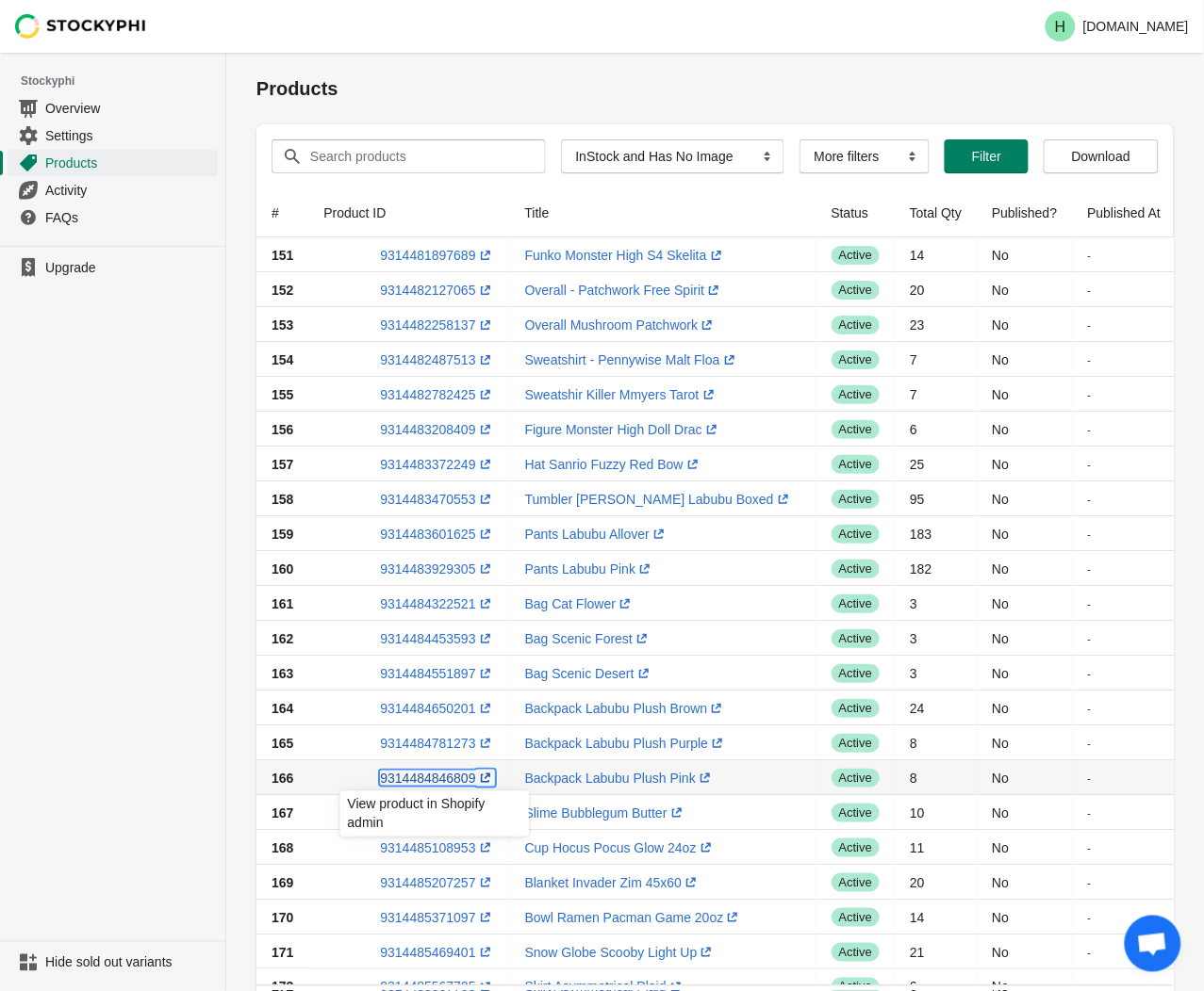
click at [421, 776] on link "9314484846809 (opens a new window)" at bounding box center [437, 778] width 114 height 15
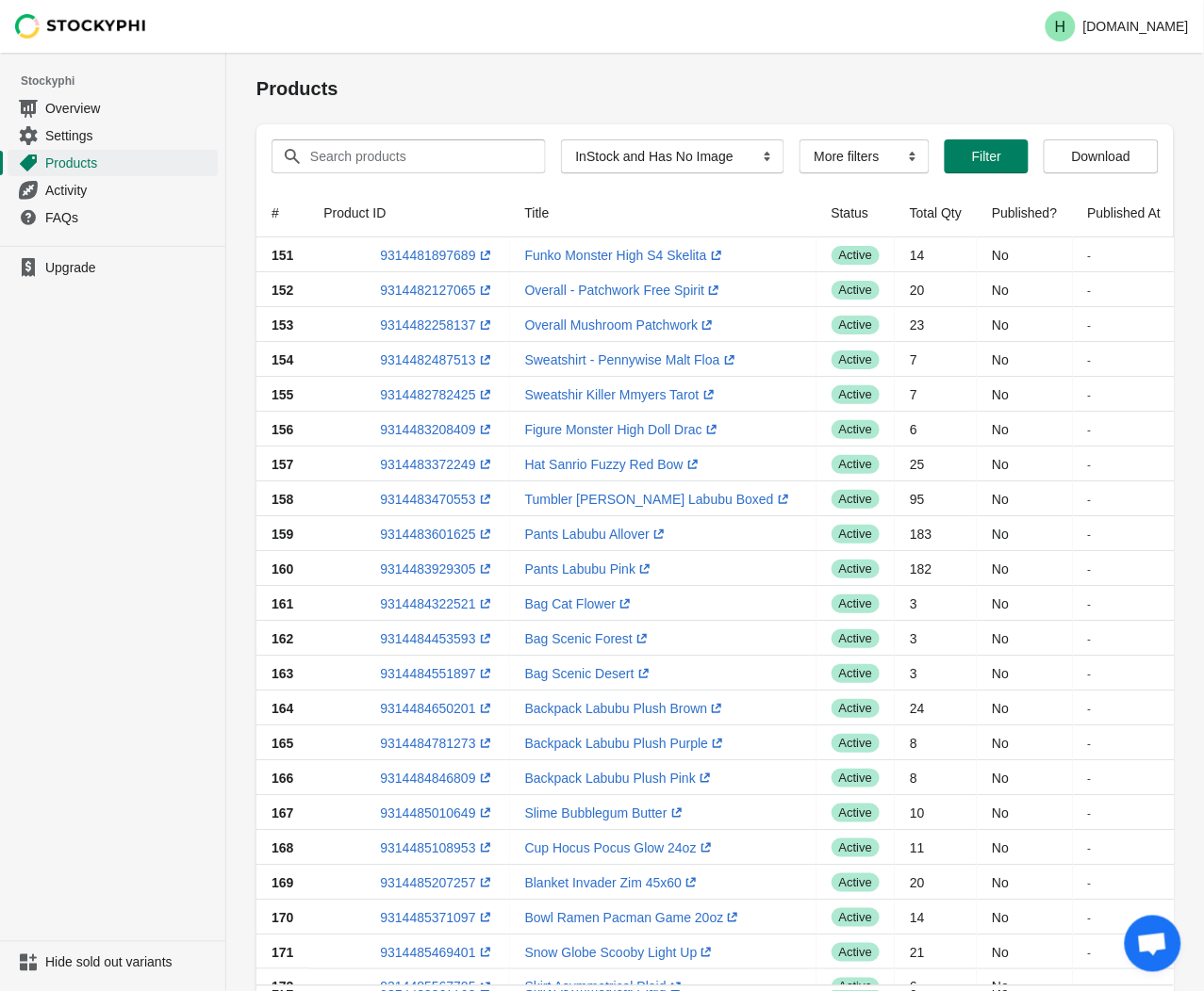
click at [48, 622] on ul "Upgrade" at bounding box center [113, 594] width 225 height 696
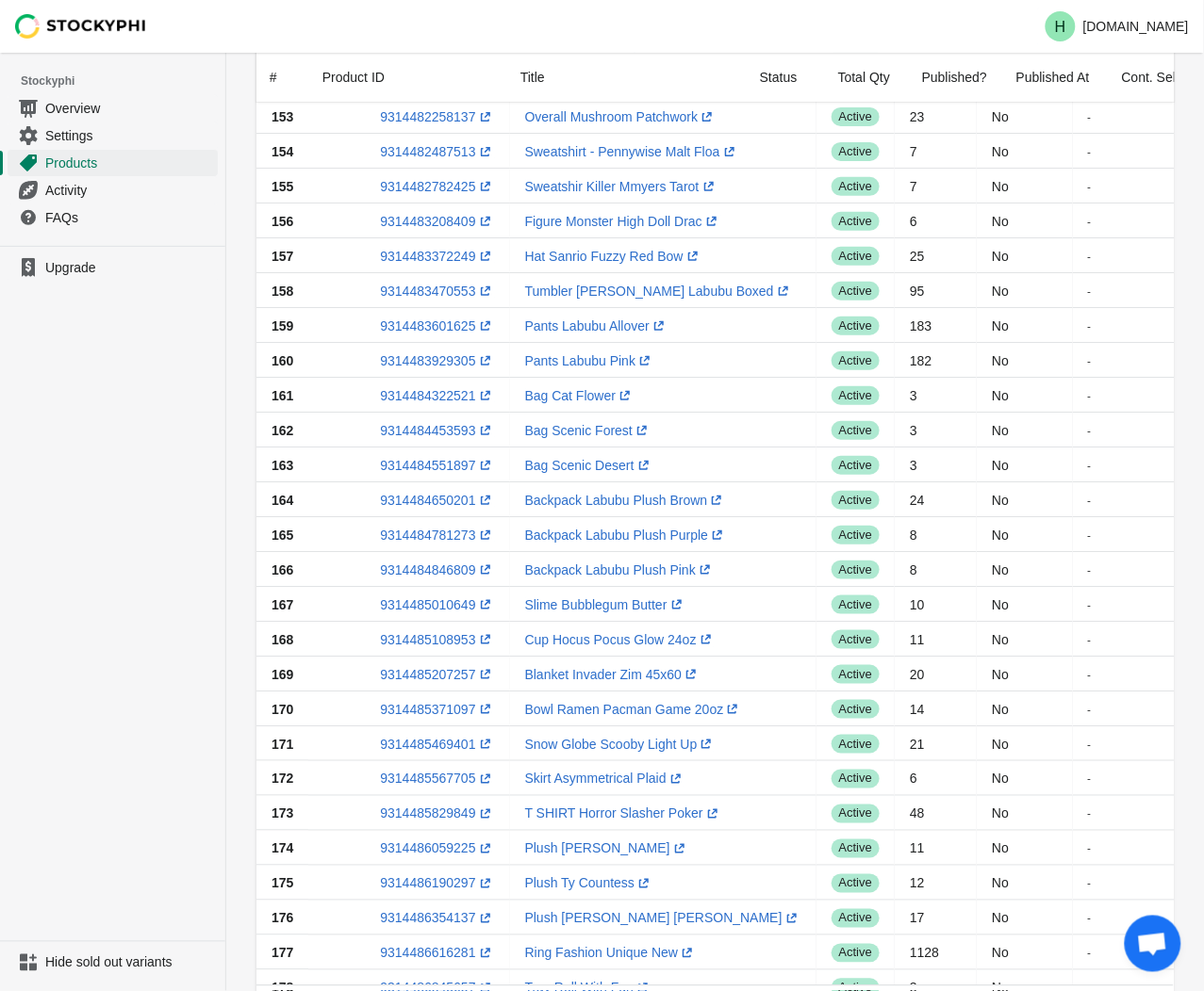
scroll to position [209, 0]
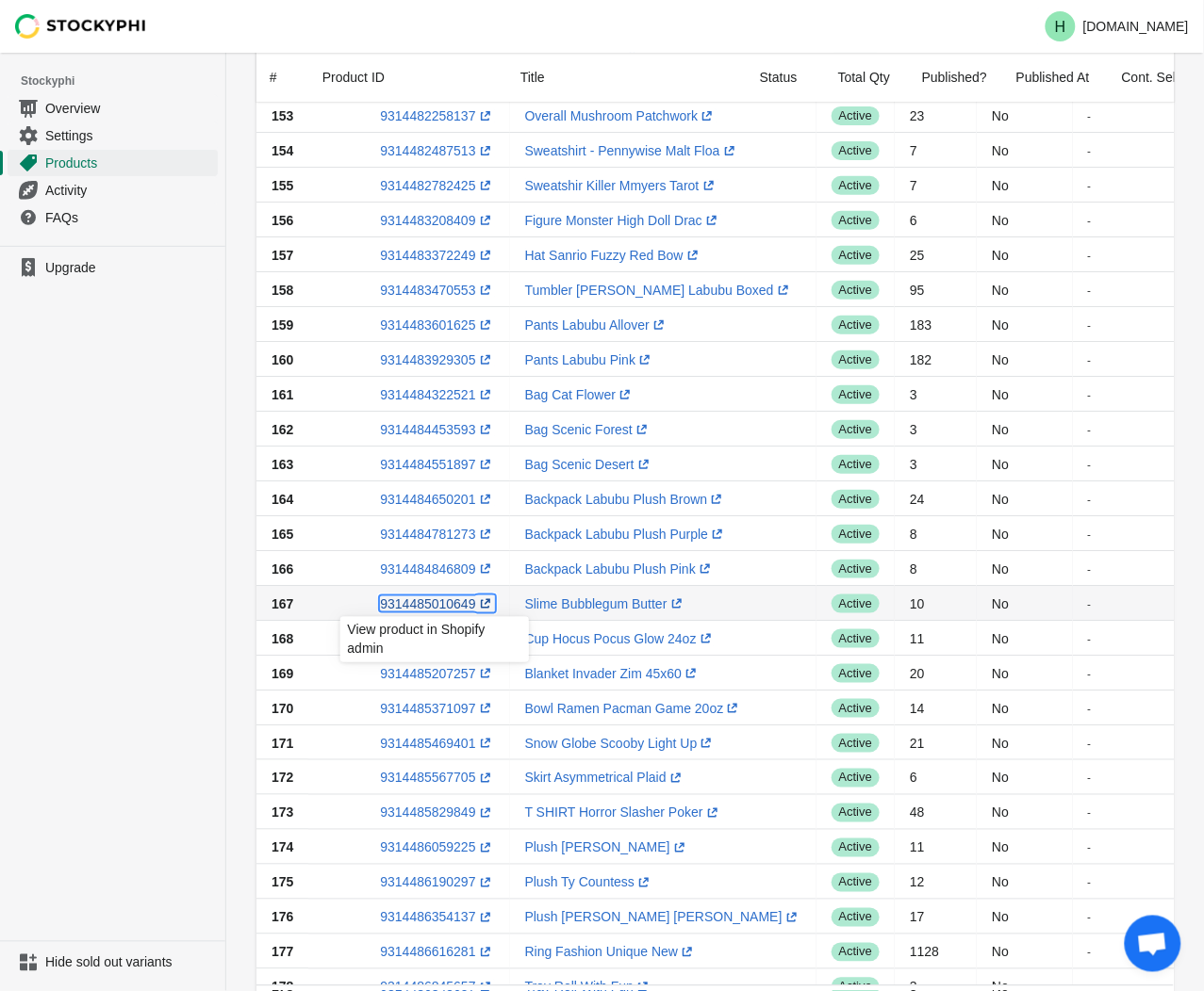
click at [418, 603] on link "9314485010649 (opens a new window)" at bounding box center [437, 604] width 114 height 15
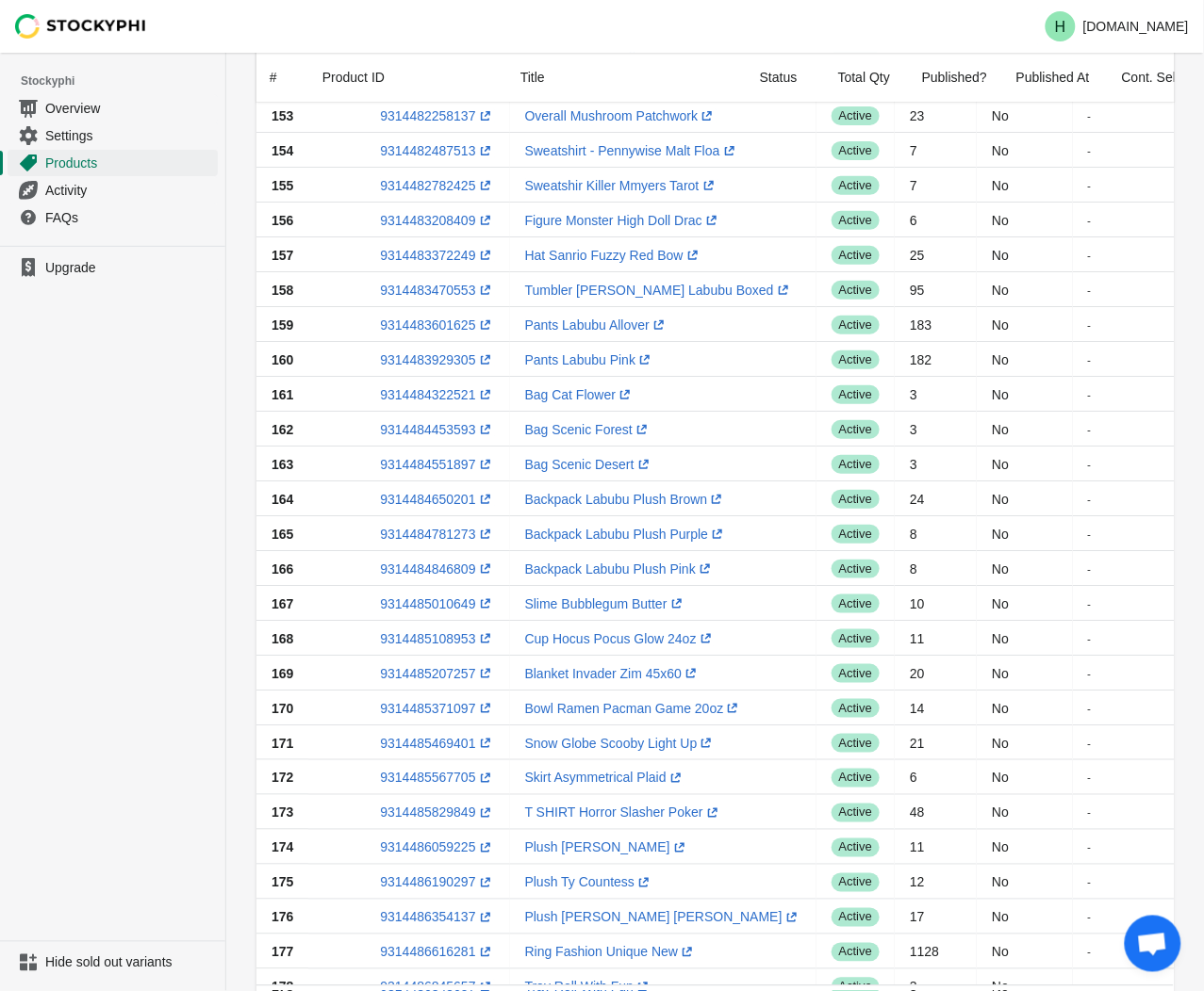
click at [106, 565] on ul "Upgrade" at bounding box center [113, 594] width 225 height 696
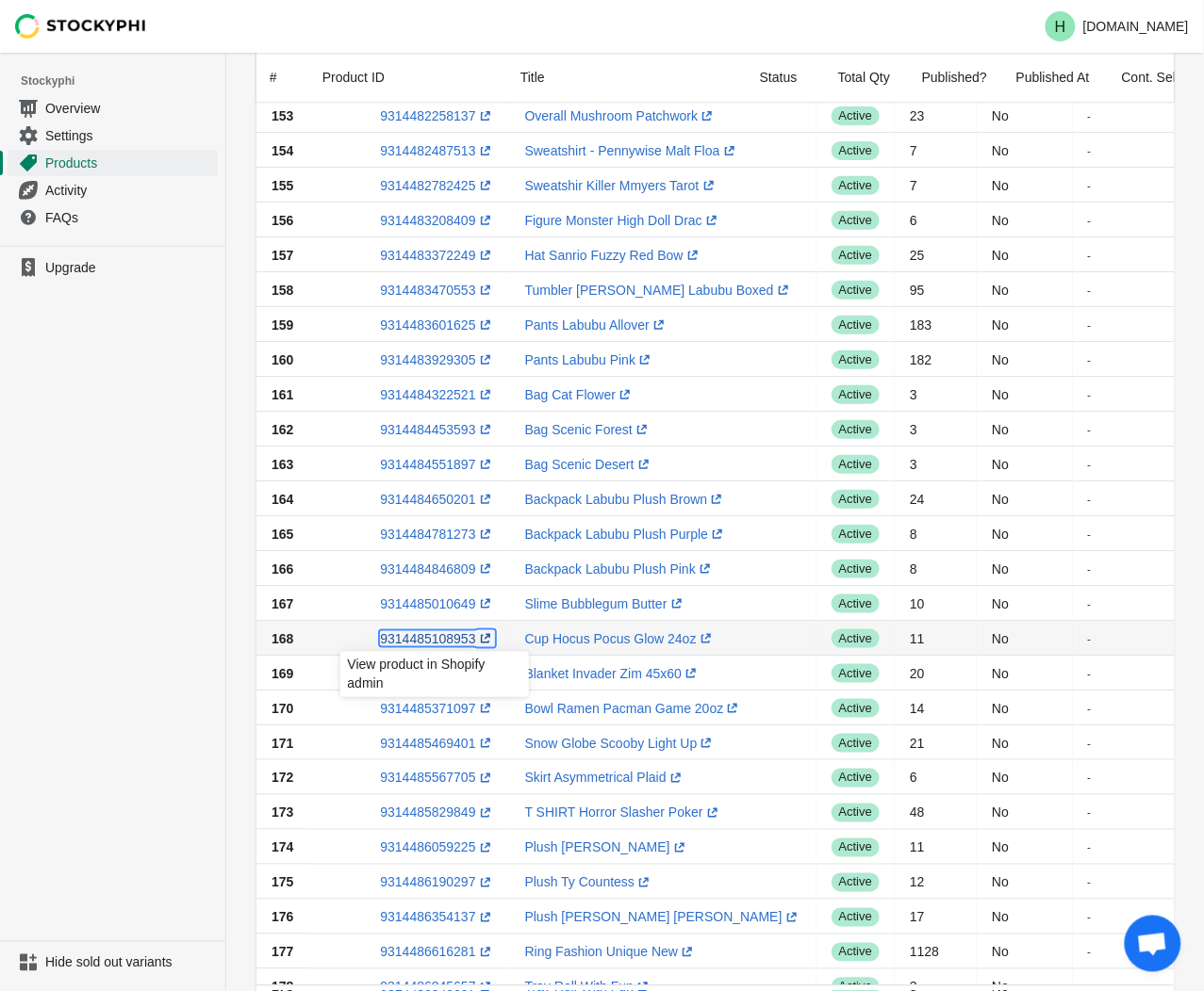
click at [424, 642] on link "9314485108953 (opens a new window)" at bounding box center [437, 639] width 114 height 15
click at [154, 582] on ul "Upgrade" at bounding box center [113, 594] width 225 height 696
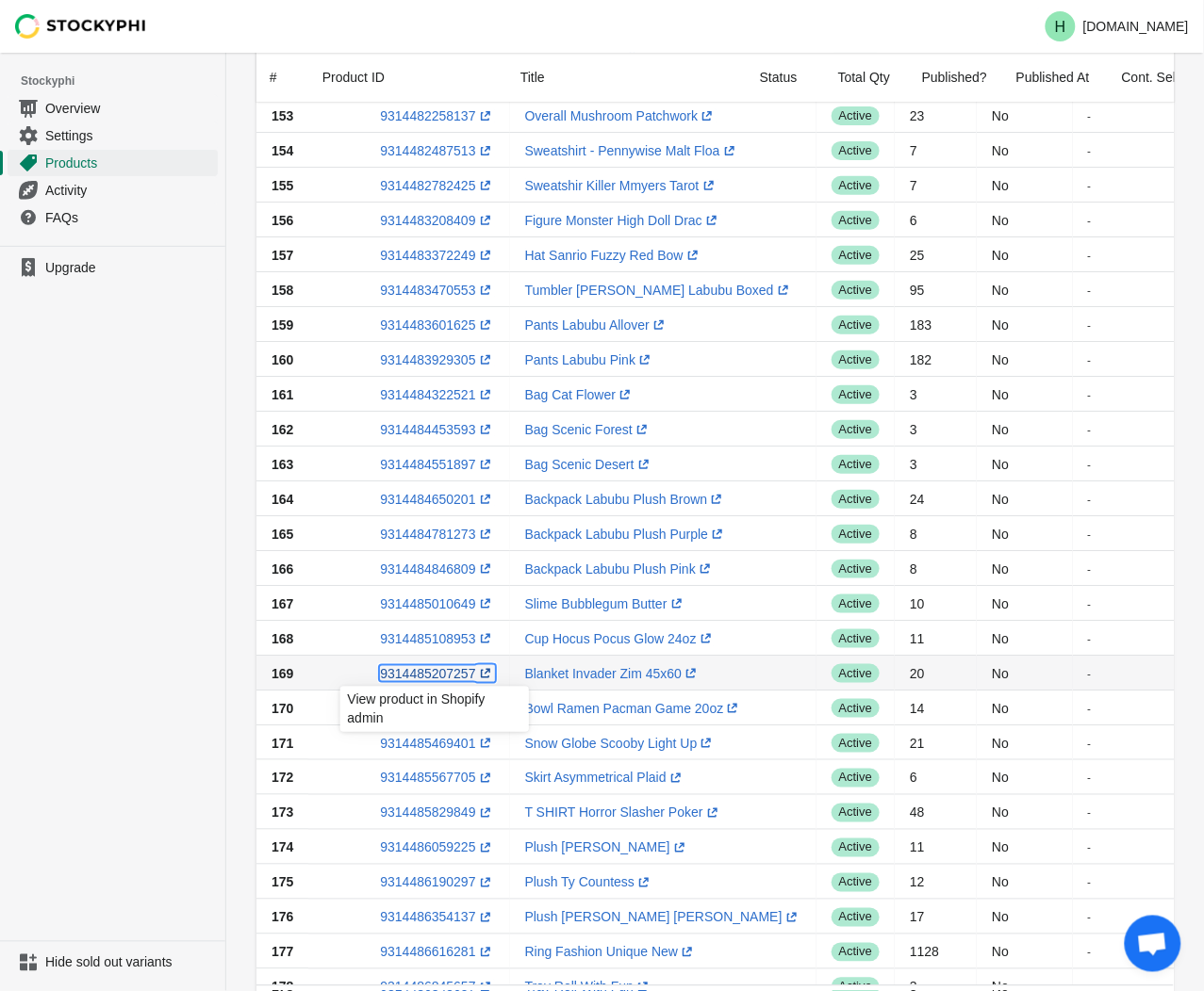
click at [410, 675] on link "9314485207257 (opens a new window)" at bounding box center [437, 674] width 114 height 15
click at [226, 726] on div "Products Submit Search products Clear All Products InStock InStock Published In…" at bounding box center [714, 554] width 977 height 1421
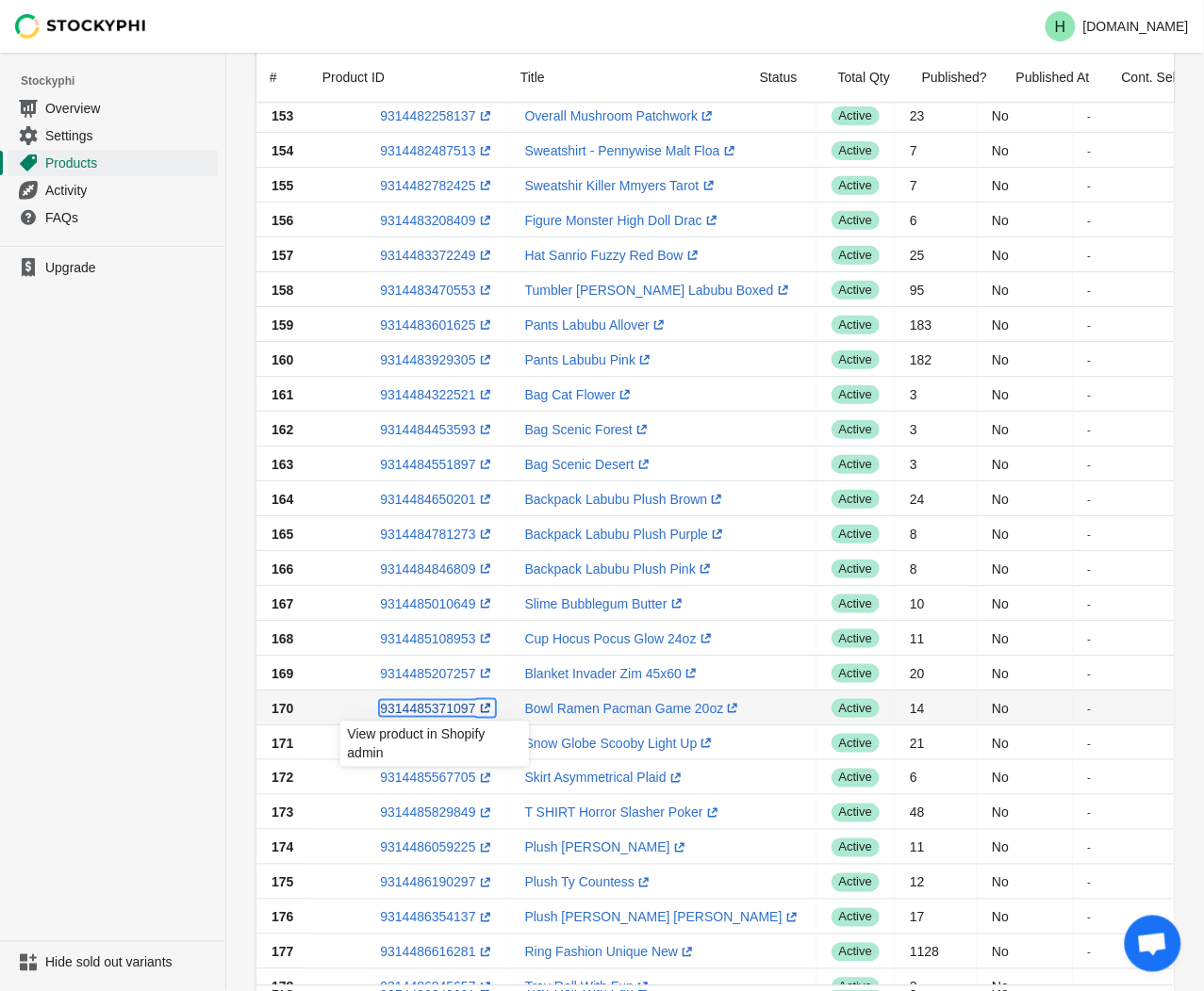
click at [421, 710] on link "9314485371097 (opens a new window)" at bounding box center [437, 708] width 114 height 15
click at [146, 428] on ul "Upgrade" at bounding box center [113, 594] width 225 height 696
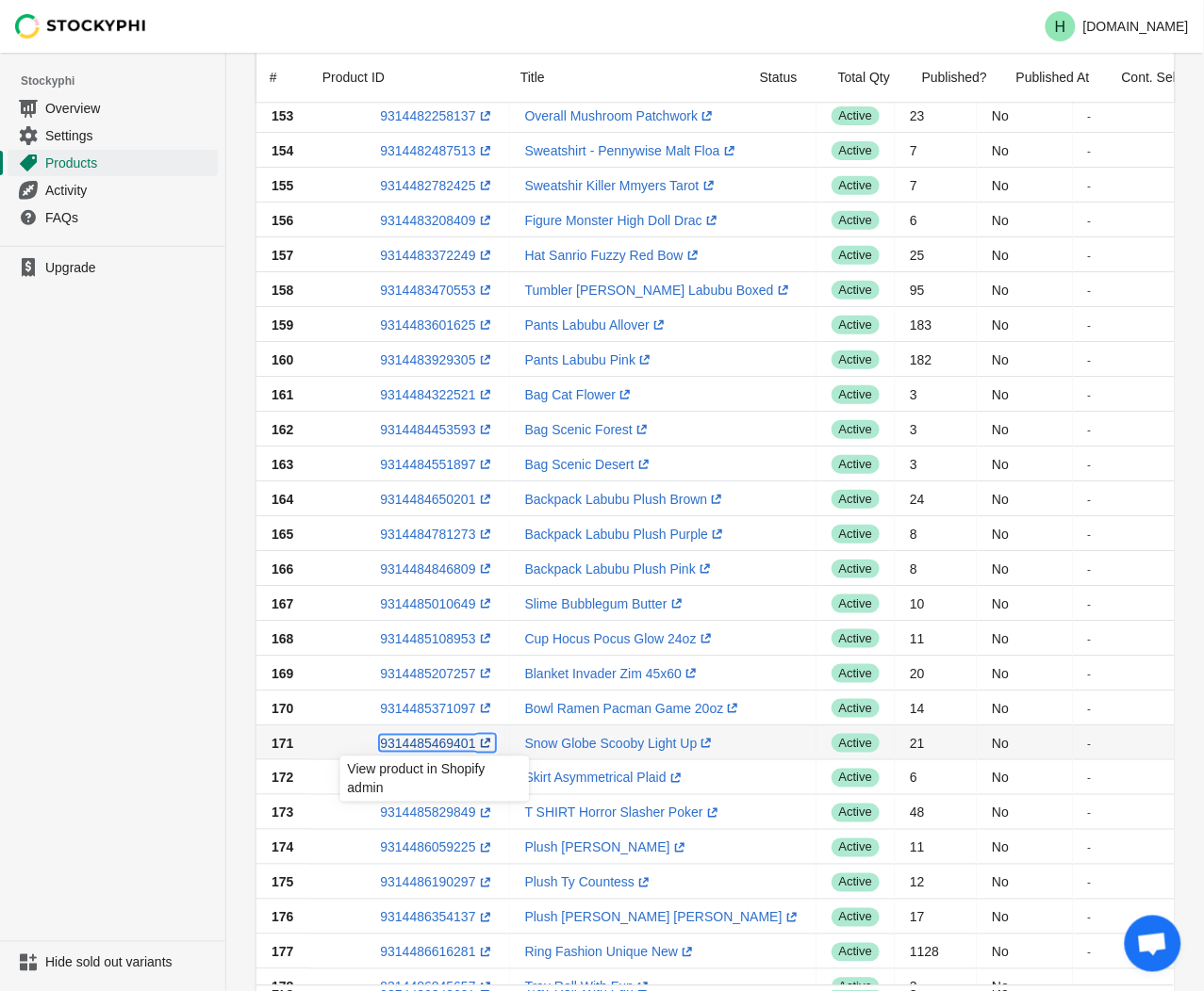
click at [421, 745] on link "9314485469401 (opens a new window)" at bounding box center [437, 743] width 114 height 15
click at [193, 554] on ul "Upgrade" at bounding box center [113, 594] width 225 height 696
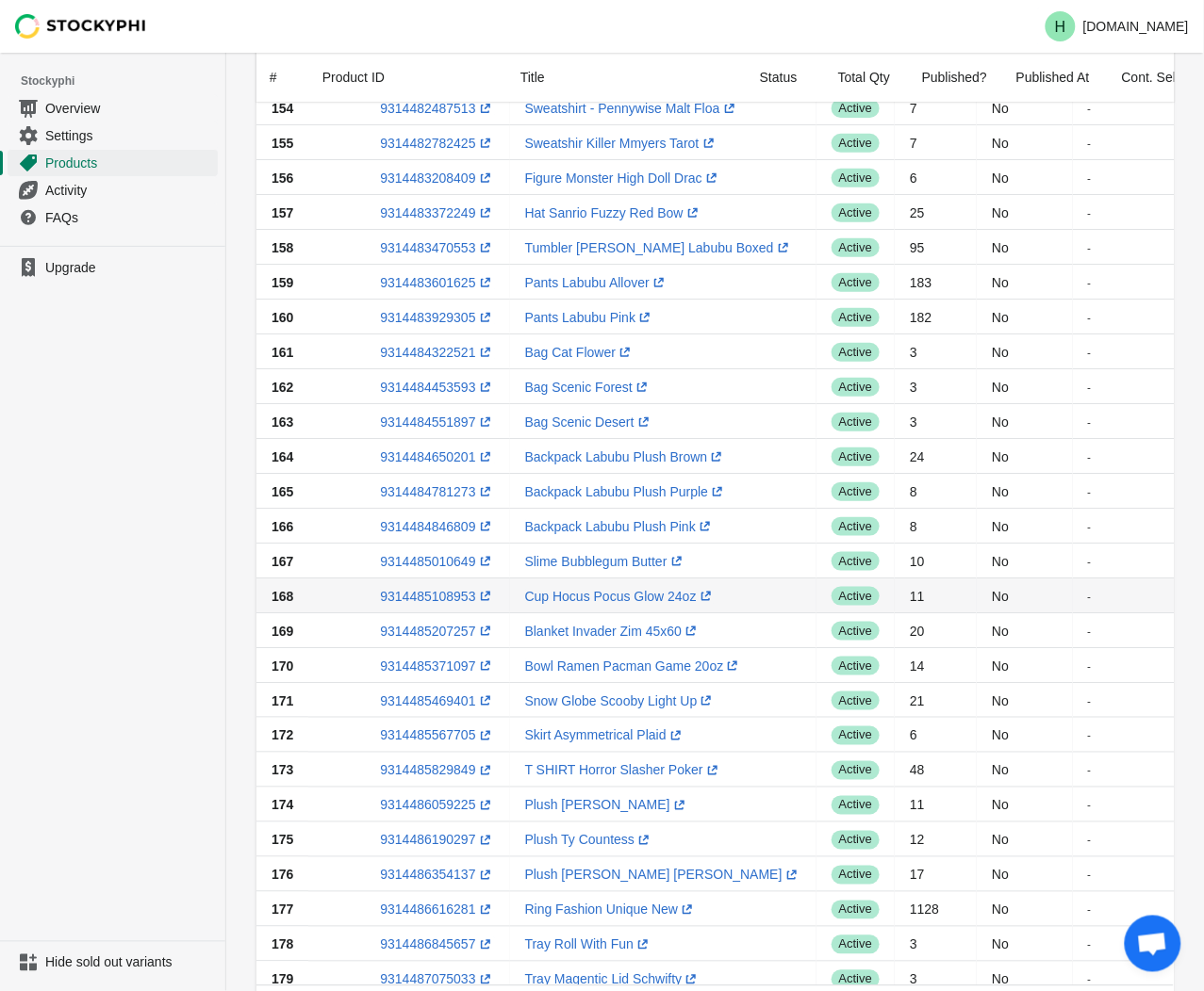
scroll to position [418, 0]
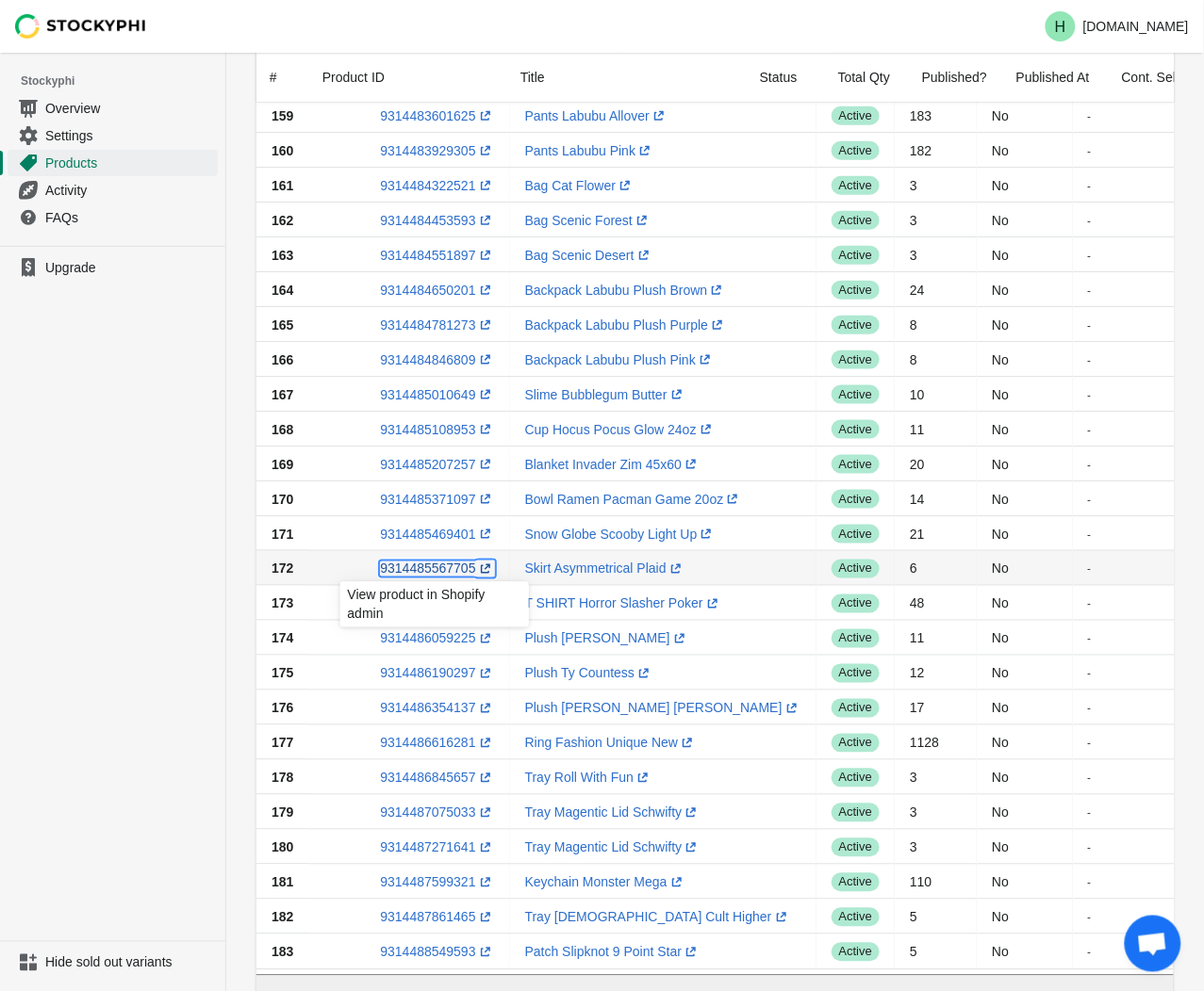
click at [409, 570] on link "9314485567705 (opens a new window)" at bounding box center [437, 569] width 114 height 15
click at [139, 522] on ul "Upgrade" at bounding box center [113, 594] width 225 height 696
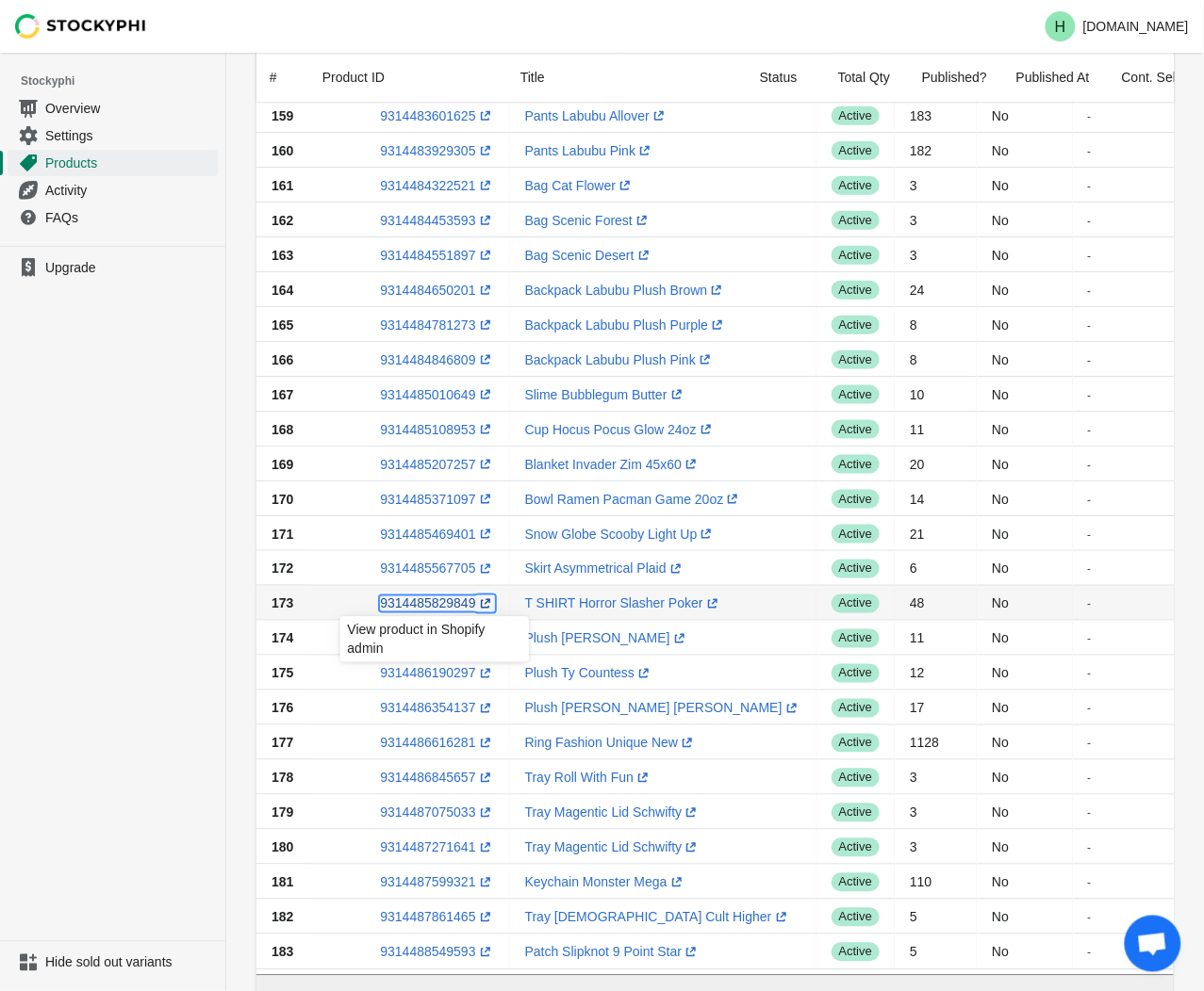
click at [418, 604] on link "9314485829849 (opens a new window)" at bounding box center [437, 604] width 114 height 15
click at [79, 514] on ul "Upgrade" at bounding box center [113, 594] width 225 height 696
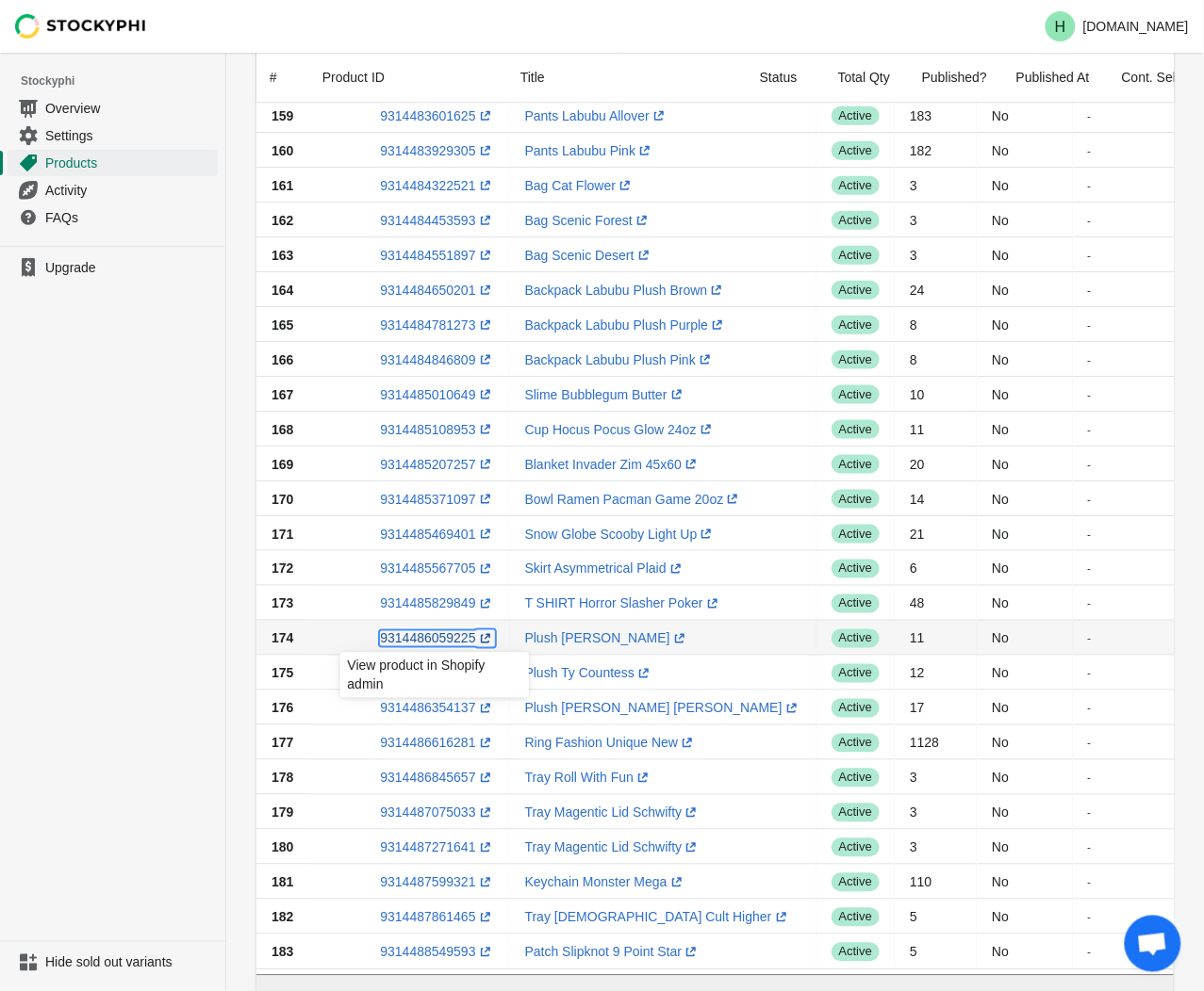
click at [417, 639] on link "9314486059225 (opens a new window)" at bounding box center [437, 639] width 114 height 15
click at [128, 408] on ul "Upgrade" at bounding box center [113, 594] width 225 height 696
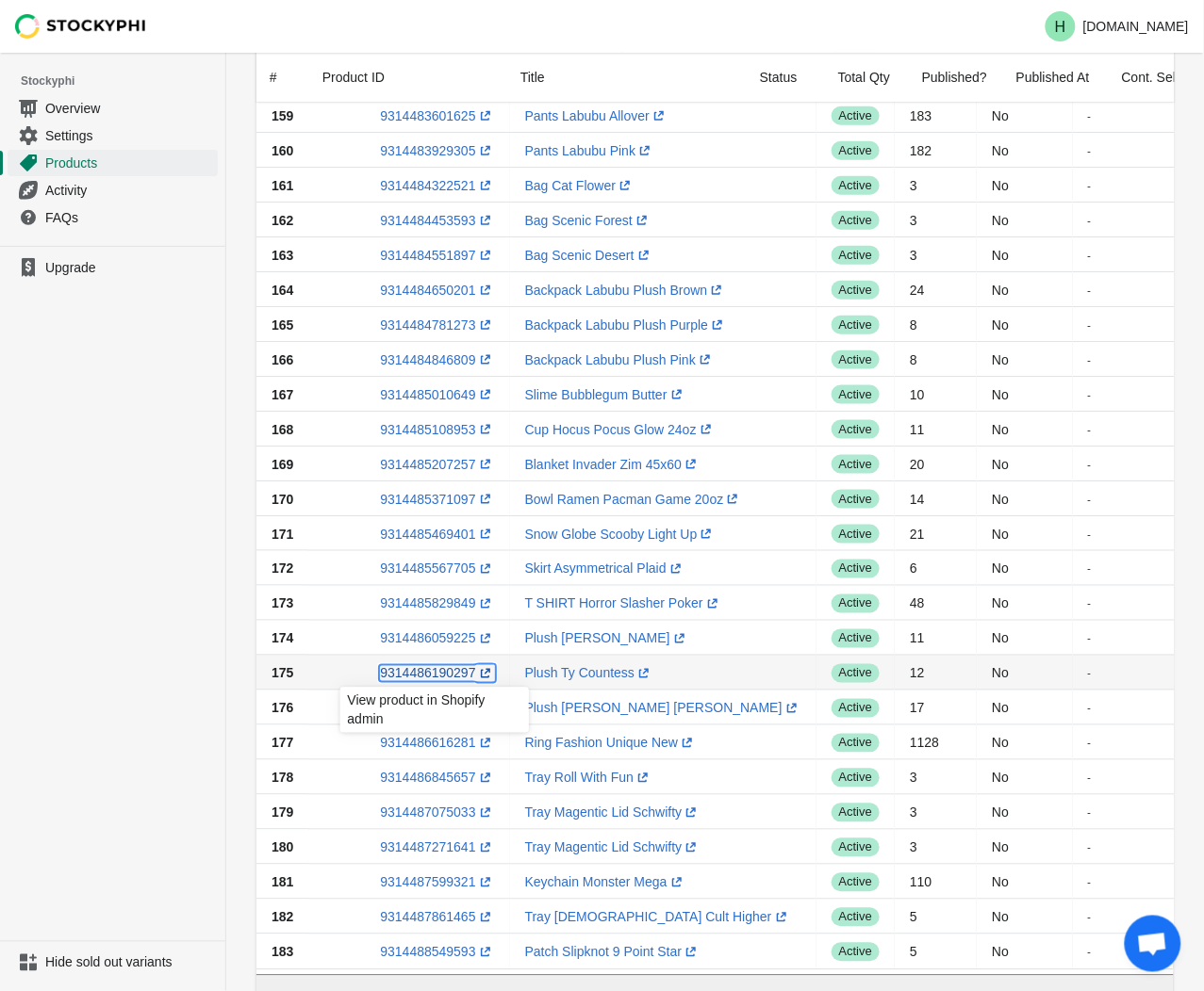
click at [431, 676] on link "9314486190297 (opens a new window)" at bounding box center [437, 674] width 114 height 15
click at [161, 603] on ul "Upgrade" at bounding box center [113, 594] width 225 height 696
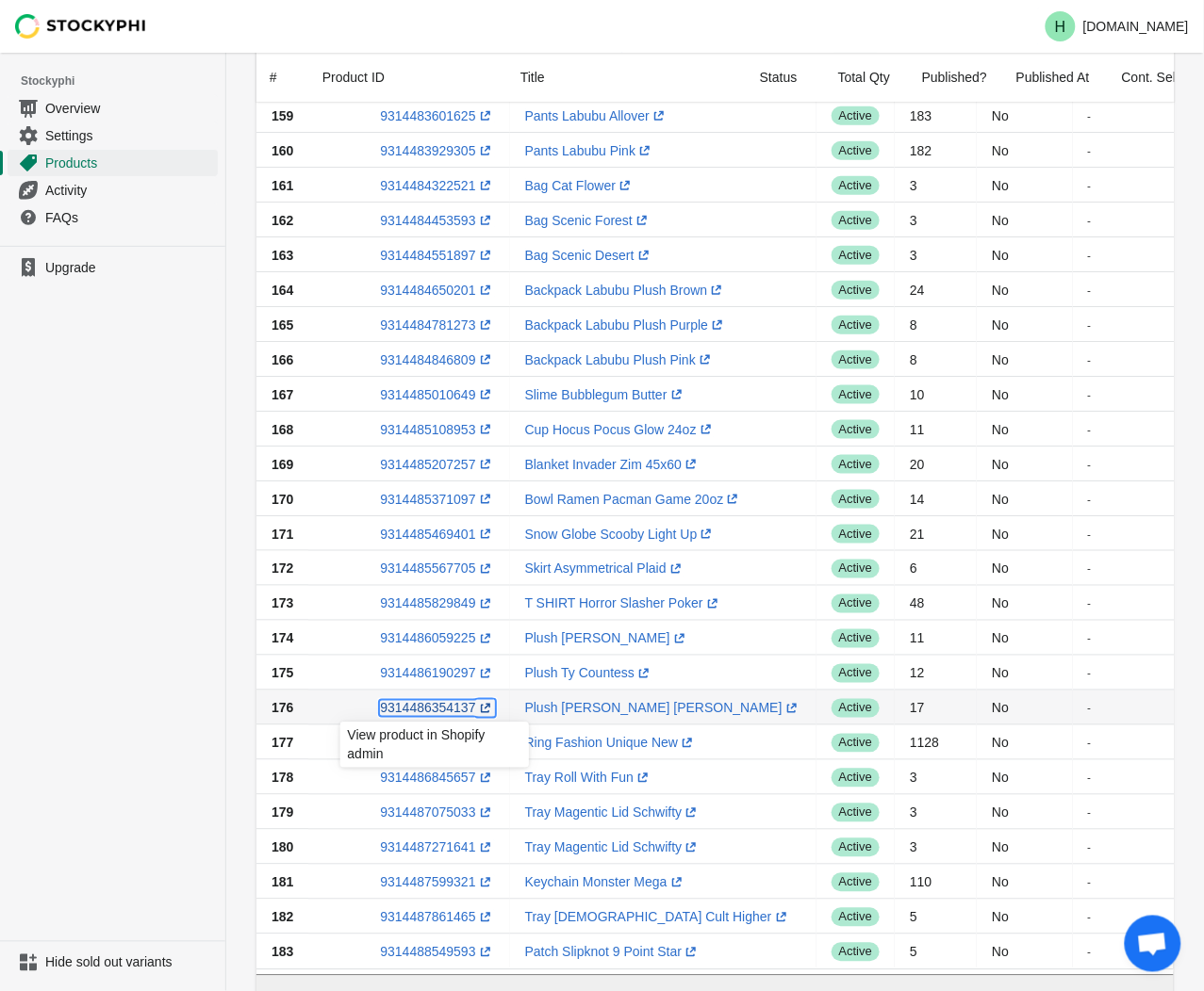
click at [413, 714] on link "9314486354137 (opens a new window)" at bounding box center [437, 708] width 114 height 15
click at [186, 500] on ul "Upgrade" at bounding box center [113, 594] width 225 height 696
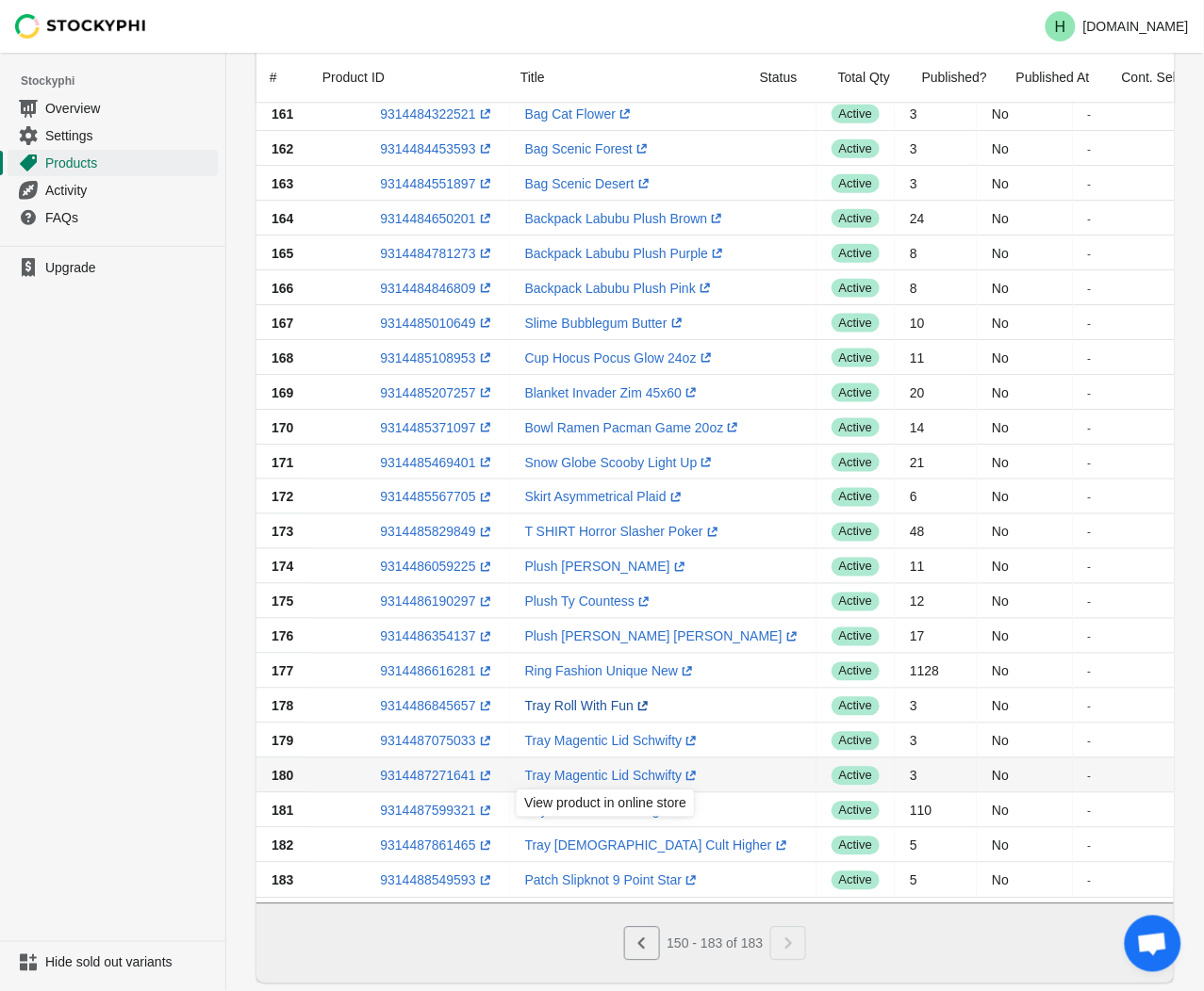
scroll to position [523, 0]
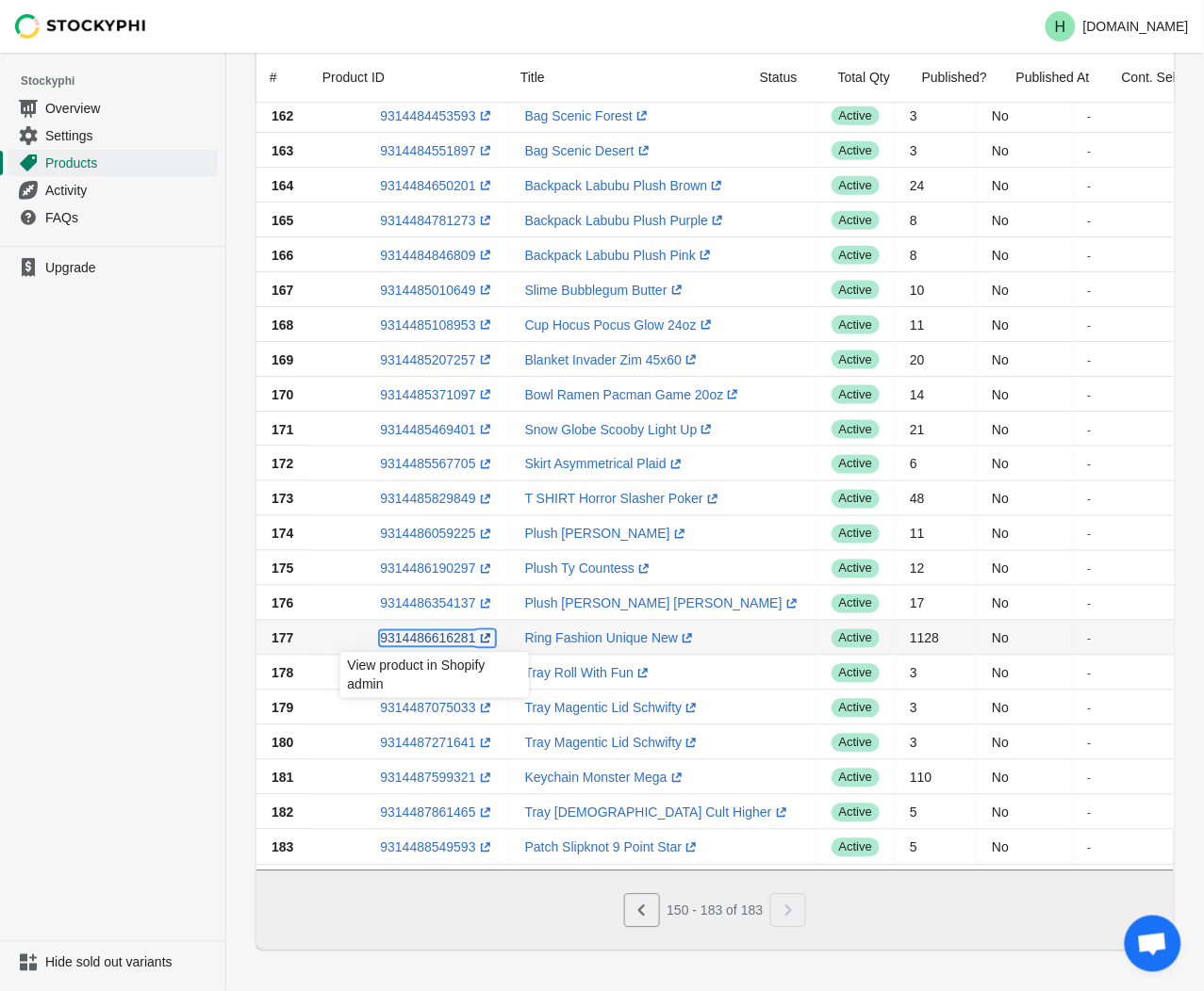
click at [420, 635] on link "9314486616281 (opens a new window)" at bounding box center [437, 639] width 114 height 15
click at [203, 605] on ul "Upgrade" at bounding box center [113, 594] width 225 height 696
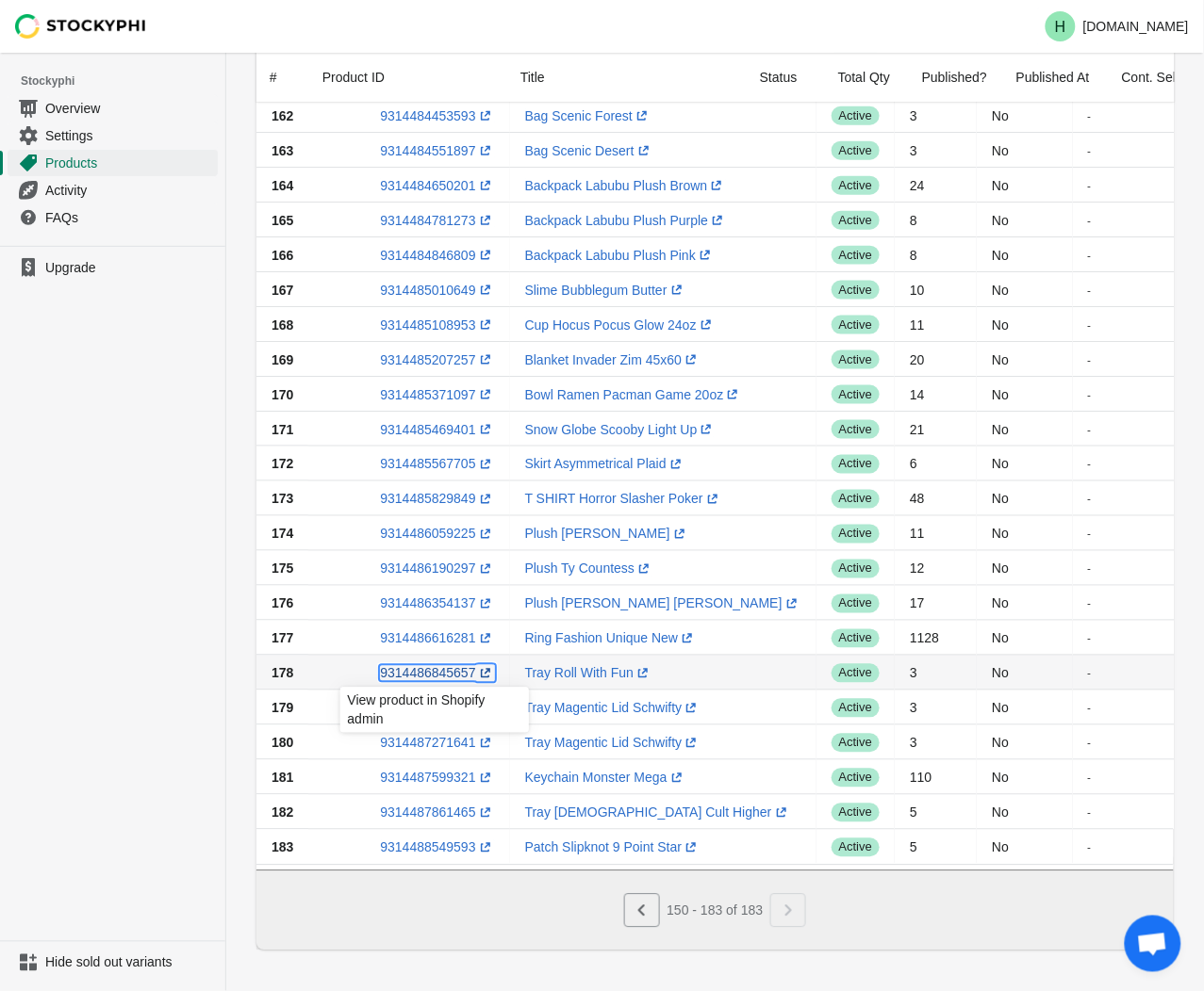
click at [430, 674] on link "9314486845657 (opens a new window)" at bounding box center [437, 674] width 114 height 15
click at [165, 709] on ul "Upgrade" at bounding box center [113, 594] width 225 height 696
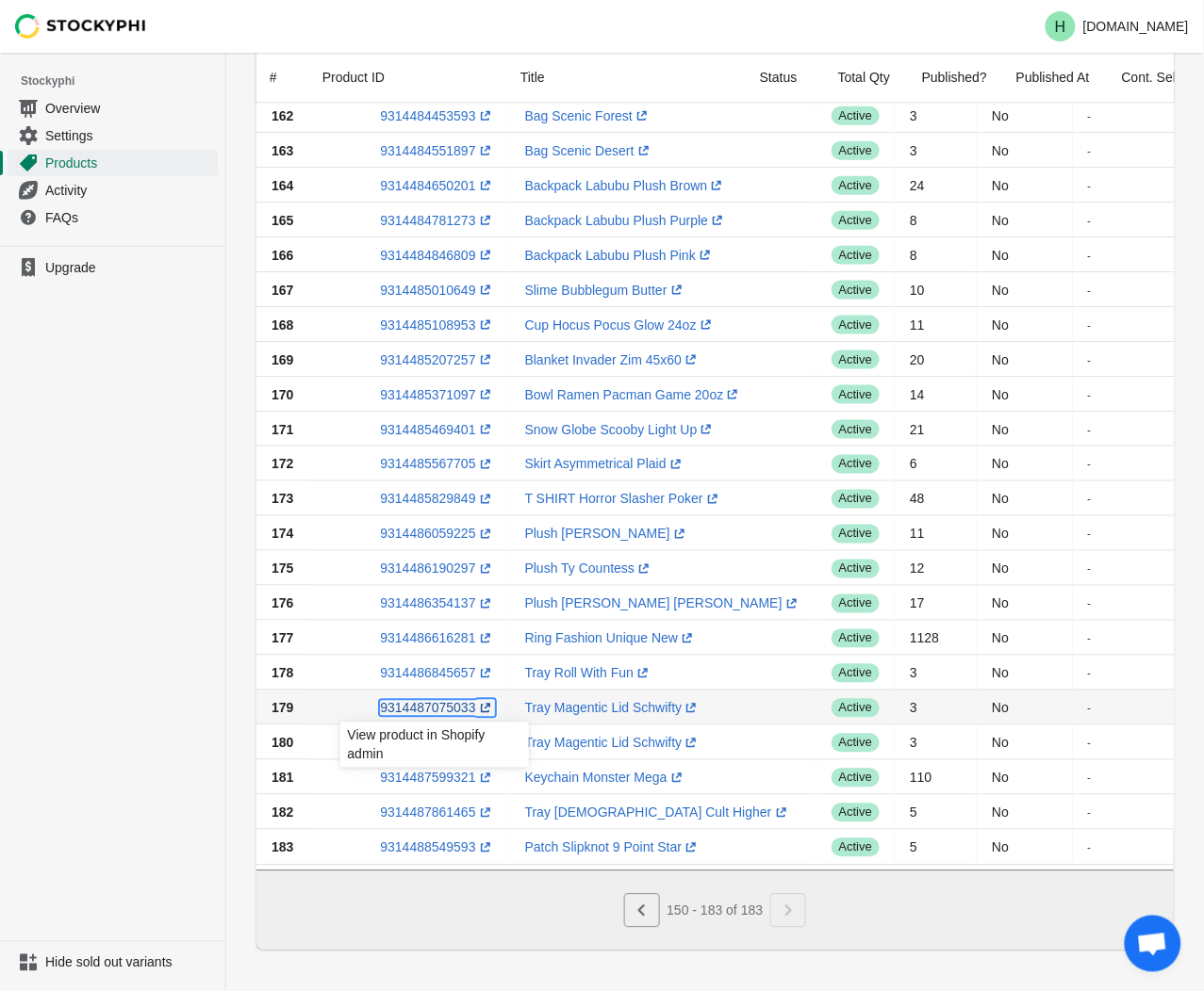
click at [438, 707] on link "9314487075033 (opens a new window)" at bounding box center [437, 708] width 114 height 15
click at [201, 510] on ul "Upgrade" at bounding box center [113, 594] width 225 height 696
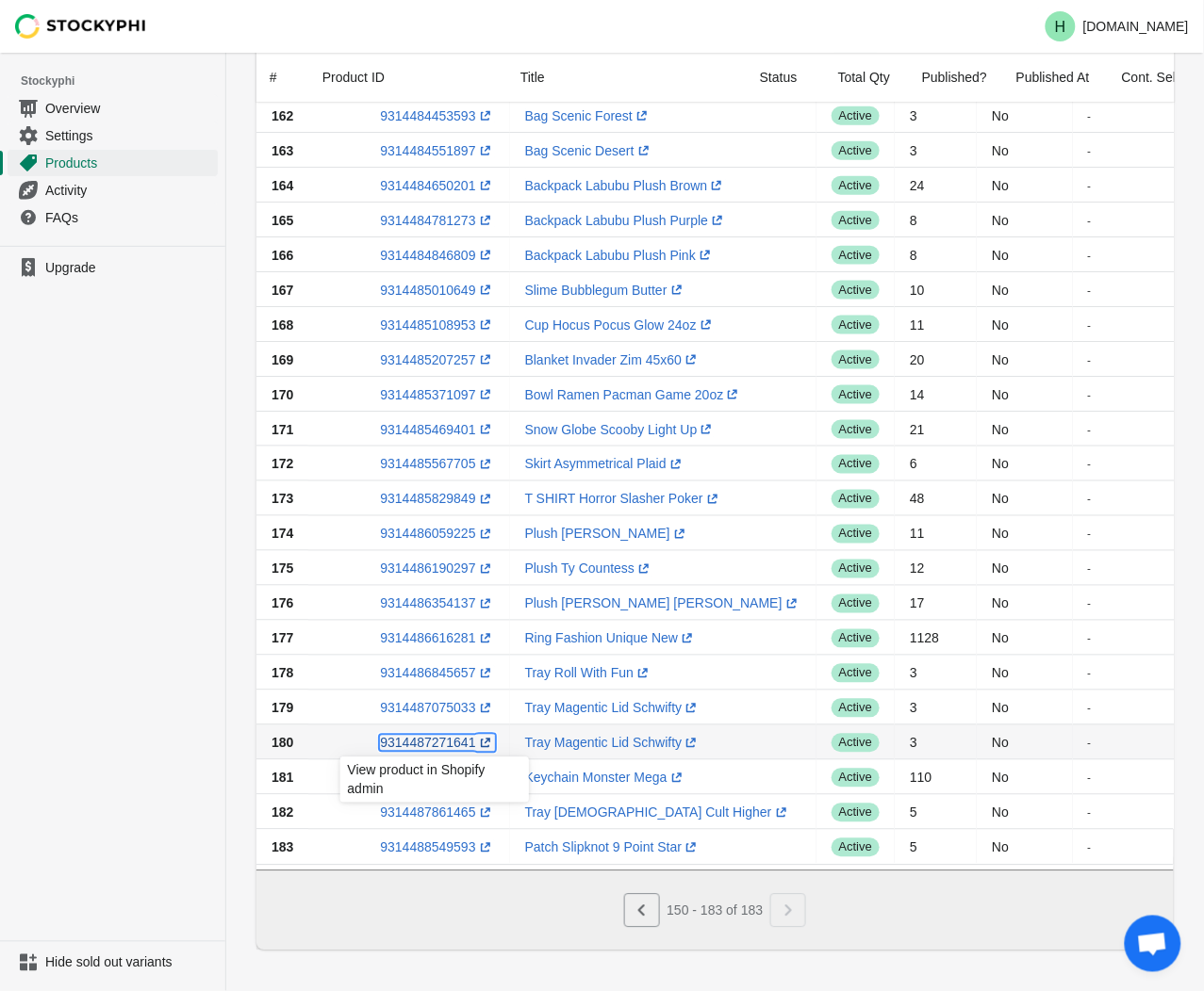
click at [428, 747] on link "9314487271641 (opens a new window)" at bounding box center [437, 743] width 114 height 15
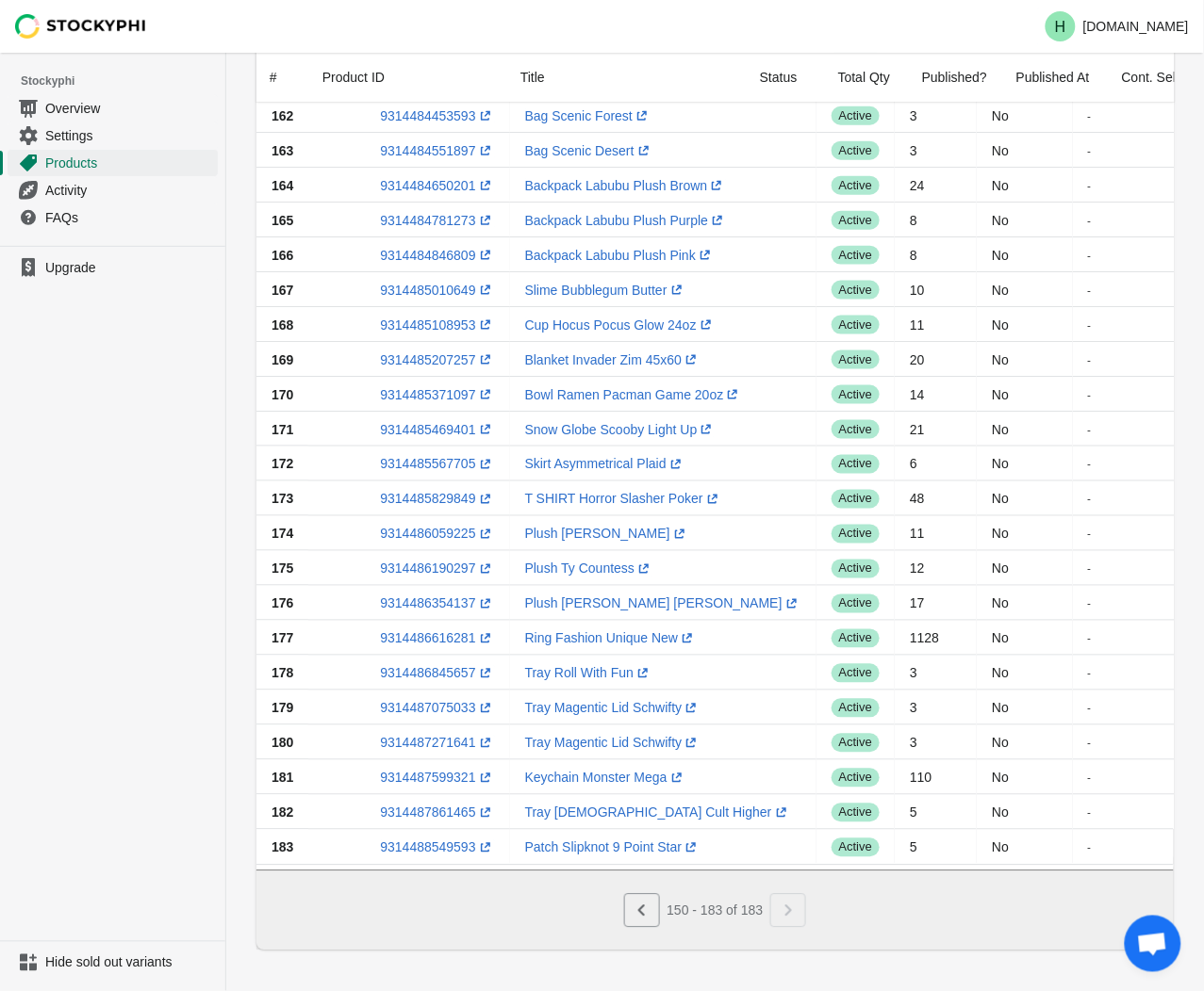
click at [190, 505] on ul "Upgrade" at bounding box center [113, 594] width 225 height 696
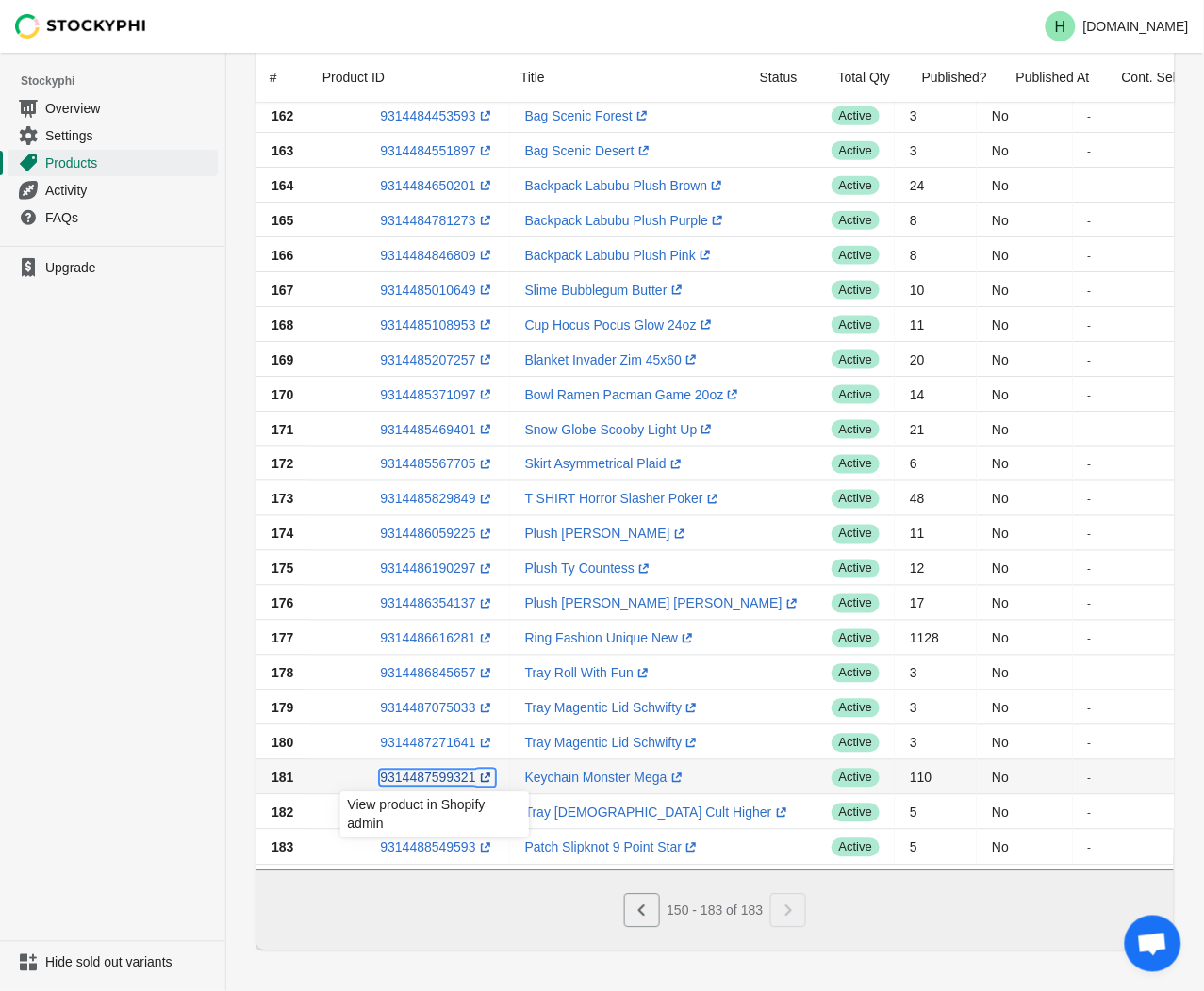
click at [418, 780] on link "9314487599321 (opens a new window)" at bounding box center [437, 778] width 114 height 15
click at [147, 629] on ul "Upgrade" at bounding box center [113, 594] width 225 height 696
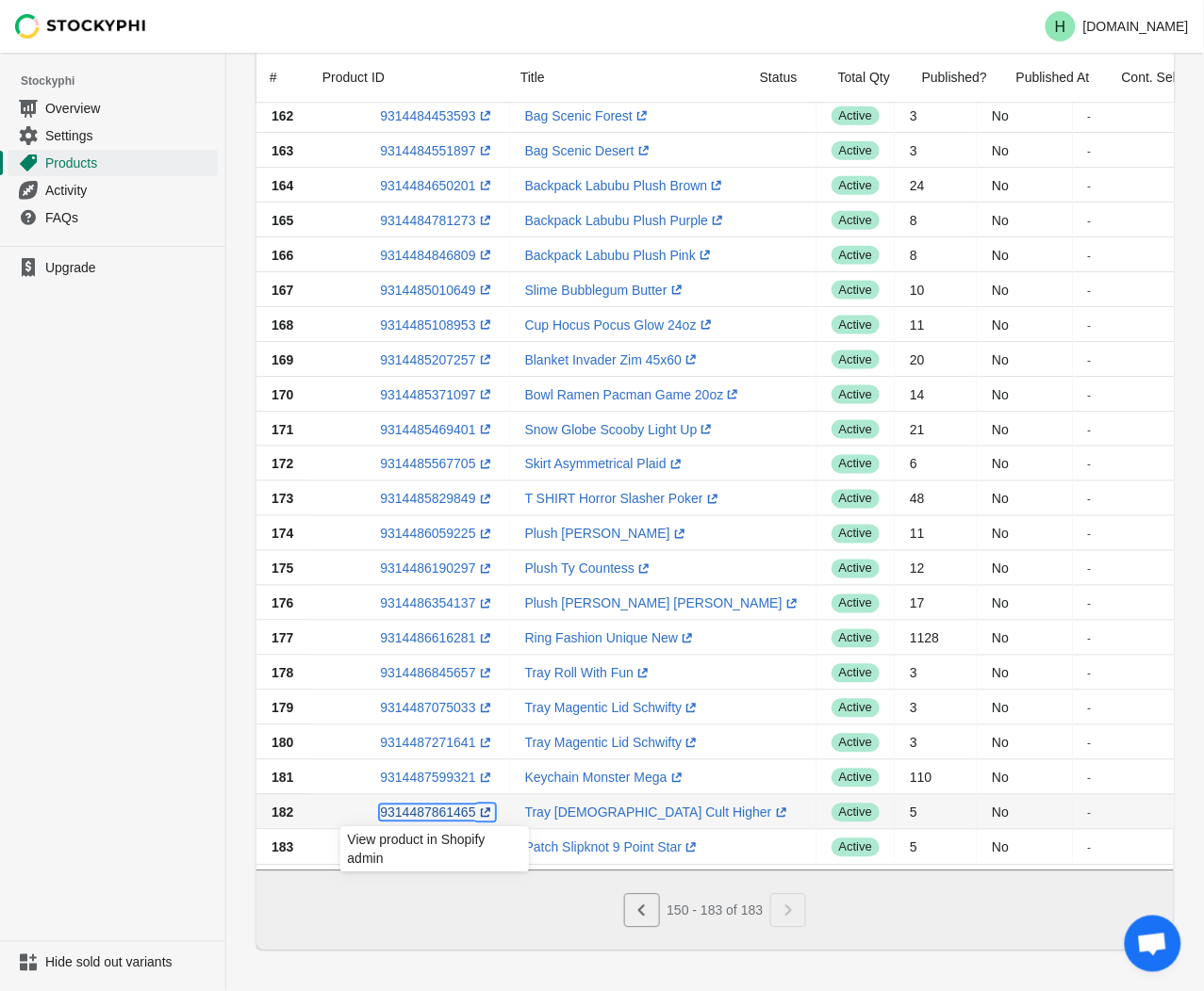
click at [428, 814] on link "9314487861465 (opens a new window)" at bounding box center [437, 813] width 114 height 15
click at [115, 656] on ul "Upgrade" at bounding box center [113, 594] width 225 height 696
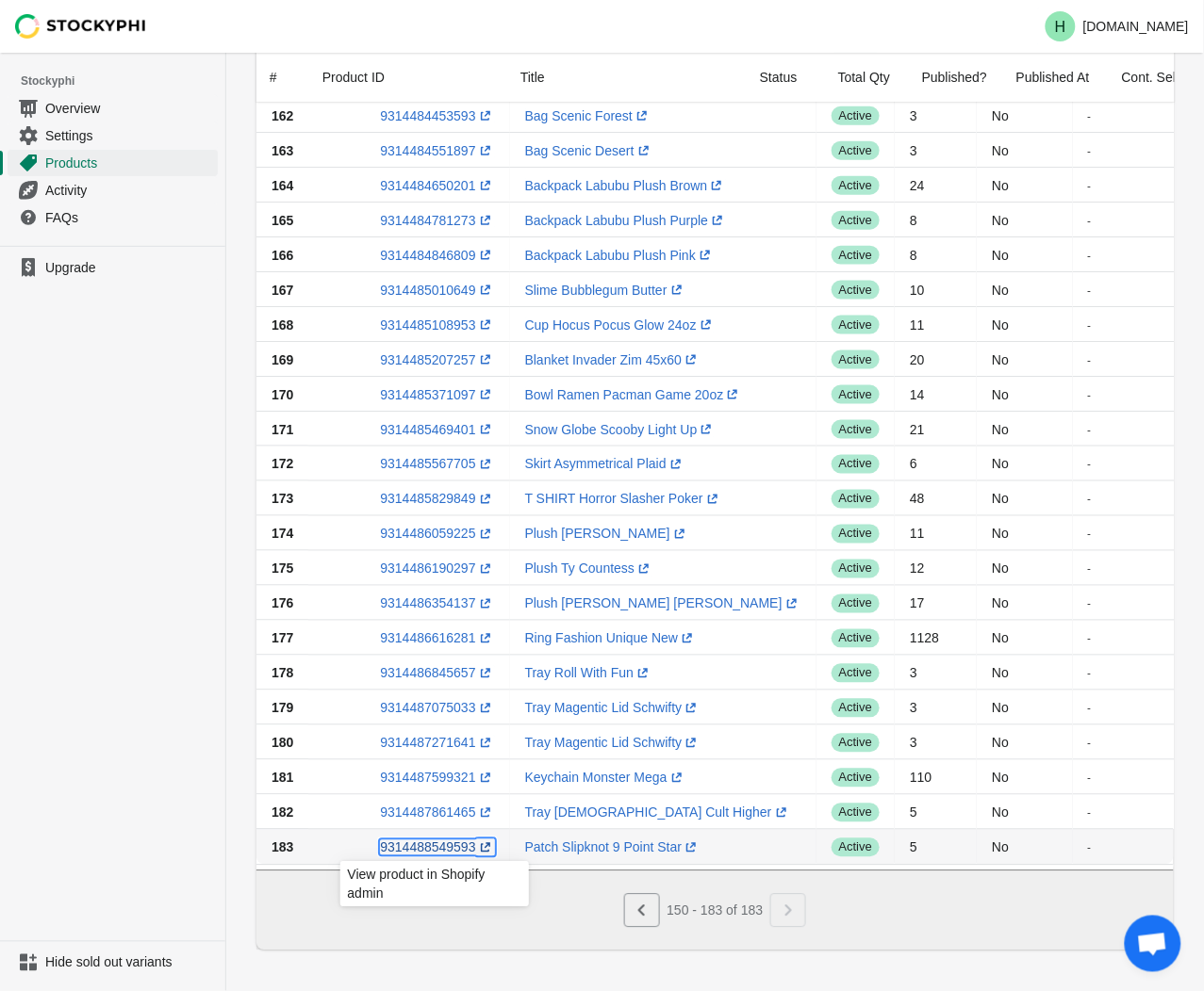
click at [421, 848] on link "9314488549593 (opens a new window)" at bounding box center [437, 848] width 114 height 15
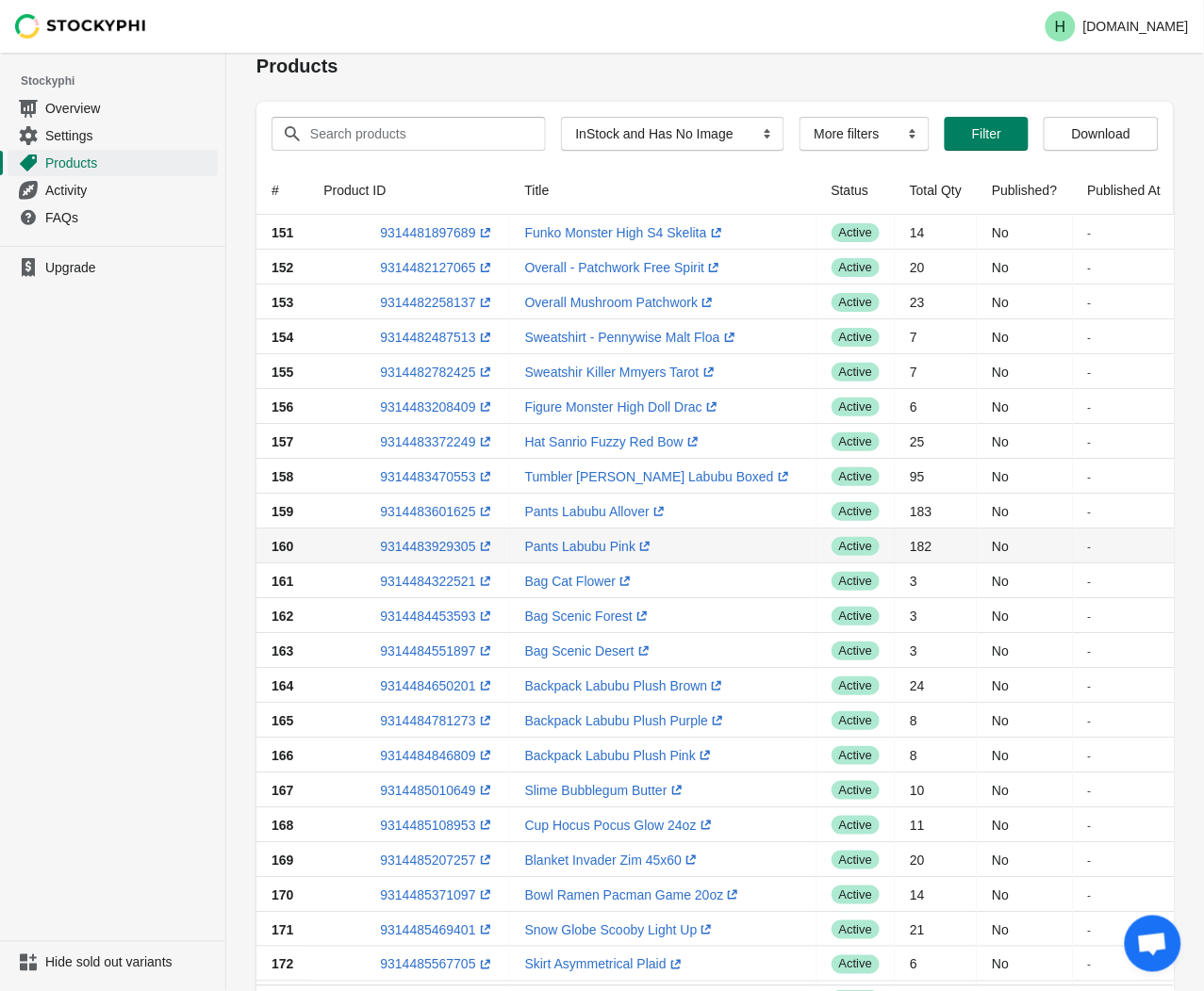
scroll to position [0, 0]
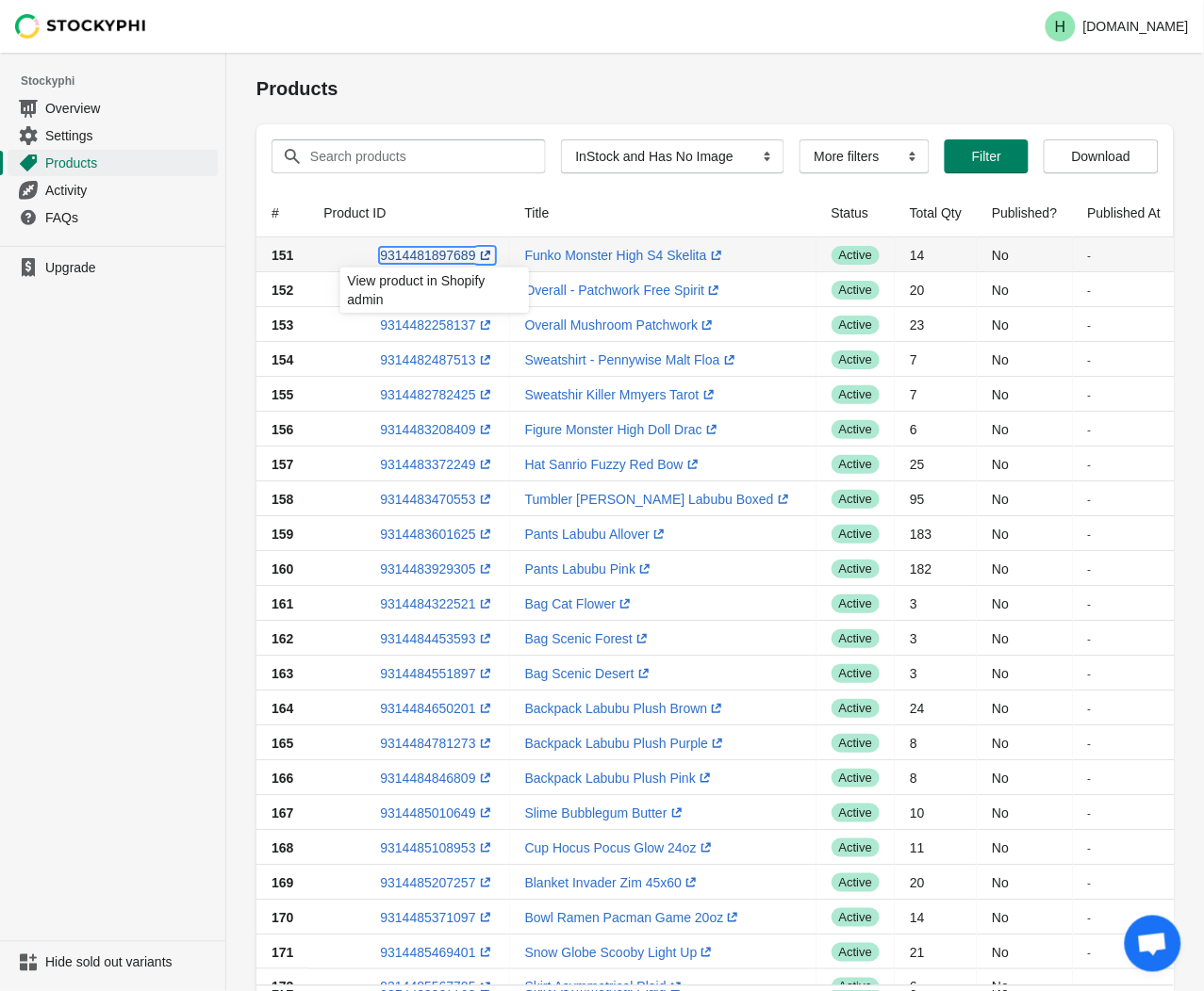
click at [428, 256] on link "9314481897689 (opens a new window)" at bounding box center [437, 255] width 114 height 15
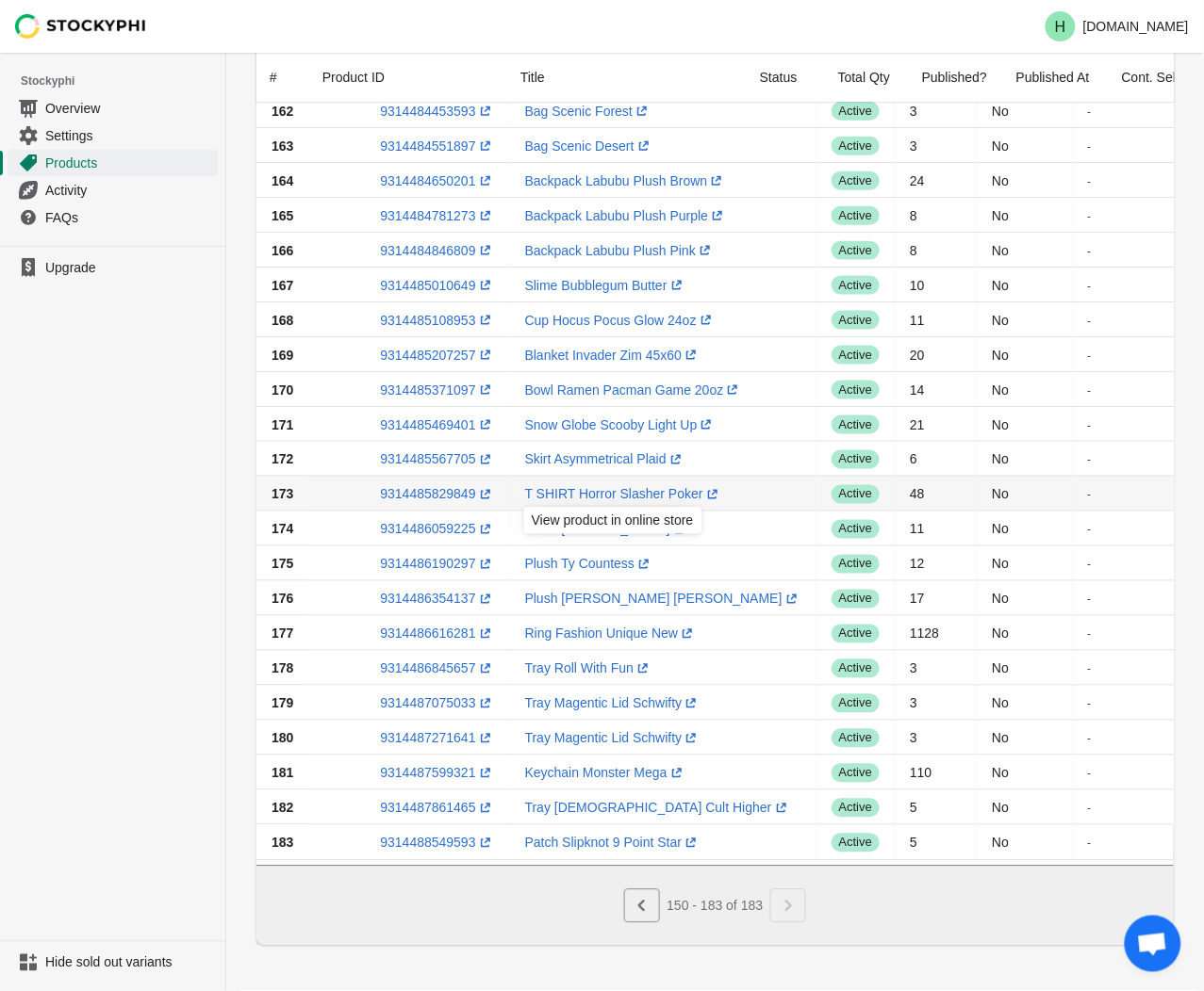
scroll to position [538, 0]
click at [649, 916] on button "Previous" at bounding box center [642, 907] width 36 height 34
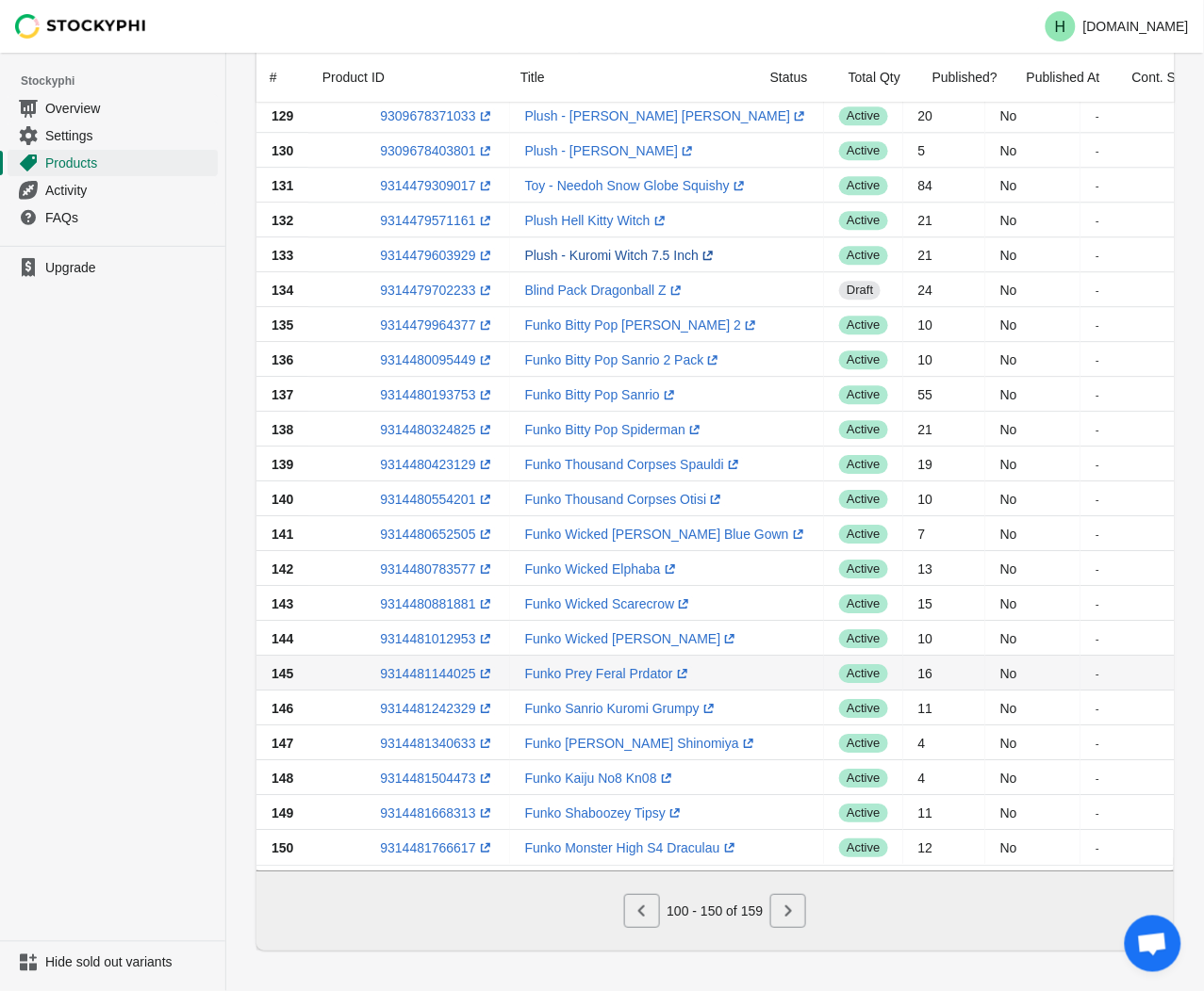
scroll to position [1132, 0]
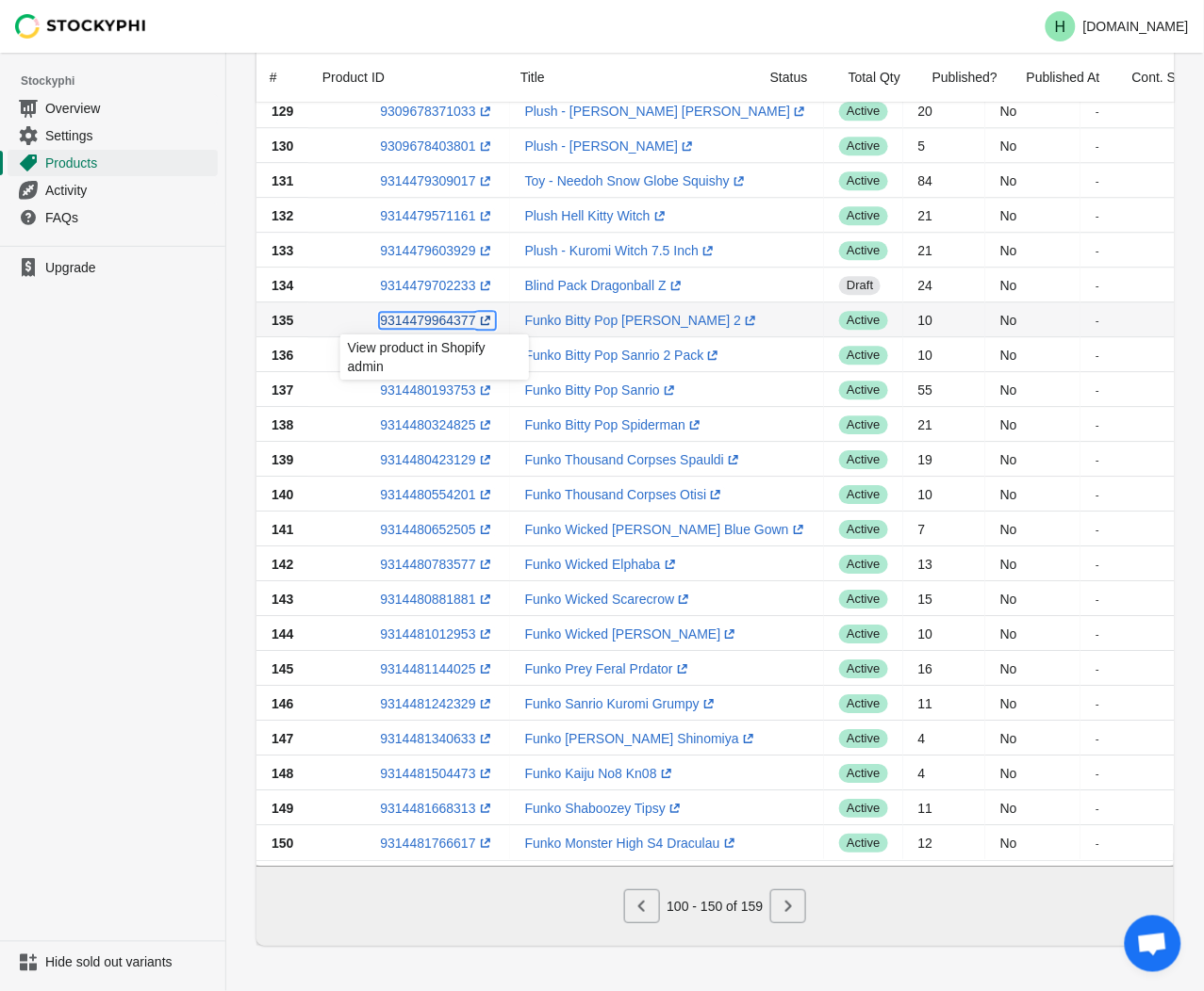
click at [408, 313] on link "9314479964377 (opens a new window)" at bounding box center [437, 321] width 114 height 15
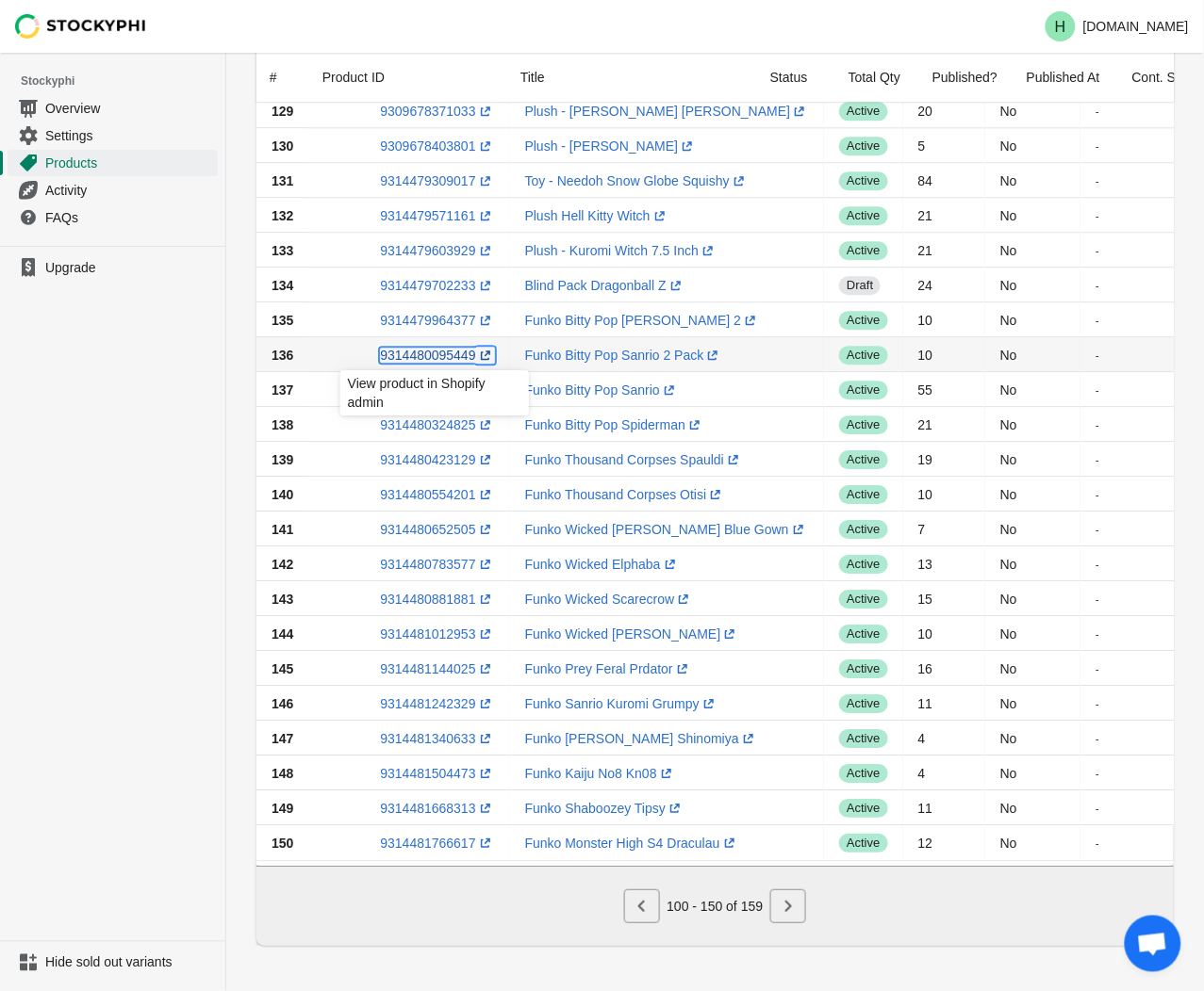
click at [421, 348] on link "9314480095449 (opens a new window)" at bounding box center [437, 356] width 114 height 15
click at [145, 387] on ul "Upgrade" at bounding box center [113, 594] width 225 height 696
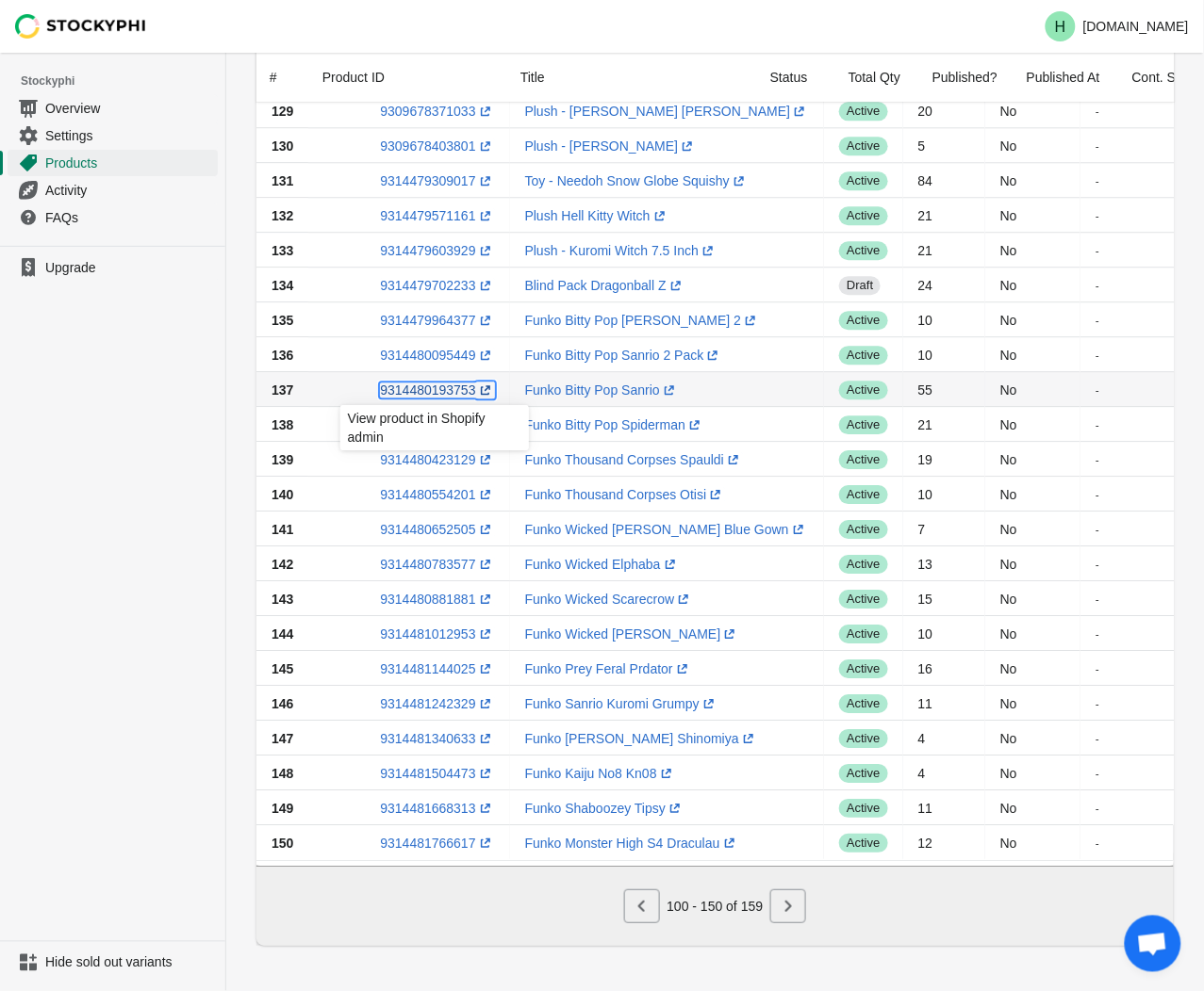
click at [430, 383] on link "9314480193753 (opens a new window)" at bounding box center [437, 391] width 114 height 15
click at [163, 443] on ul "Upgrade" at bounding box center [113, 594] width 225 height 696
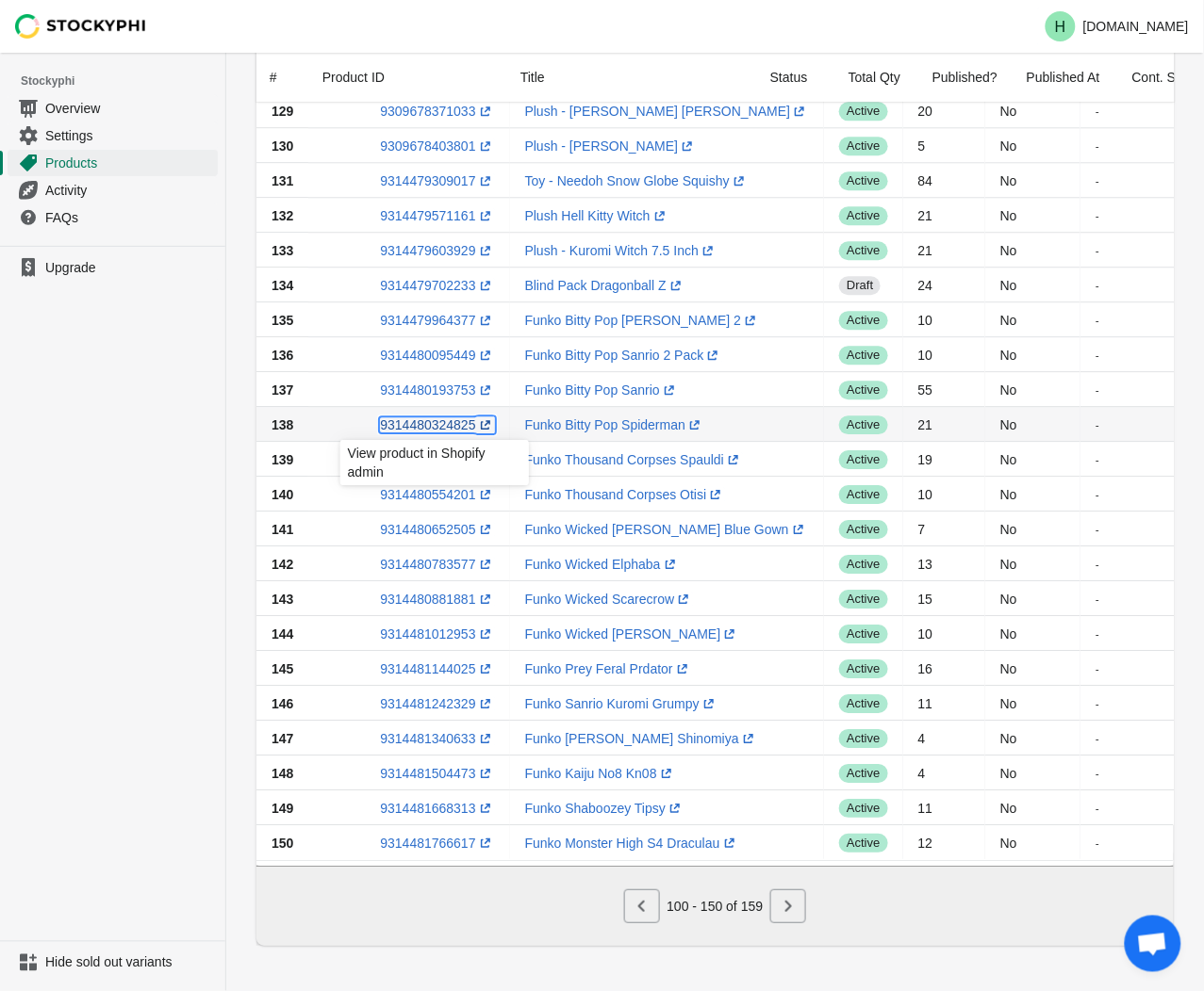
click at [428, 418] on link "9314480324825 (opens a new window)" at bounding box center [437, 426] width 114 height 15
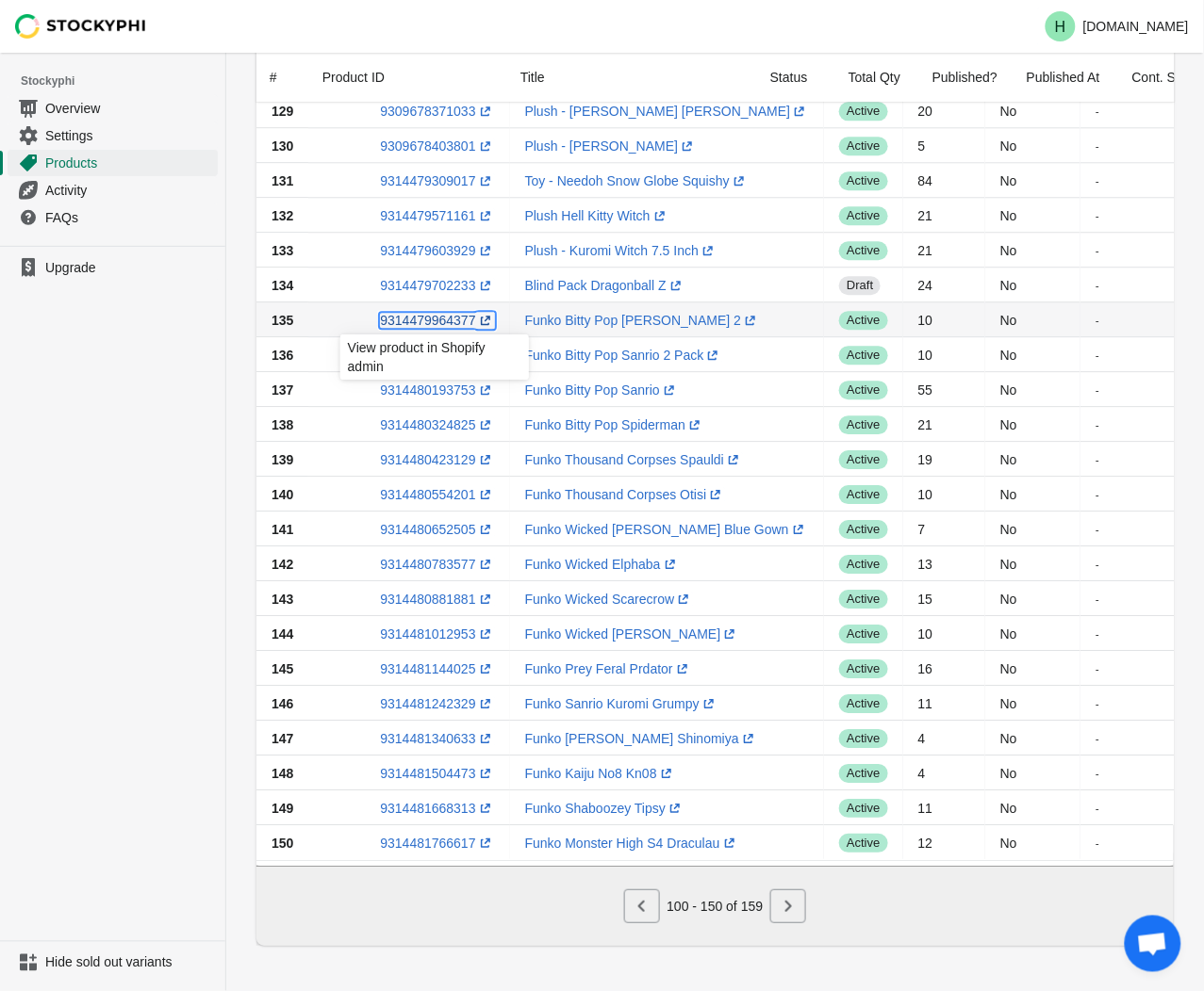
click at [418, 313] on link "9314479964377 (opens a new window)" at bounding box center [437, 321] width 114 height 15
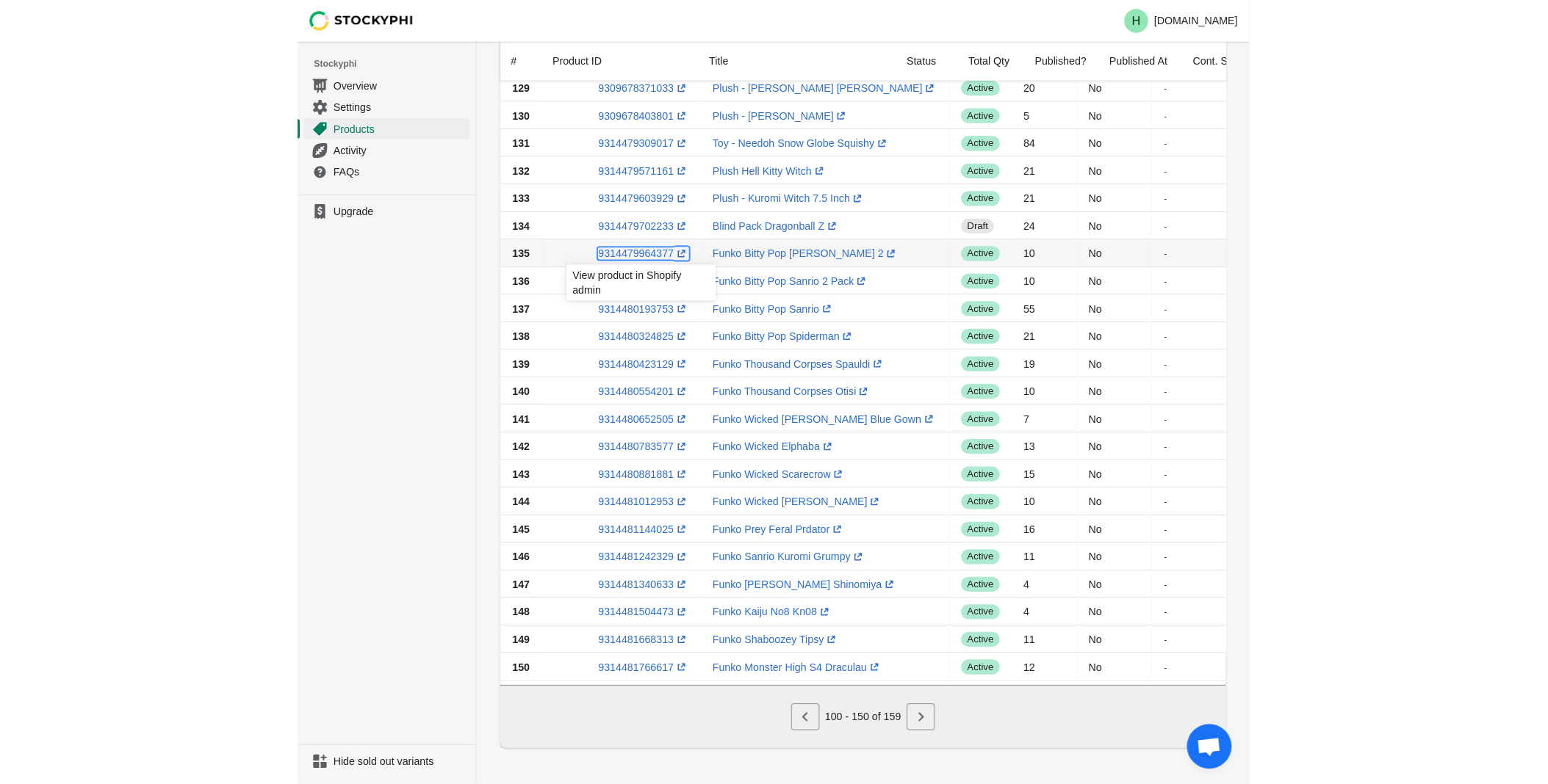
scroll to position [555, 0]
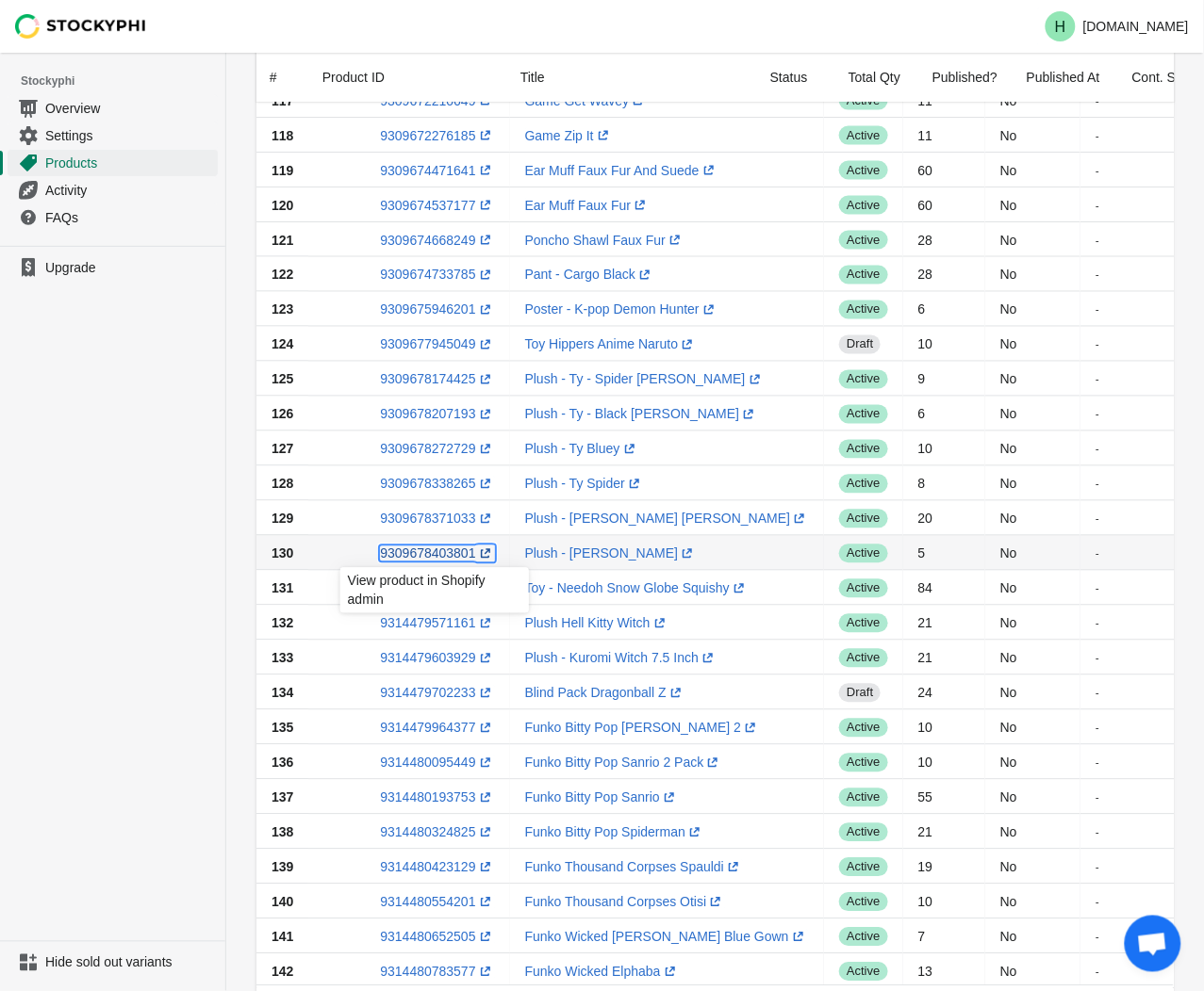
click at [437, 554] on link "9309678403801 (opens a new window)" at bounding box center [437, 554] width 114 height 15
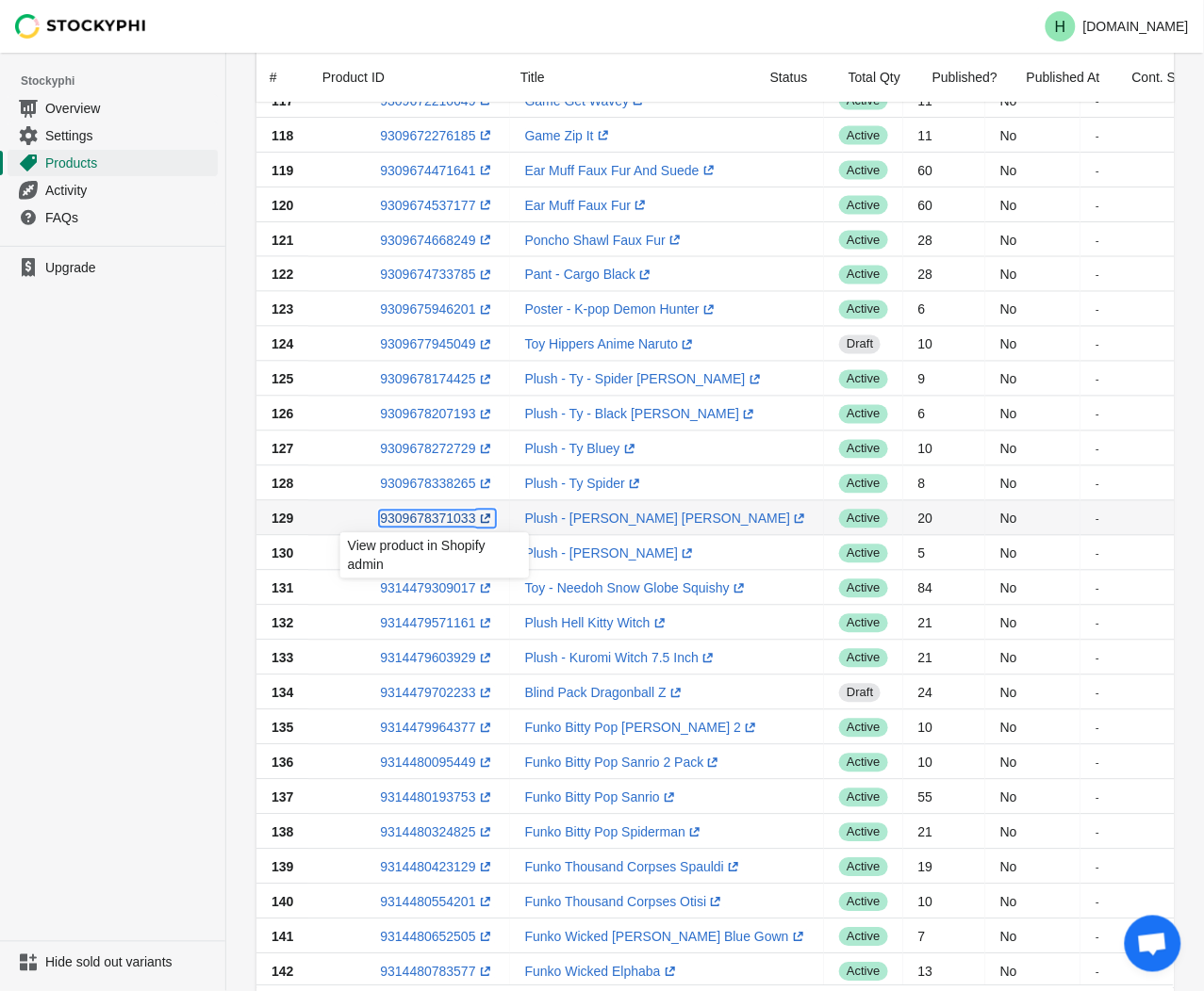
click at [426, 519] on link "9309678371033 (opens a new window)" at bounding box center [437, 519] width 114 height 15
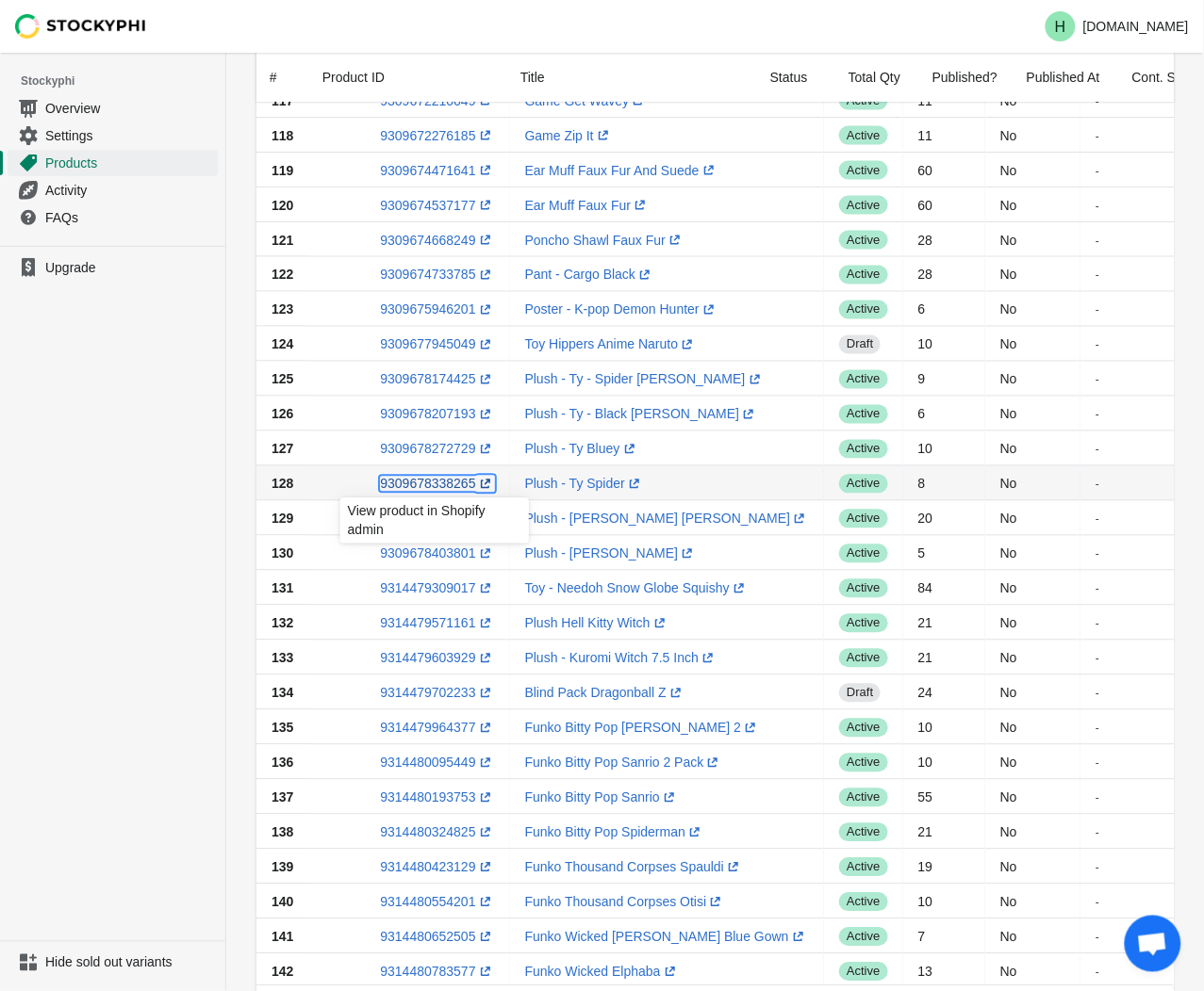
click at [424, 484] on link "9309678338265 (opens a new window)" at bounding box center [437, 484] width 114 height 15
click at [161, 636] on ul "Upgrade" at bounding box center [113, 594] width 225 height 696
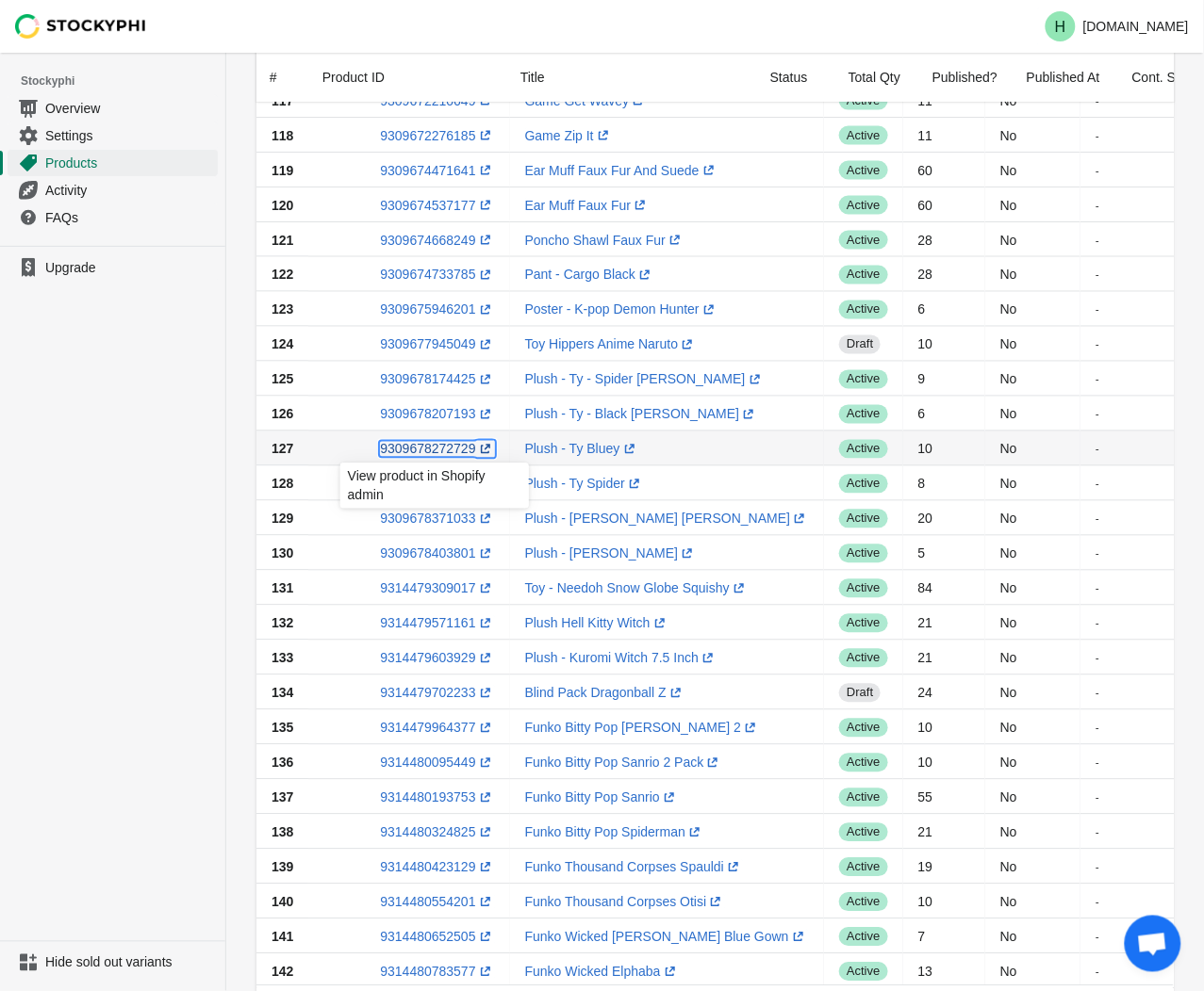
click at [426, 452] on link "9309678272729 (opens a new window)" at bounding box center [437, 449] width 114 height 15
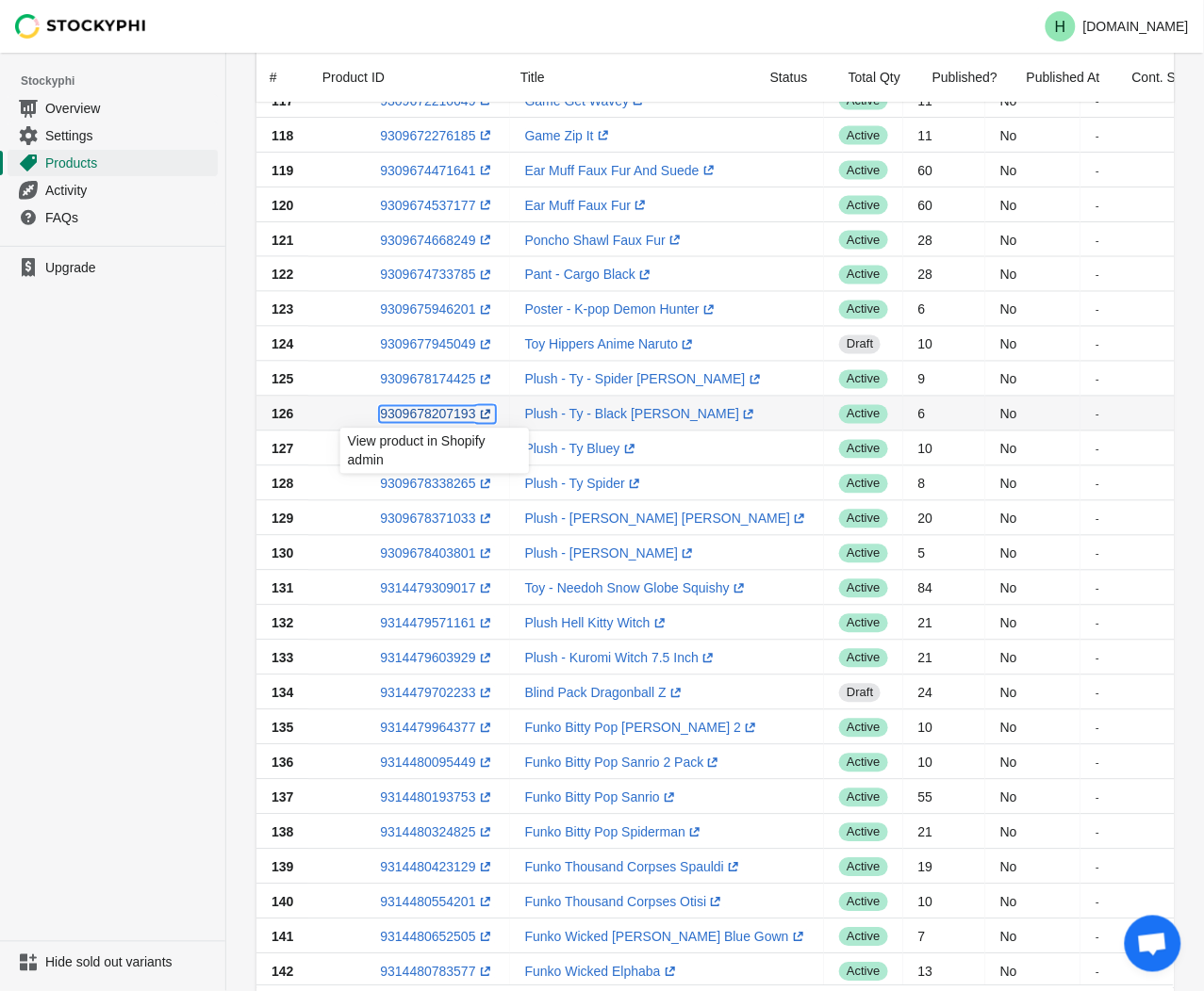
click at [416, 412] on link "9309678207193 (opens a new window)" at bounding box center [437, 415] width 114 height 15
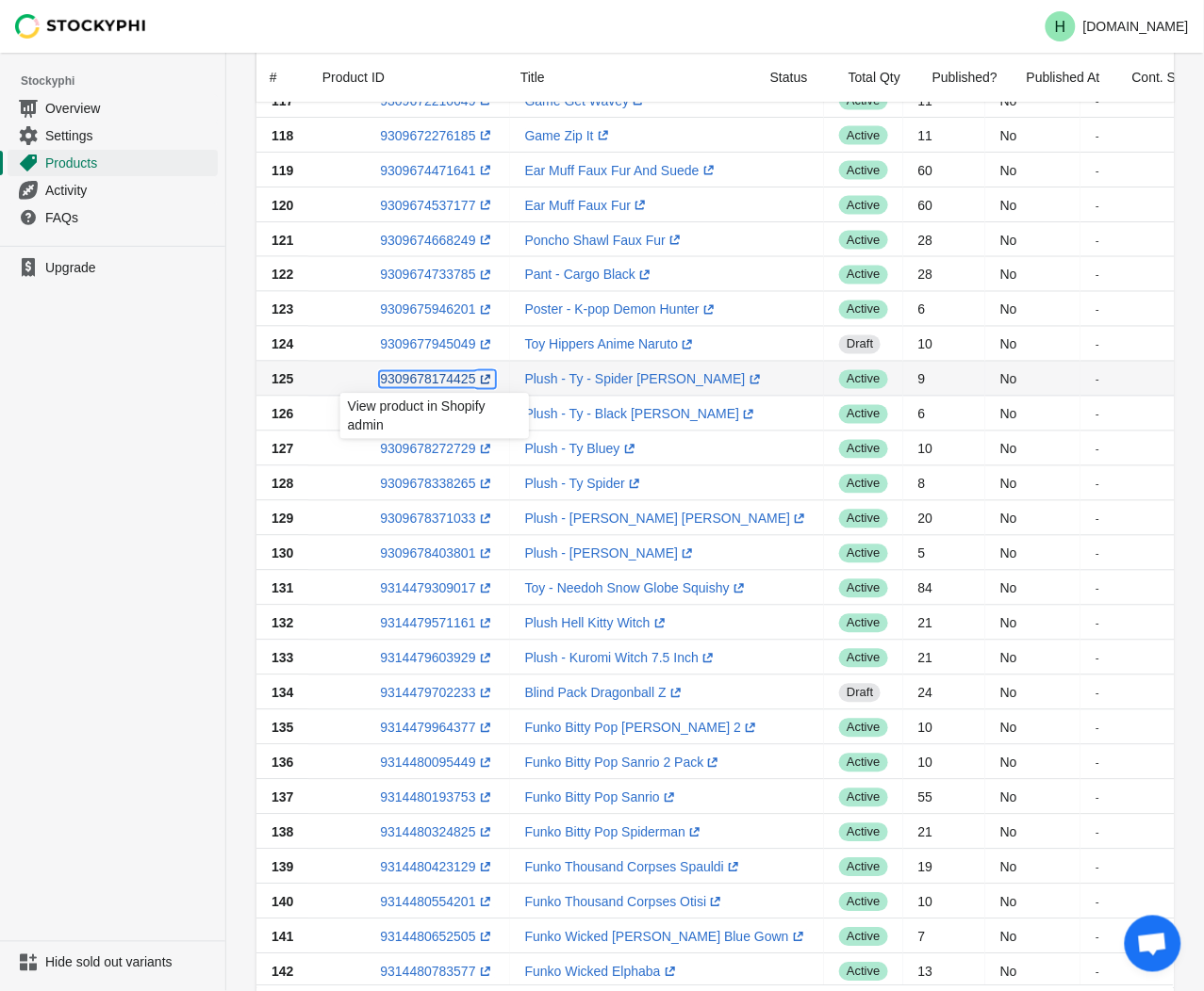
click at [420, 377] on link "9309678174425 (opens a new window)" at bounding box center [437, 380] width 114 height 15
